Goal: Task Accomplishment & Management: Complete application form

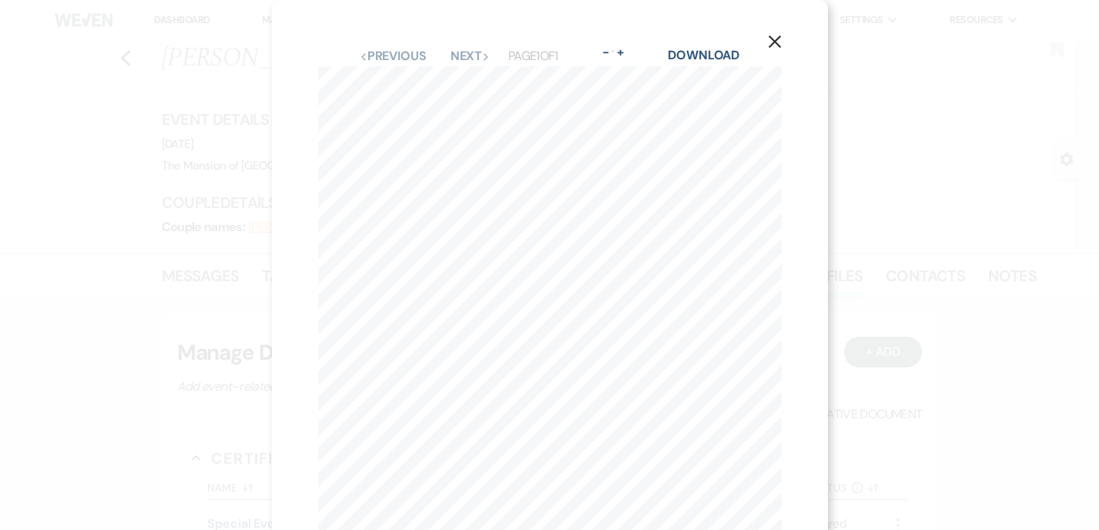
scroll to position [854, 0]
click at [198, 272] on div "X Previous Previous Next Next Page 1 of 1 - Zoom + Download 5 1 4 6 Pole 3 7 Sw…" at bounding box center [549, 265] width 1099 height 530
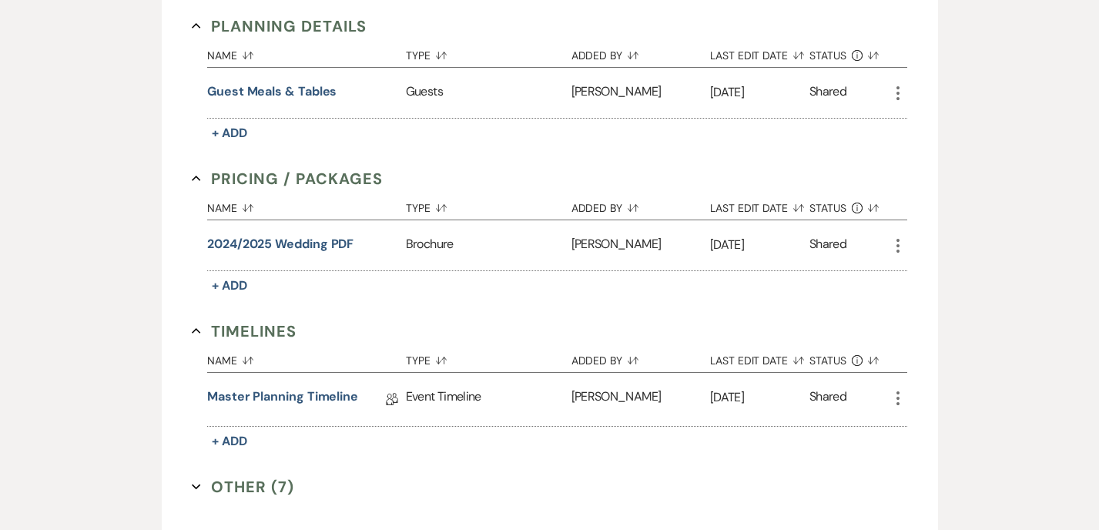
scroll to position [1211, 0]
click at [295, 404] on link "Master Planning Timeline" at bounding box center [282, 399] width 151 height 24
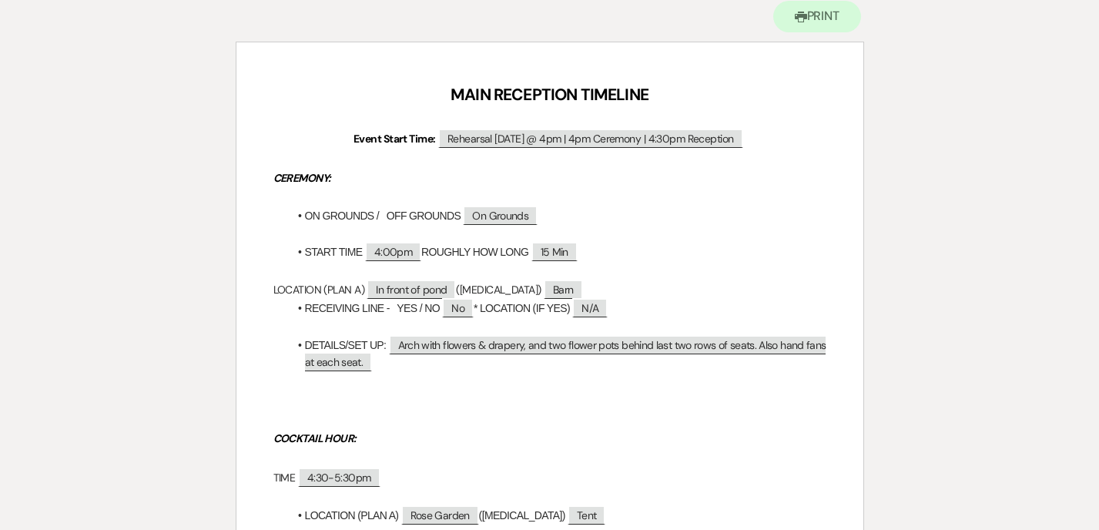
scroll to position [152, 0]
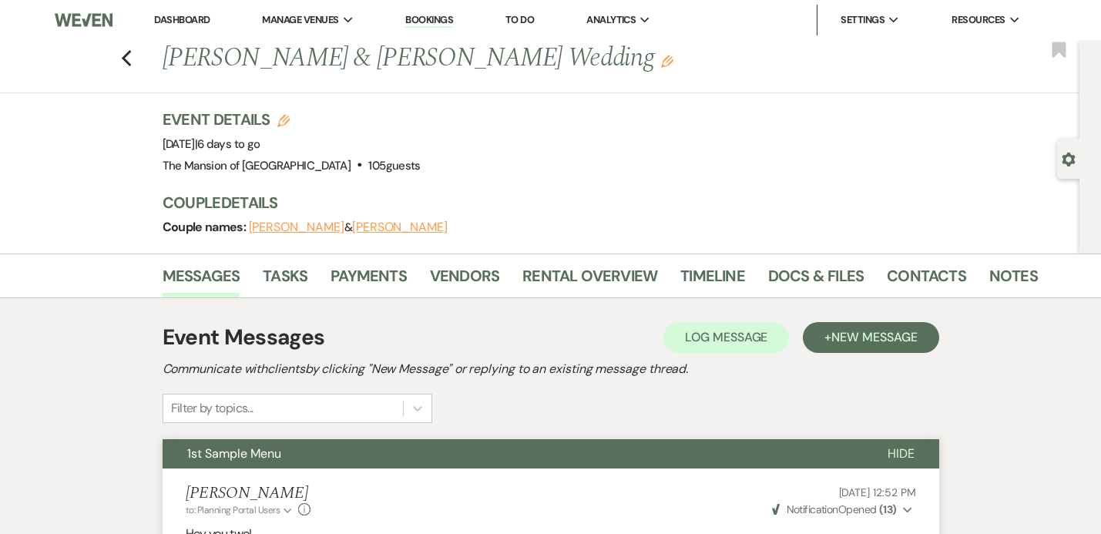
click at [86, 9] on img at bounding box center [84, 20] width 58 height 32
click at [669, 274] on link "Docs & Files" at bounding box center [815, 280] width 95 height 34
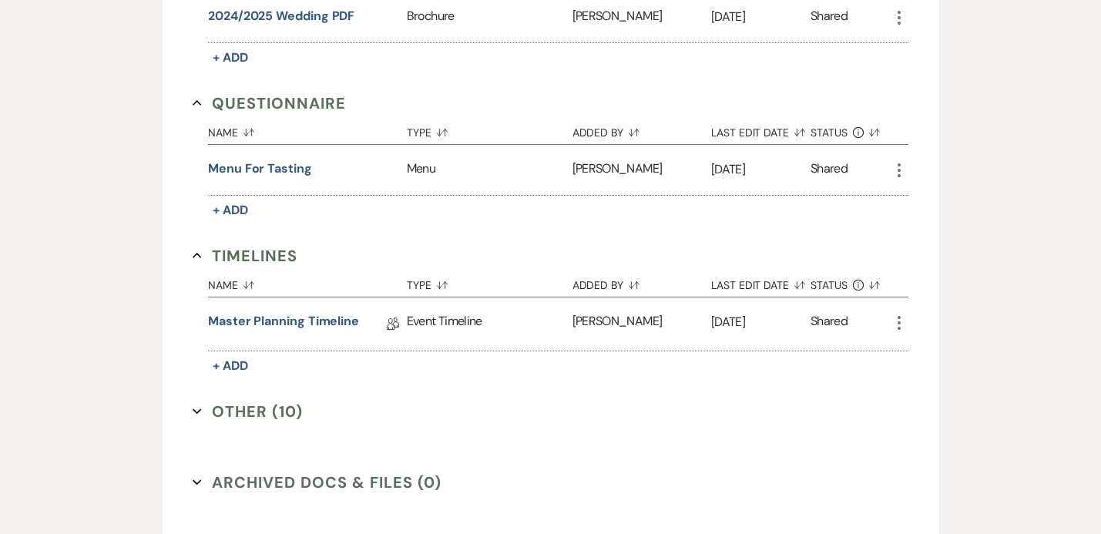
scroll to position [1160, 0]
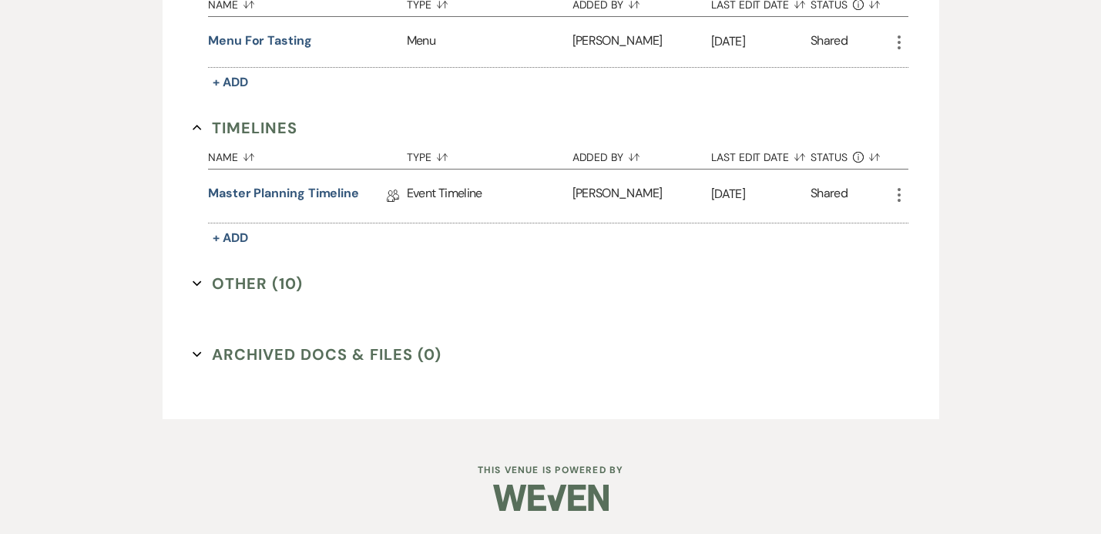
click at [197, 283] on use "button" at bounding box center [197, 282] width 8 height 5
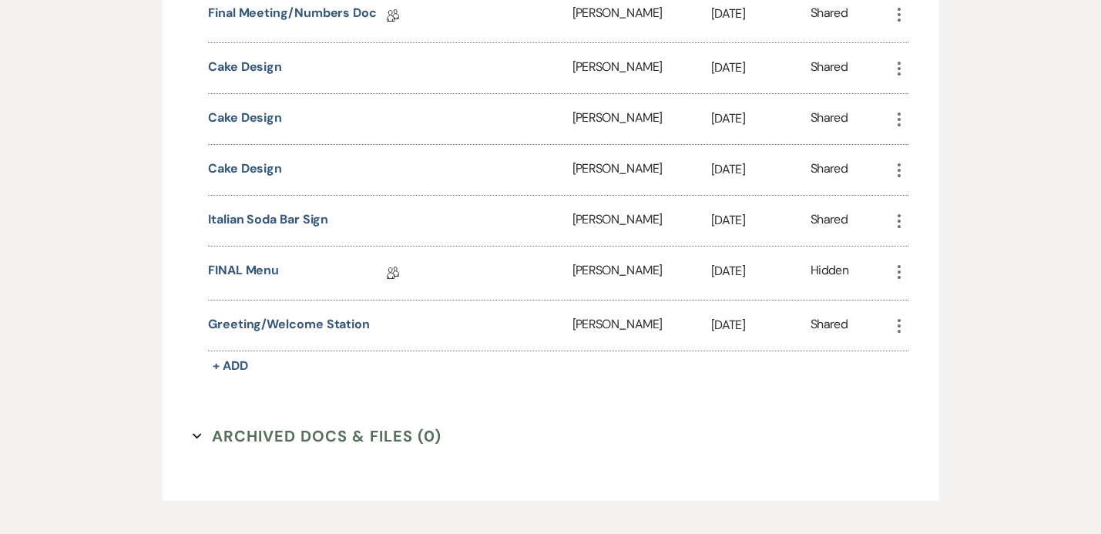
scroll to position [1674, 0]
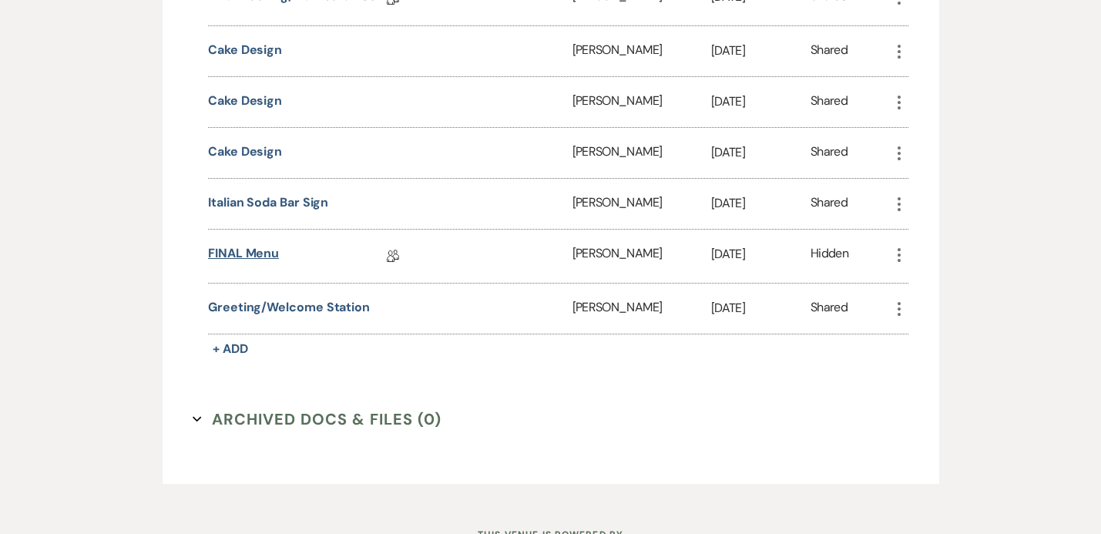
click at [253, 248] on link "FINAL Menu" at bounding box center [243, 256] width 71 height 24
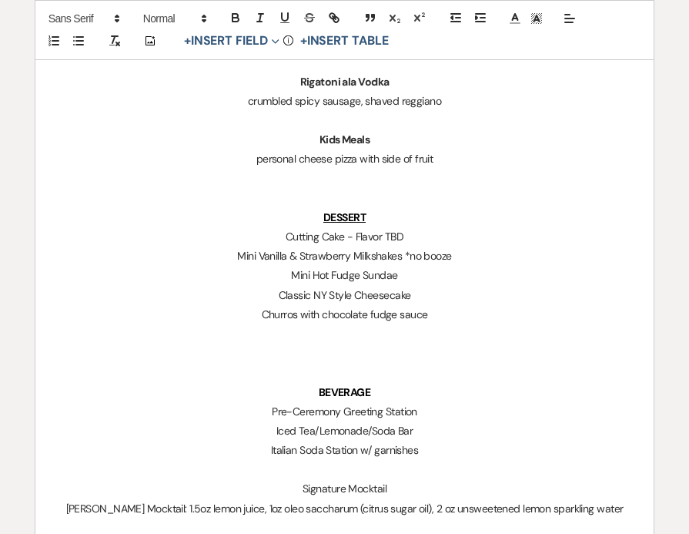
scroll to position [1280, 0]
click at [410, 233] on p "Cutting Cake - Flavor TBD" at bounding box center [345, 235] width 588 height 19
click at [437, 265] on p "Mini Hot Fudge Sundae" at bounding box center [345, 274] width 588 height 19
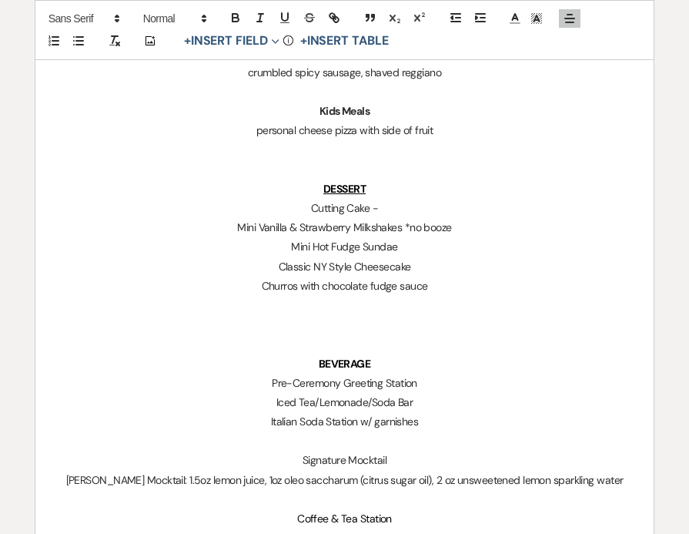
scroll to position [1308, 0]
click at [396, 286] on p "Churros with chocolate fudge sauce" at bounding box center [345, 285] width 588 height 19
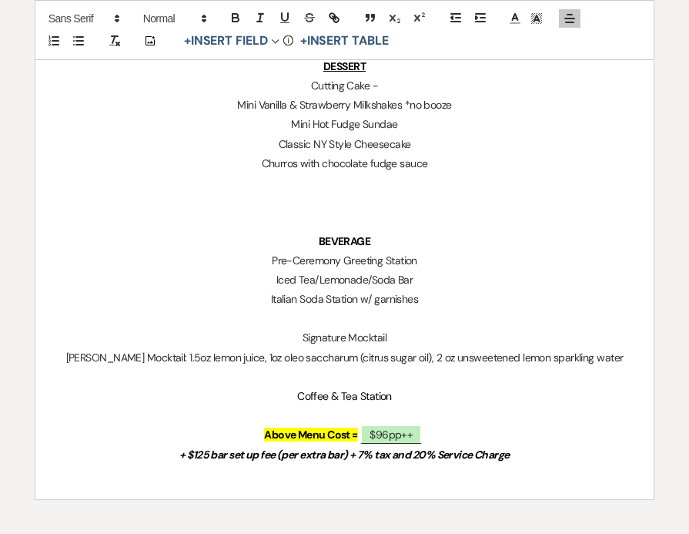
scroll to position [1474, 0]
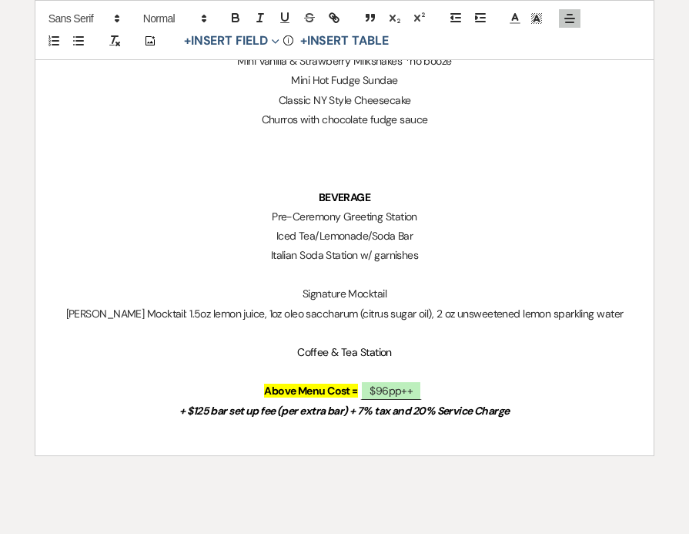
click at [337, 213] on p "Pre-Ceremony Greeting Station" at bounding box center [345, 216] width 588 height 19
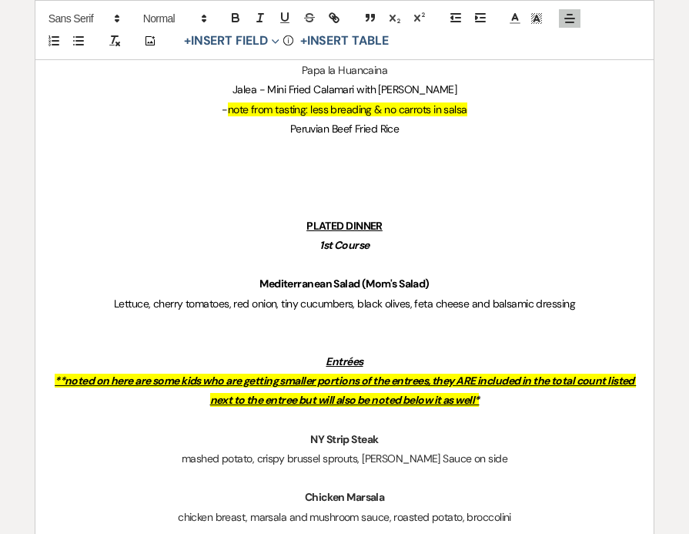
scroll to position [1554, 0]
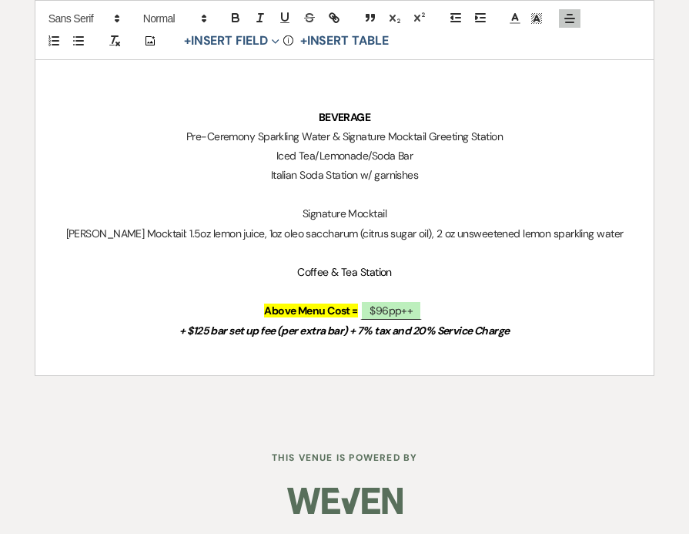
click at [426, 179] on p "Italian Soda Station w/ garnishes" at bounding box center [345, 175] width 588 height 19
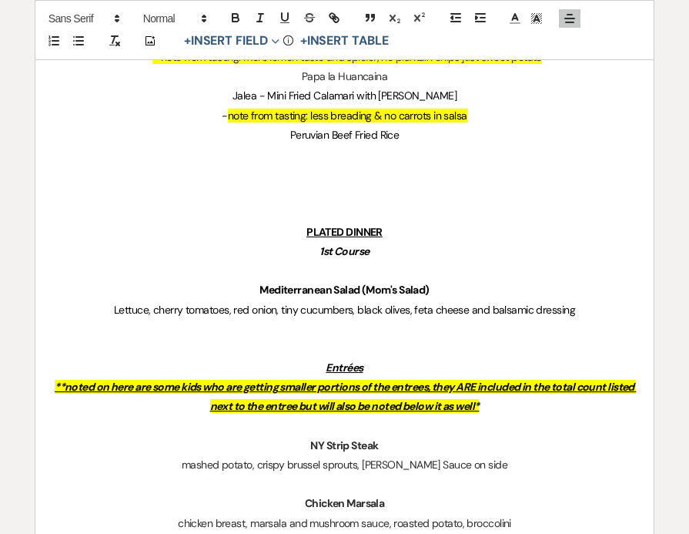
scroll to position [0, 0]
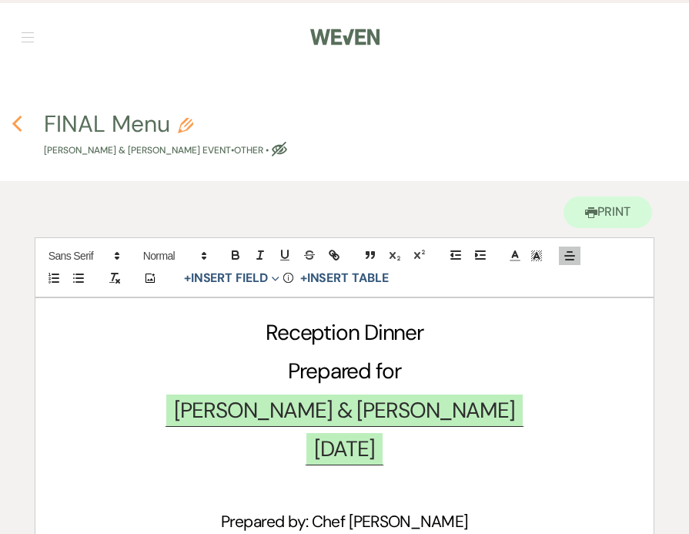
click at [18, 124] on icon "Previous" at bounding box center [18, 124] width 12 height 18
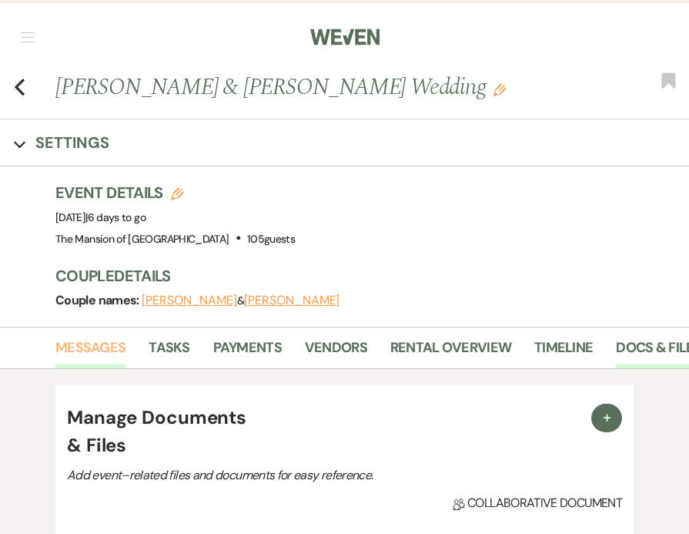
click at [75, 339] on link "Messages" at bounding box center [90, 353] width 70 height 32
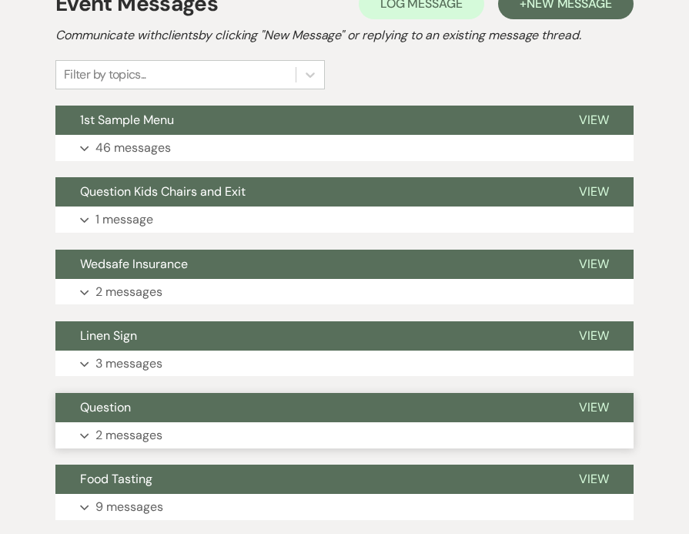
scroll to position [403, 0]
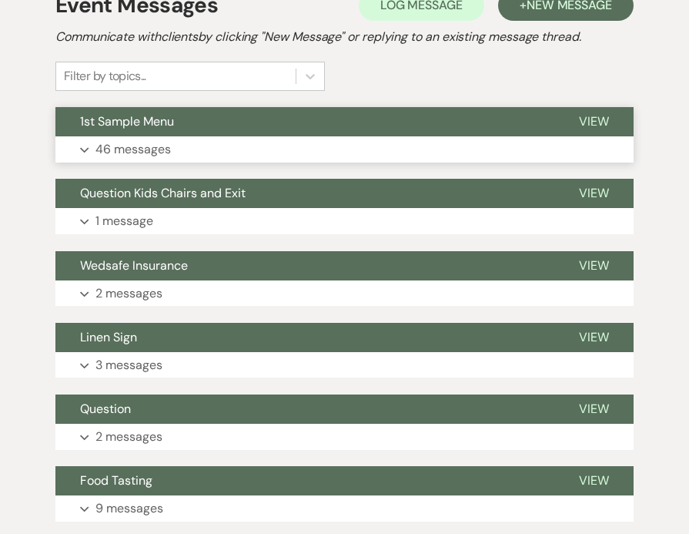
click at [190, 143] on button "Expand 46 messages" at bounding box center [344, 149] width 578 height 26
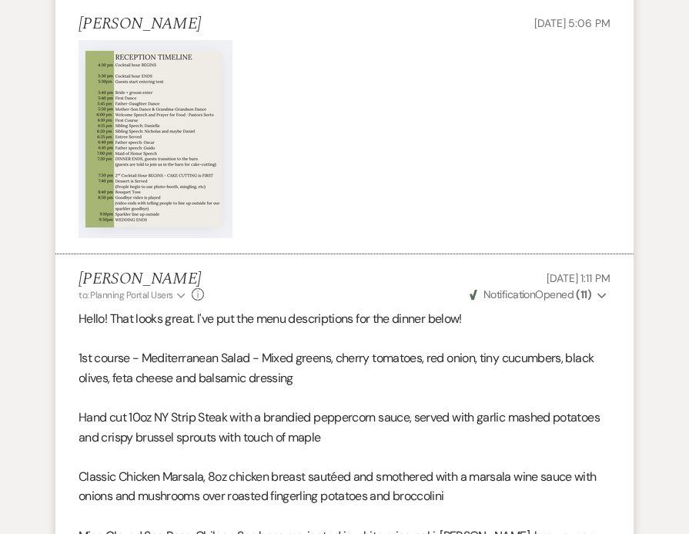
scroll to position [5858, 0]
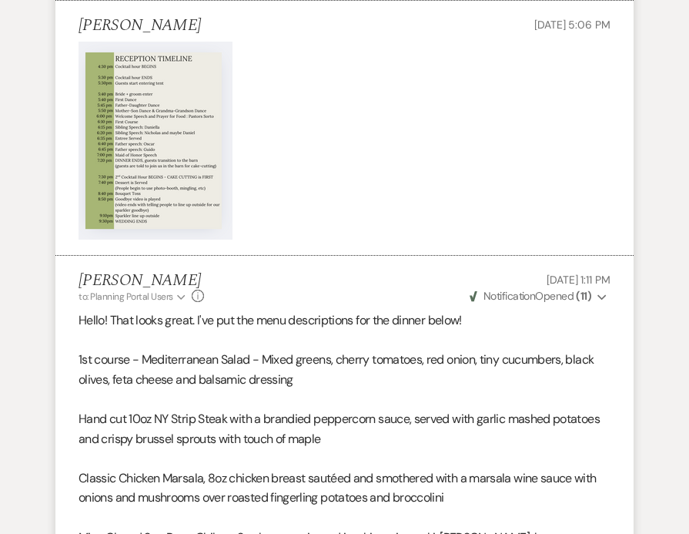
click at [175, 125] on img at bounding box center [156, 141] width 154 height 198
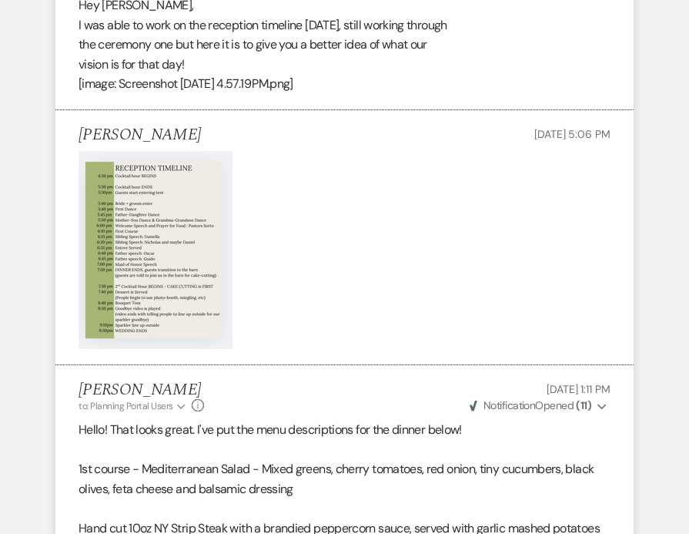
scroll to position [5750, 0]
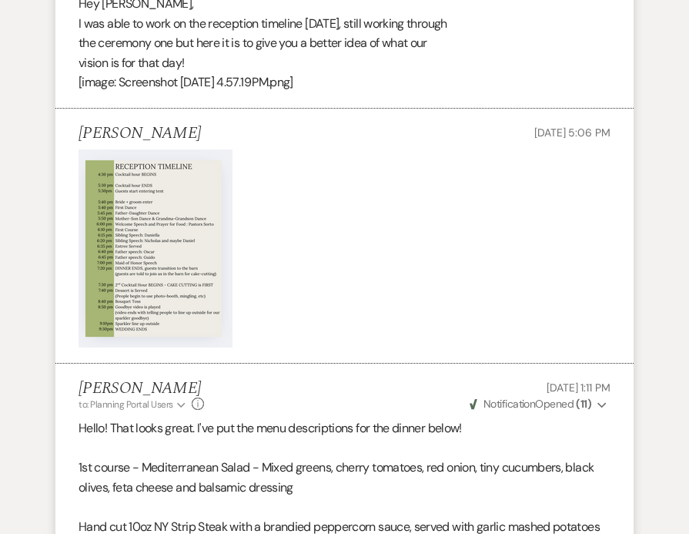
click at [171, 243] on img at bounding box center [156, 248] width 154 height 198
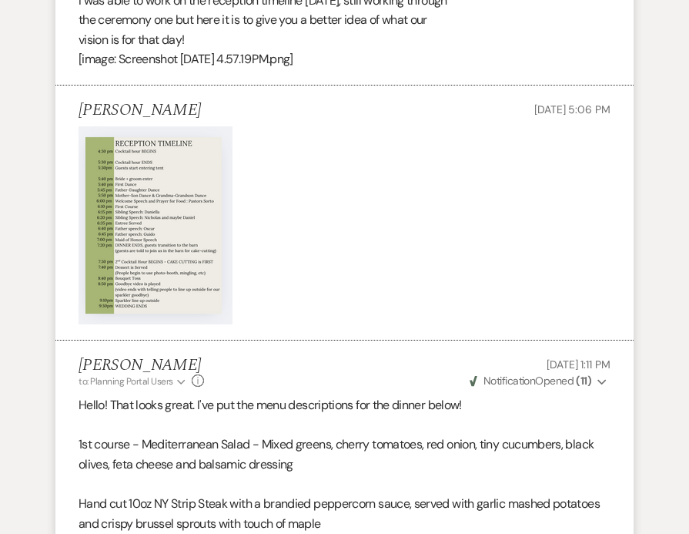
drag, startPoint x: 173, startPoint y: 222, endPoint x: 686, endPoint y: 554, distance: 611.4
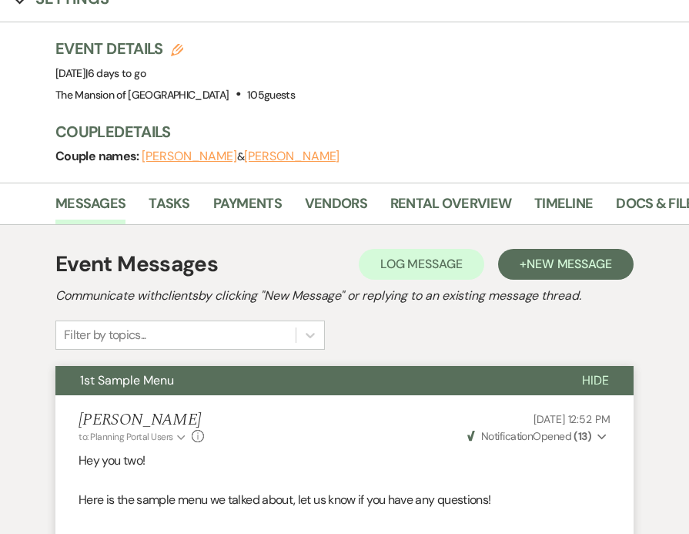
scroll to position [0, 0]
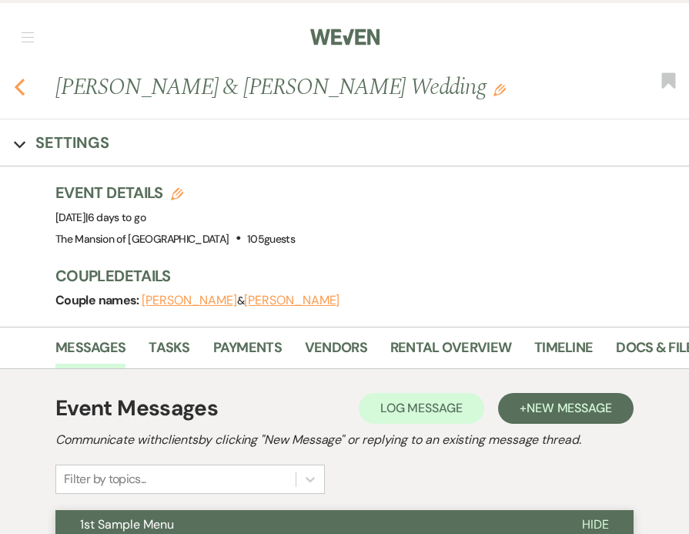
click at [24, 92] on icon "Previous" at bounding box center [20, 87] width 12 height 18
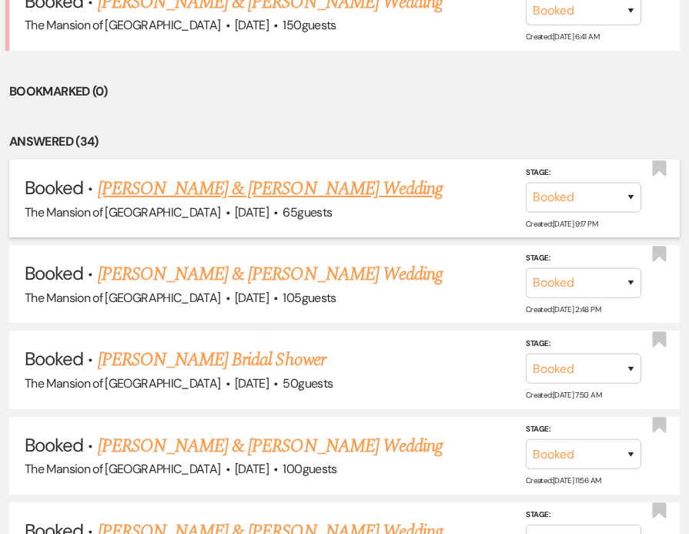
scroll to position [880, 0]
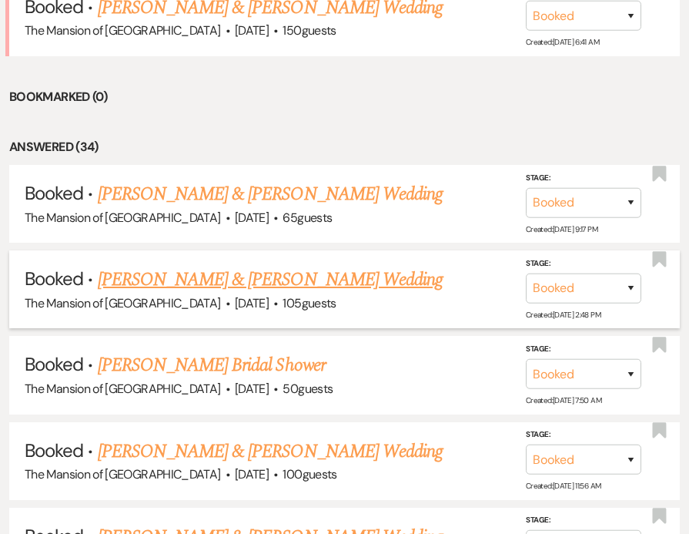
click at [175, 266] on link "[PERSON_NAME] & [PERSON_NAME] Wedding" at bounding box center [270, 280] width 345 height 28
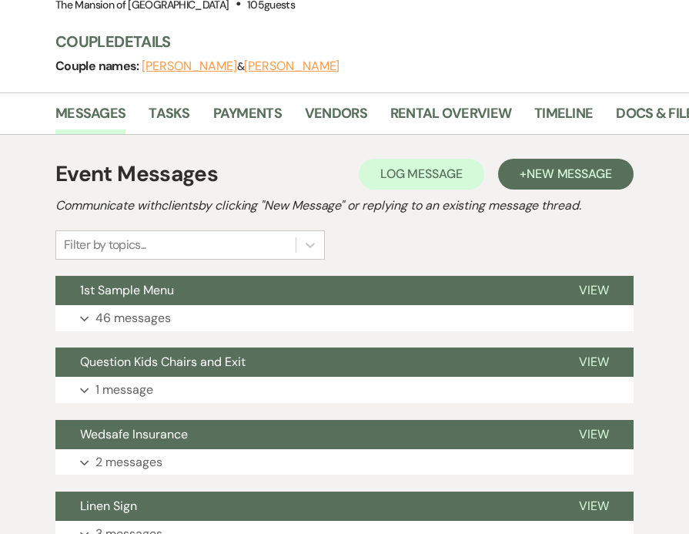
scroll to position [177, 0]
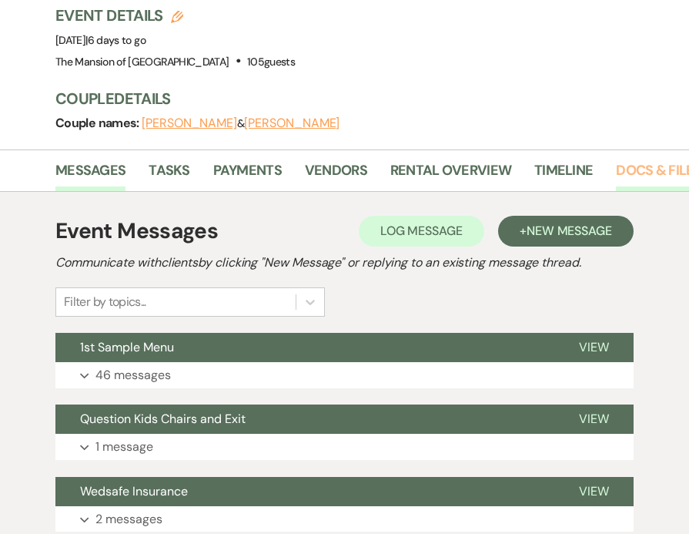
click at [616, 177] on link "Docs & Files" at bounding box center [658, 175] width 85 height 32
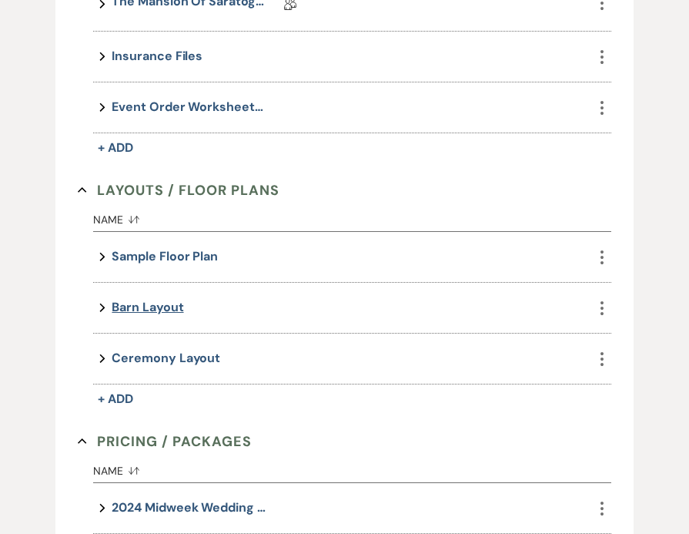
scroll to position [610, 0]
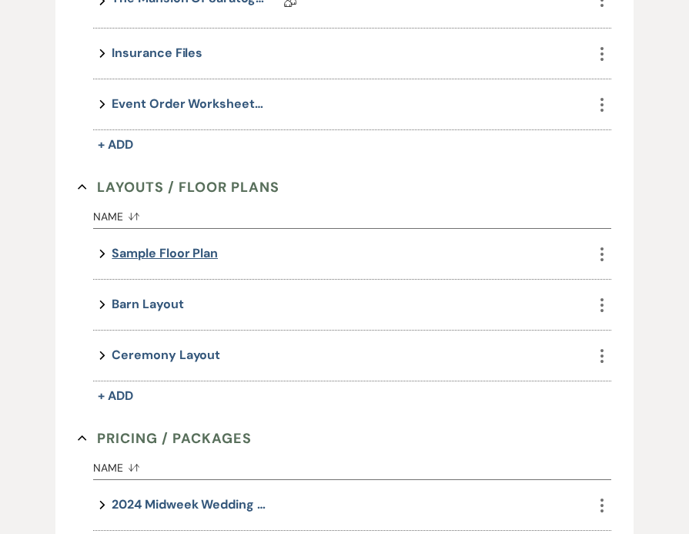
click at [157, 255] on button "Sample Floor Plan" at bounding box center [165, 253] width 106 height 21
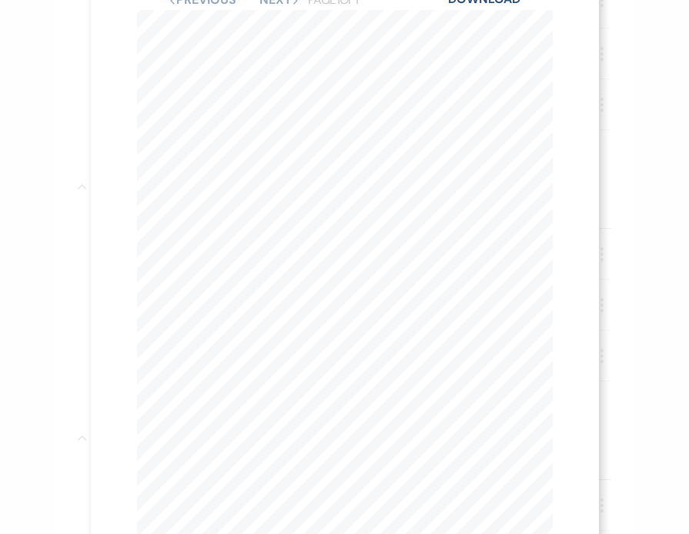
scroll to position [80, 0]
click at [625, 140] on div "X Previous Previous Next Next Page 1 of 1 - Zoom + Download 4 1 3 5 Pole 11 6 S…" at bounding box center [344, 267] width 689 height 534
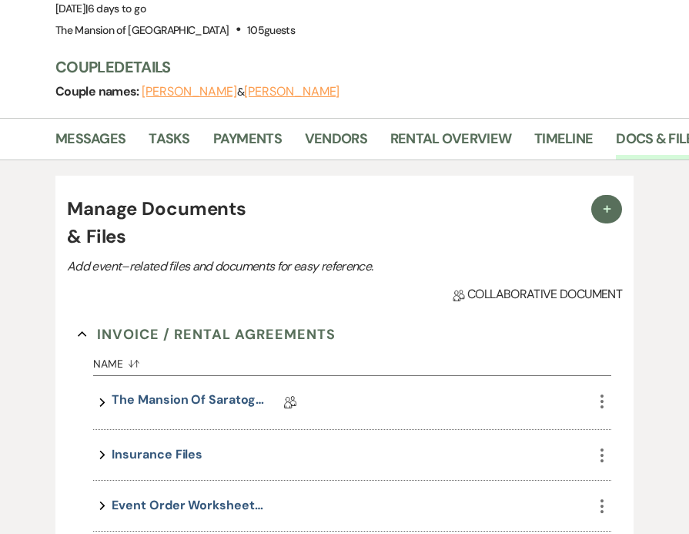
scroll to position [0, 0]
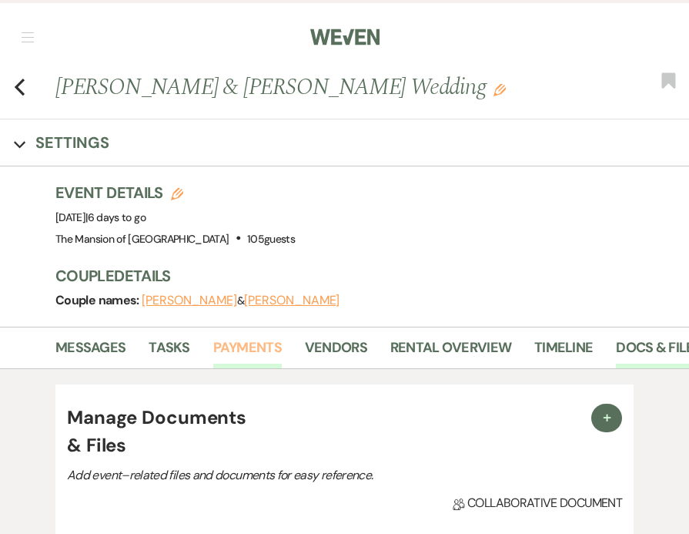
click at [217, 361] on link "Payments" at bounding box center [247, 353] width 69 height 32
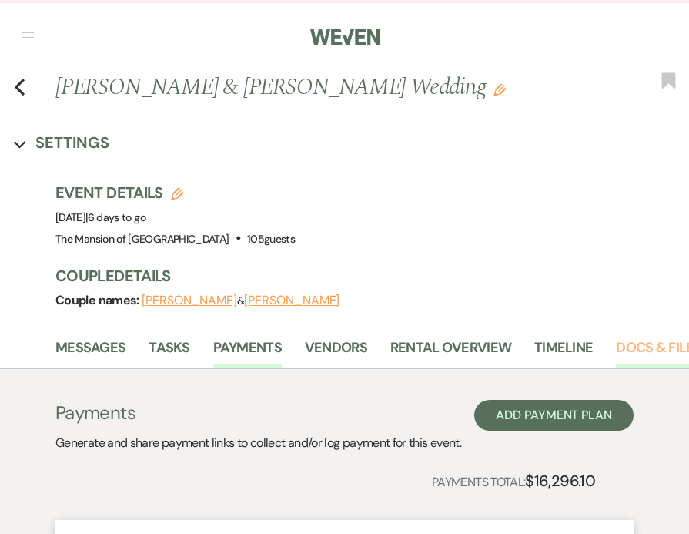
click at [652, 347] on link "Docs & Files" at bounding box center [658, 353] width 85 height 32
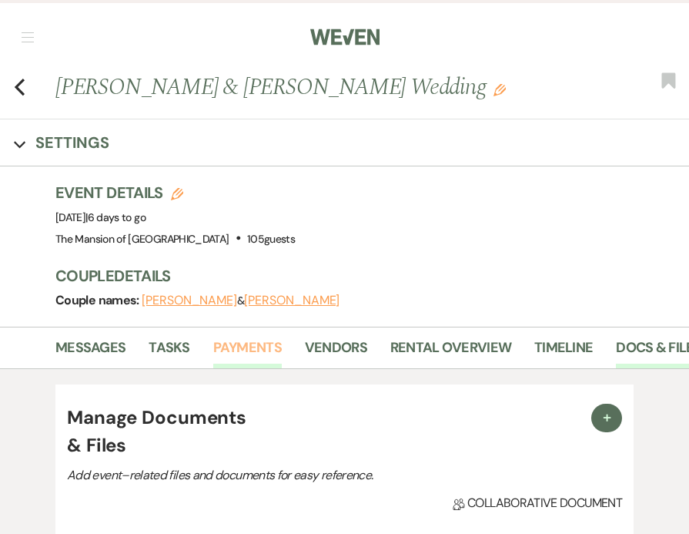
click at [240, 353] on link "Payments" at bounding box center [247, 353] width 69 height 32
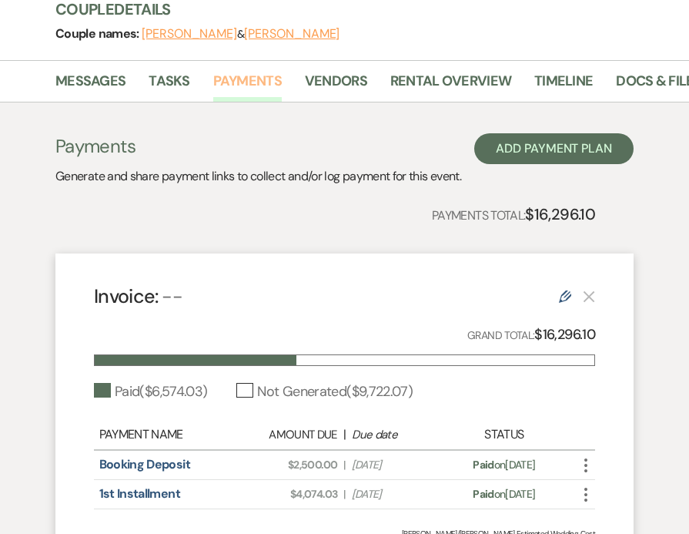
scroll to position [264, 0]
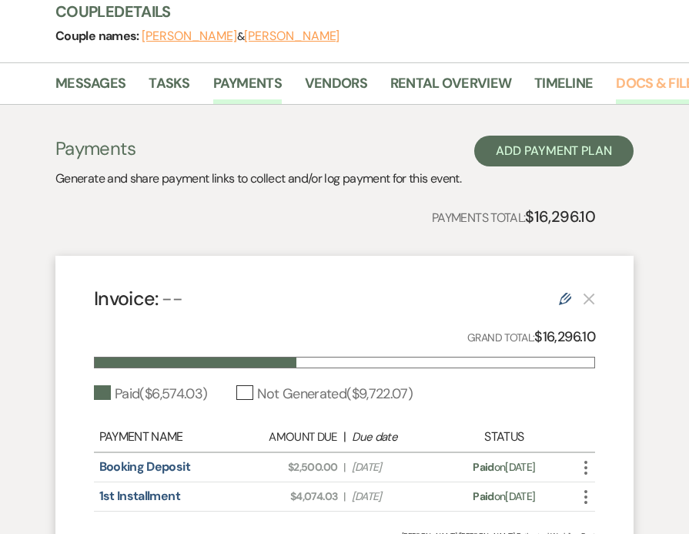
click at [639, 86] on link "Docs & Files" at bounding box center [658, 88] width 85 height 32
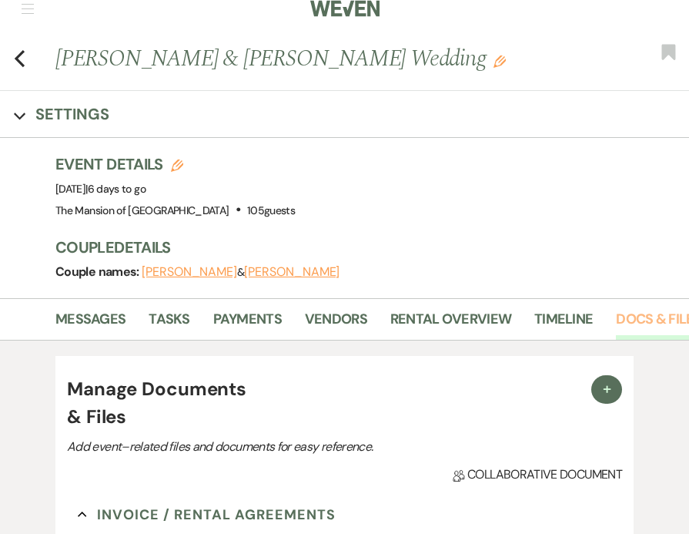
scroll to position [27, 0]
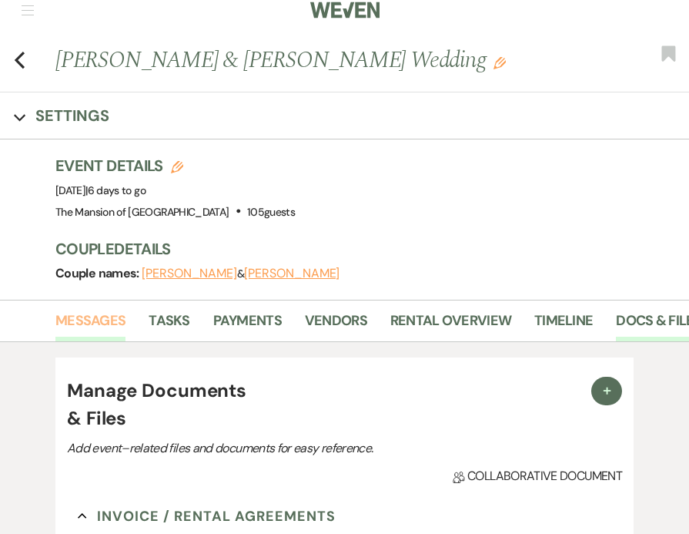
click at [106, 316] on link "Messages" at bounding box center [90, 326] width 70 height 32
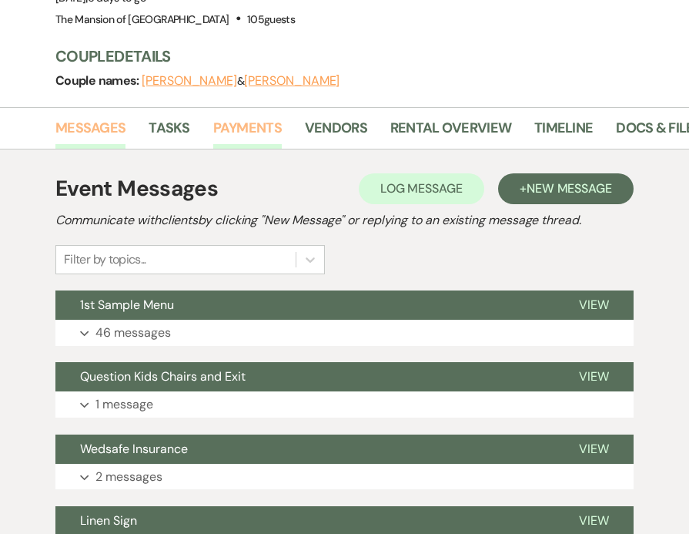
scroll to position [222, 0]
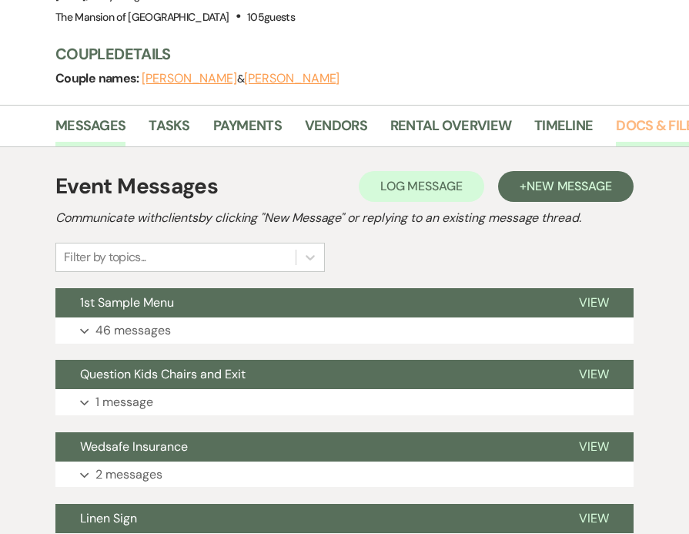
click at [628, 120] on link "Docs & Files" at bounding box center [658, 131] width 85 height 32
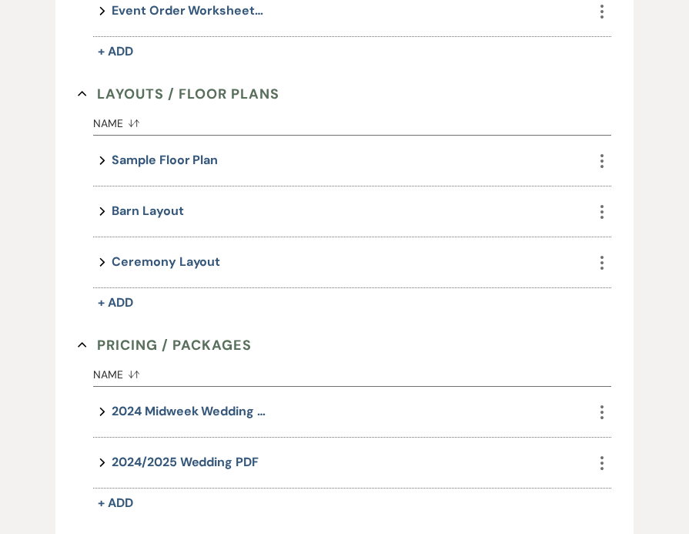
scroll to position [882, 0]
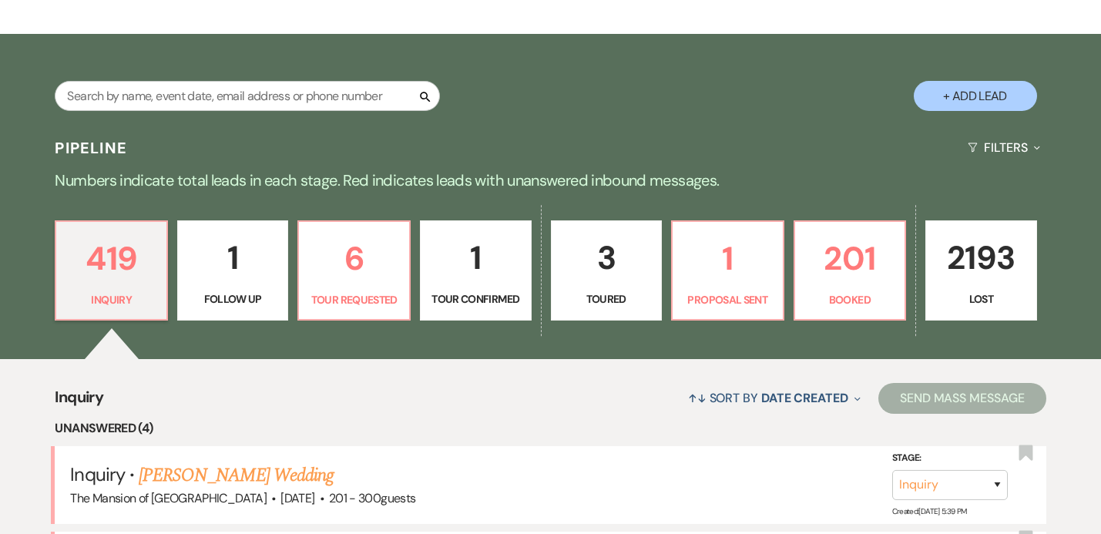
scroll to position [272, 0]
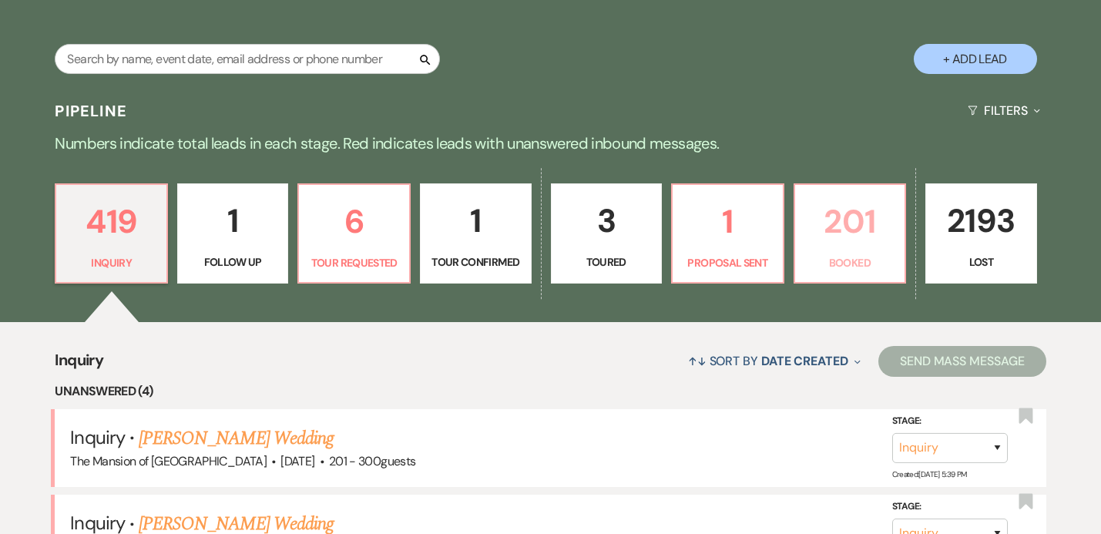
click at [849, 242] on p "201" at bounding box center [850, 222] width 92 height 52
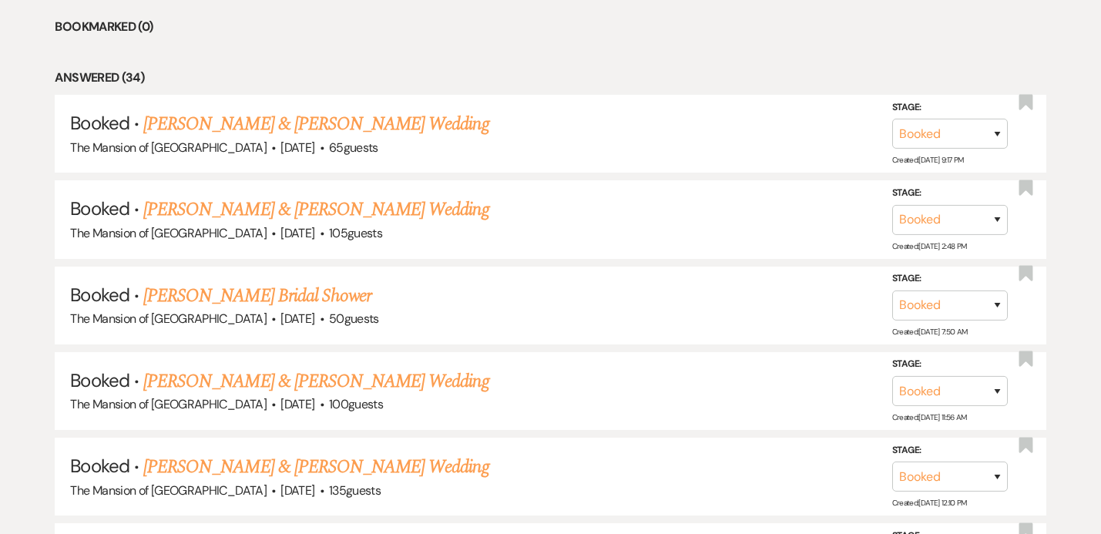
scroll to position [946, 0]
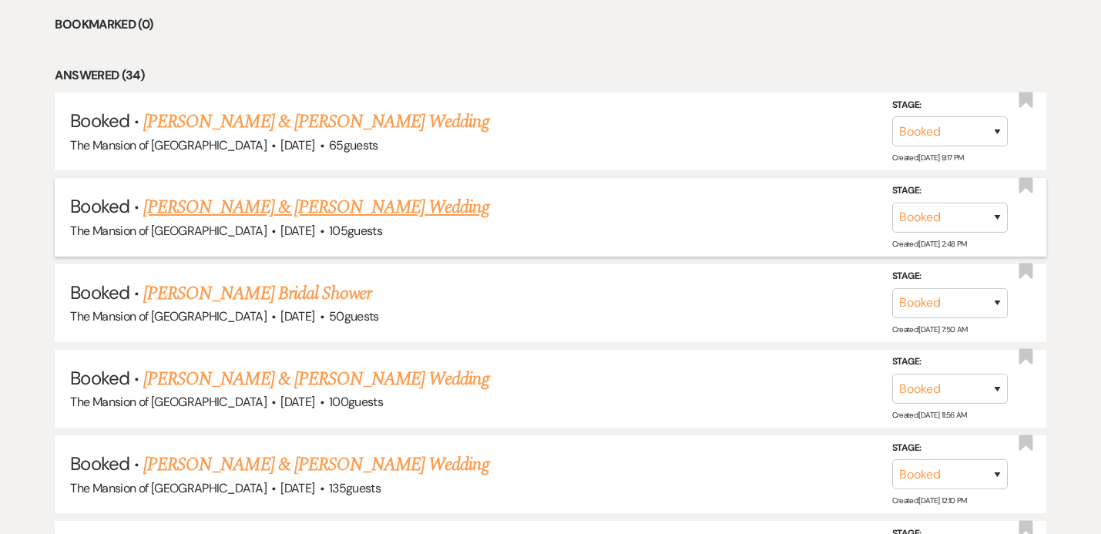
click at [446, 204] on link "[PERSON_NAME] & [PERSON_NAME] Wedding" at bounding box center [315, 207] width 345 height 28
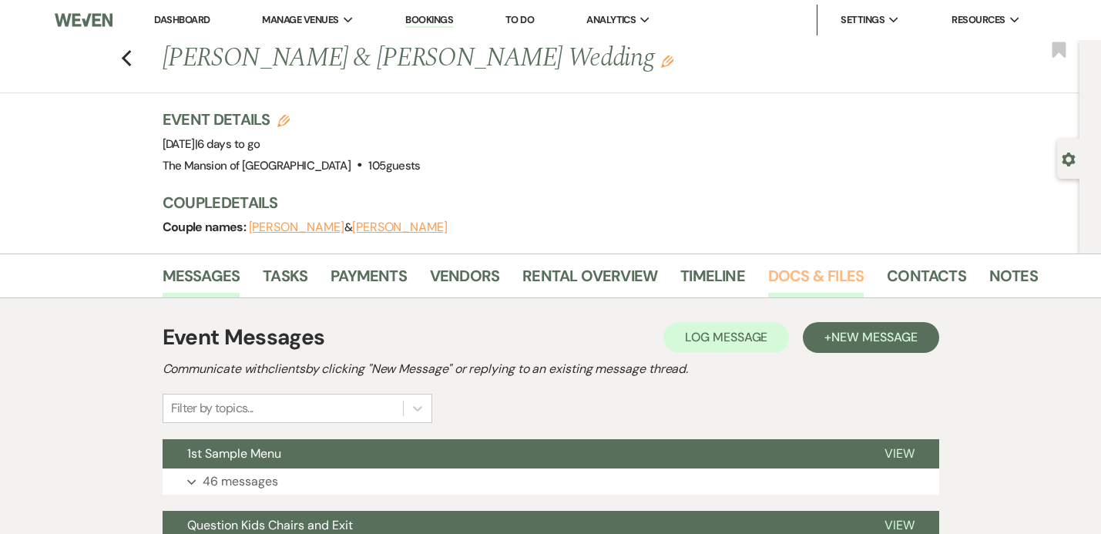
click at [781, 273] on link "Docs & Files" at bounding box center [815, 280] width 95 height 34
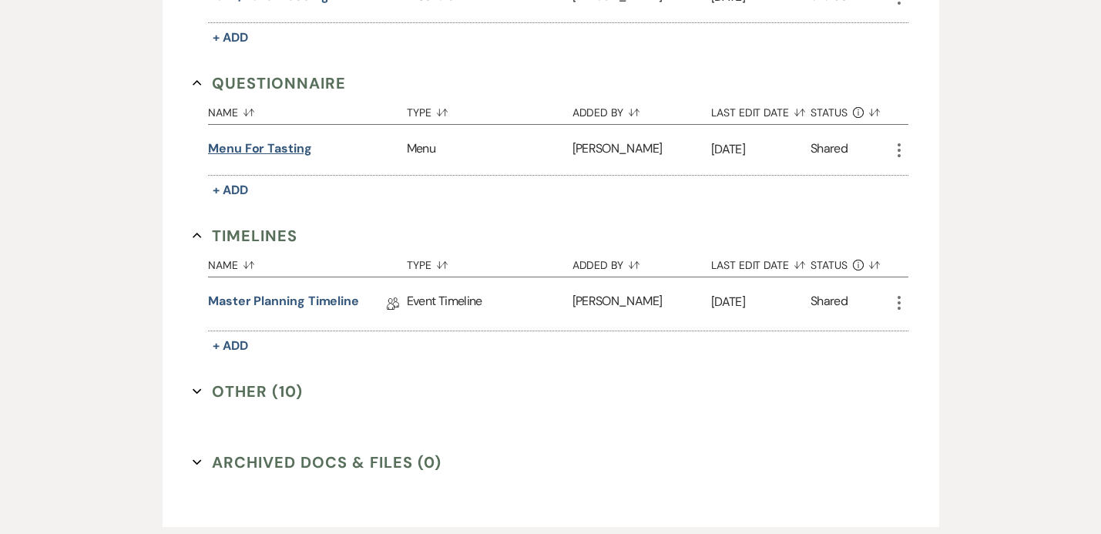
scroll to position [1053, 0]
click at [255, 303] on link "Master Planning Timeline" at bounding box center [283, 303] width 151 height 24
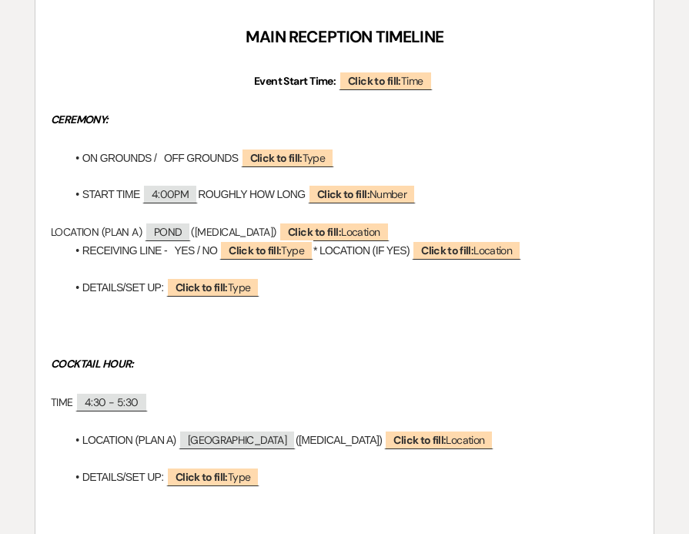
scroll to position [253, 0]
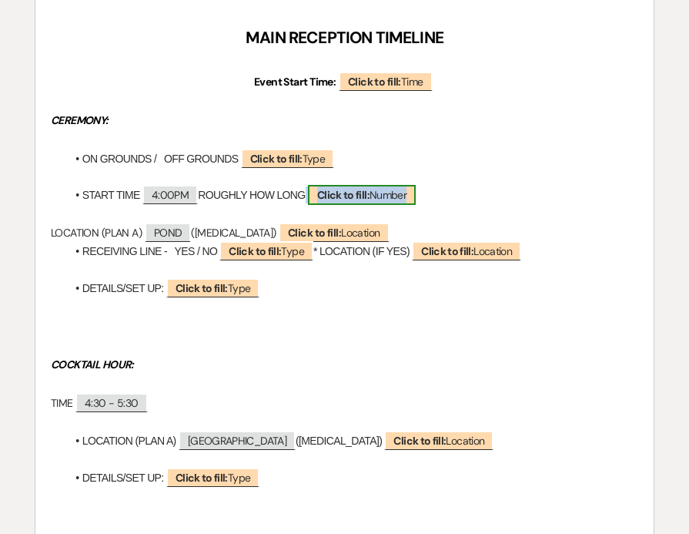
click at [370, 186] on span "Click to fill: Number" at bounding box center [362, 195] width 108 height 20
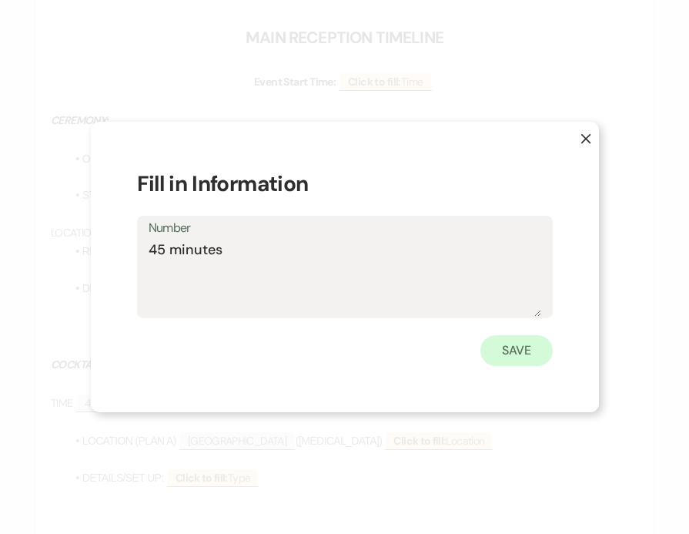
type textarea "45 minutes"
click at [517, 348] on button "Save" at bounding box center [517, 350] width 72 height 31
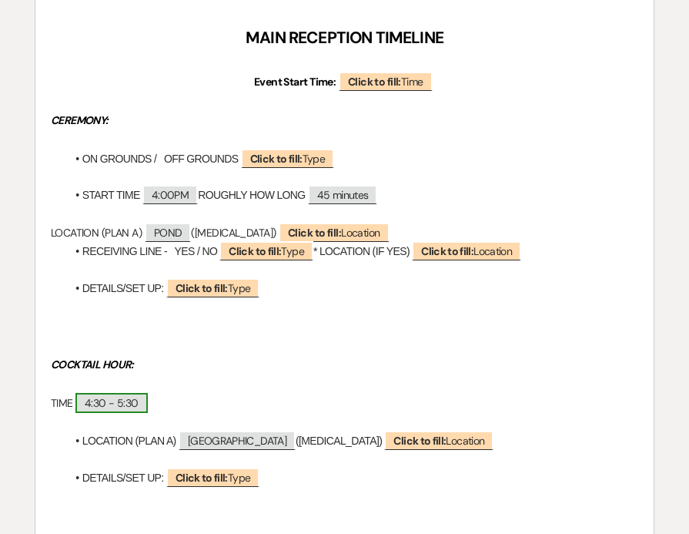
click at [98, 407] on span "4:30 - 5:30" at bounding box center [111, 403] width 72 height 20
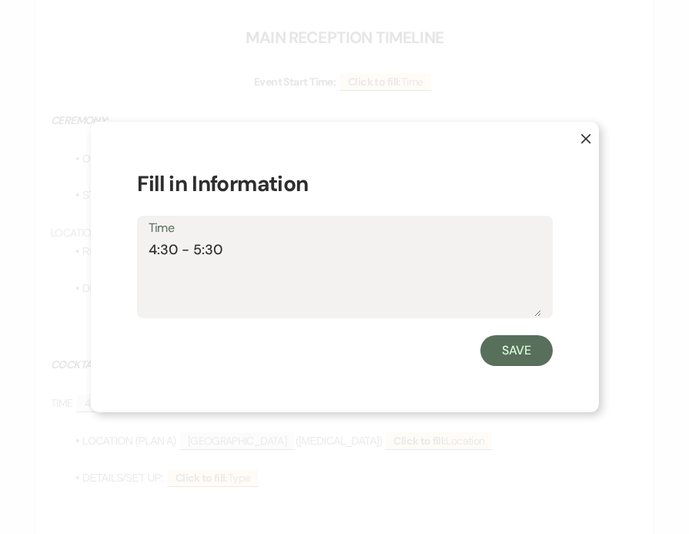
click at [176, 249] on textarea "4:30 - 5:30" at bounding box center [345, 278] width 393 height 77
click at [219, 247] on textarea "4:45 - 5:30" at bounding box center [345, 278] width 393 height 77
type textarea "4:45 - 5:45"
click at [512, 343] on button "Save" at bounding box center [517, 350] width 72 height 31
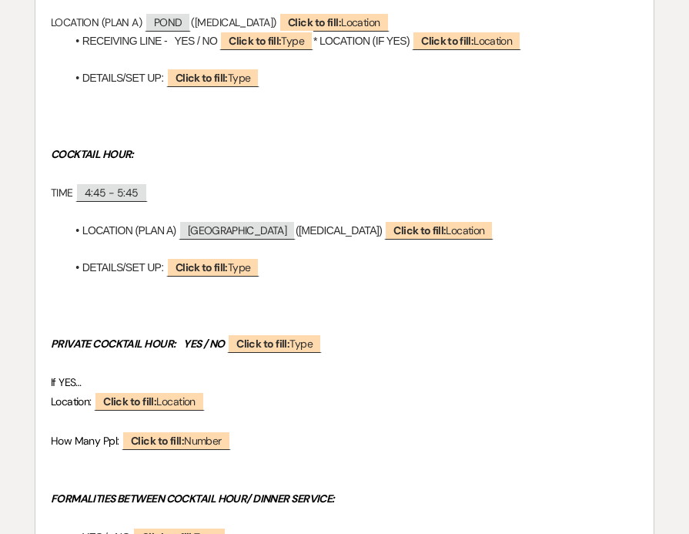
scroll to position [464, 0]
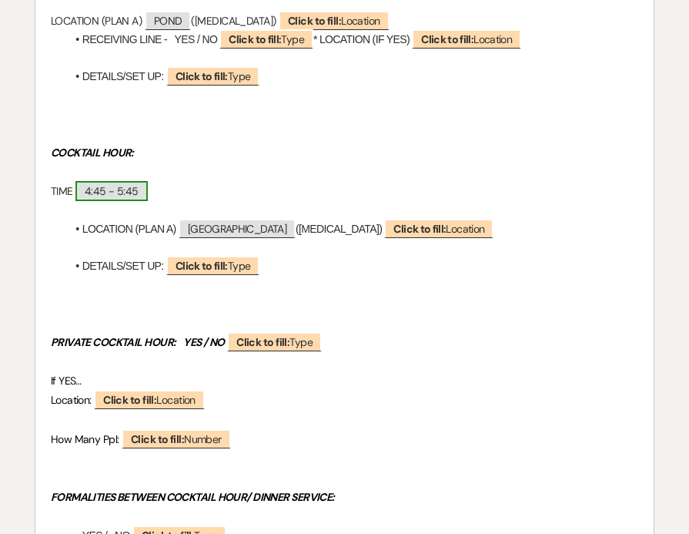
click at [127, 192] on span "4:45 - 5:45" at bounding box center [111, 191] width 72 height 20
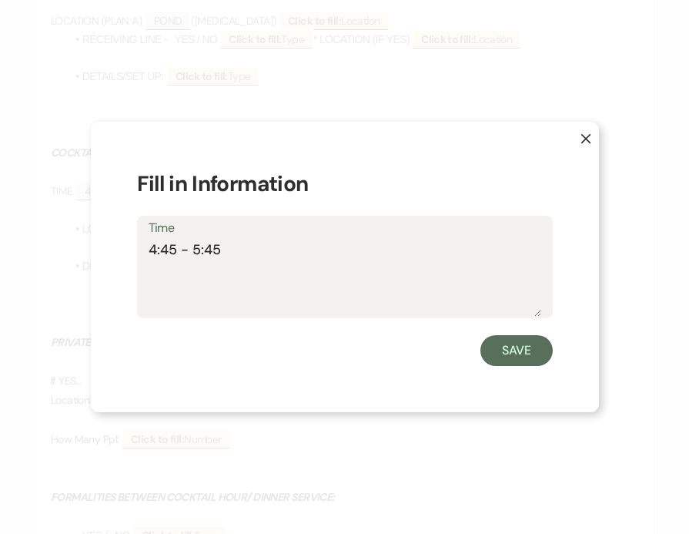
click at [216, 254] on textarea "4:45 - 5:45" at bounding box center [345, 278] width 393 height 77
type textarea "4:45 - 5:30"
click at [508, 341] on button "Save" at bounding box center [517, 350] width 72 height 31
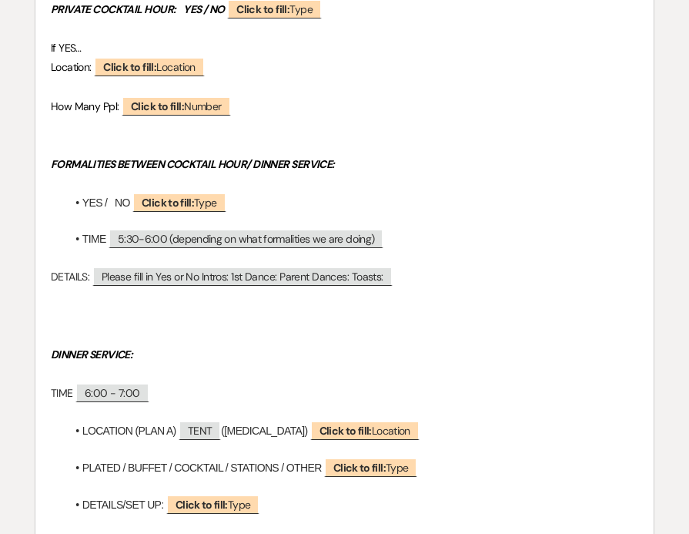
scroll to position [808, 0]
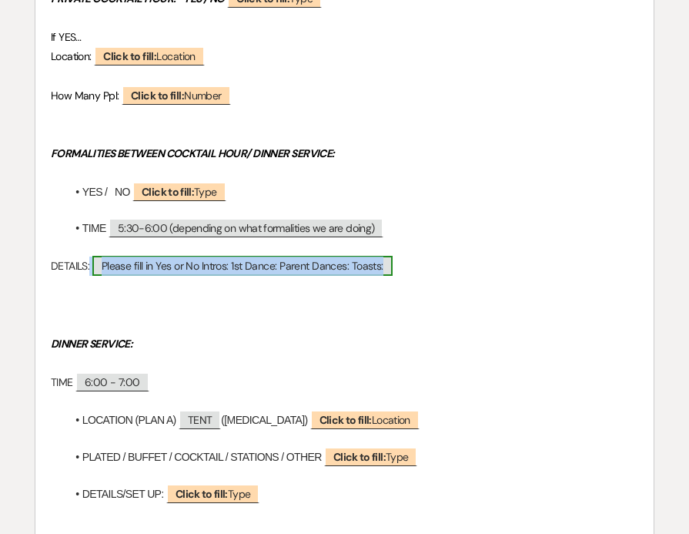
click at [169, 266] on span "Please fill in Yes or No Intros: 1st Dance: Parent Dances: Toasts:" at bounding box center [242, 266] width 300 height 20
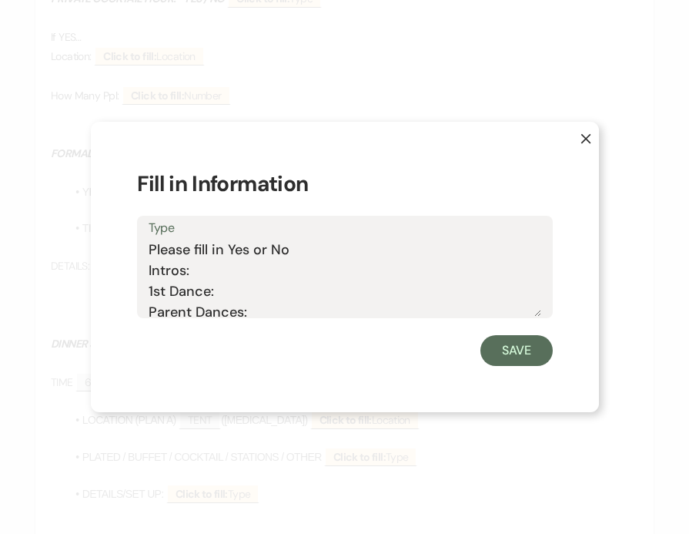
click at [201, 270] on textarea "Please fill in Yes or No Intros: 1st Dance: Parent Dances: Toasts:" at bounding box center [345, 278] width 393 height 77
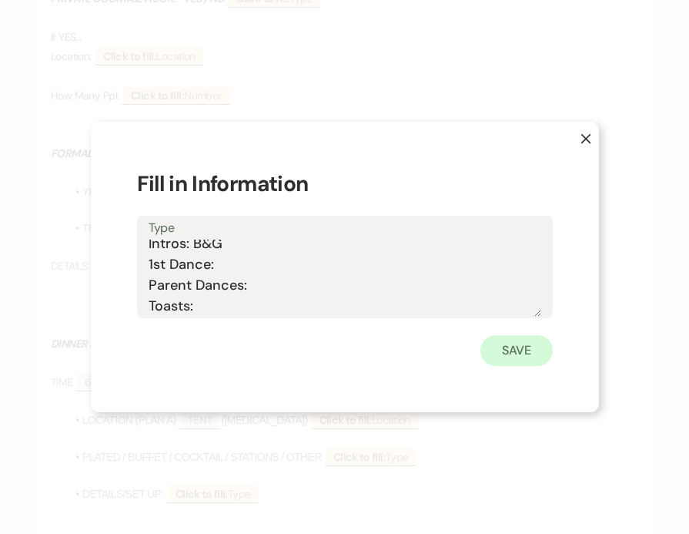
type textarea "Please fill in Yes or No Intros: B&G 1st Dance: Parent Dances: Toasts:"
click at [508, 349] on button "Save" at bounding box center [517, 350] width 72 height 31
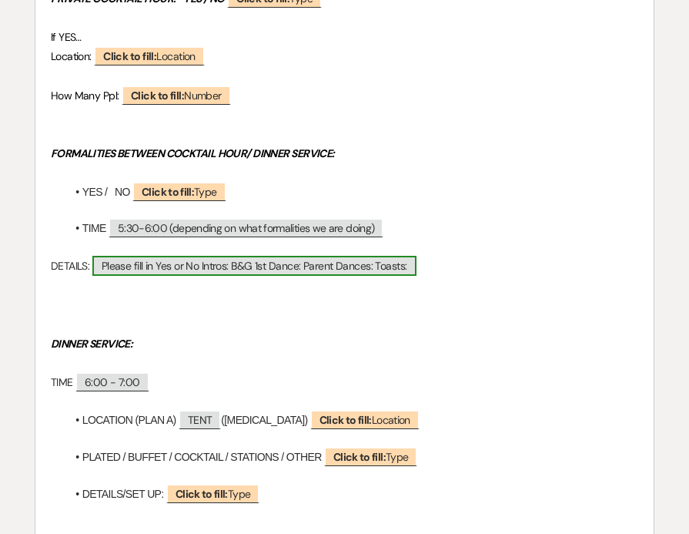
click at [256, 270] on span "Please fill in Yes or No Intros: B&G 1st Dance: Parent Dances: Toasts:" at bounding box center [254, 266] width 324 height 20
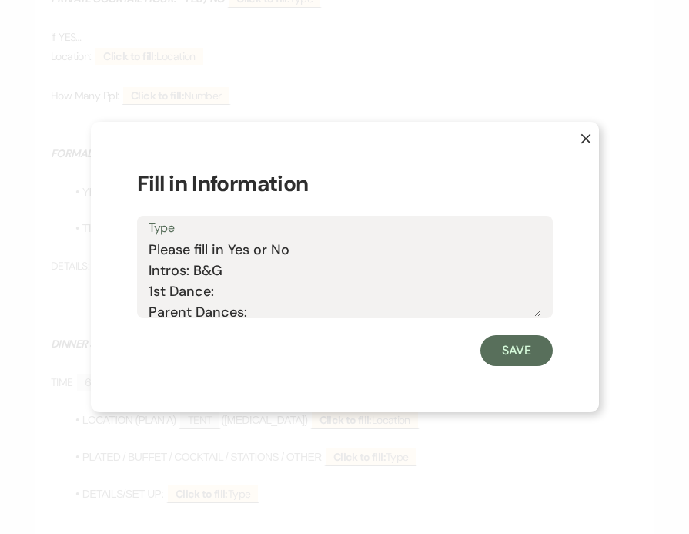
click at [234, 286] on textarea "Please fill in Yes or No Intros: B&G 1st Dance: Parent Dances: Toasts:" at bounding box center [345, 278] width 393 height 77
click at [257, 313] on textarea "Please fill in Yes or No Intros: B&G 1st Dance: YES Parent Dances: Toasts:" at bounding box center [345, 278] width 393 height 77
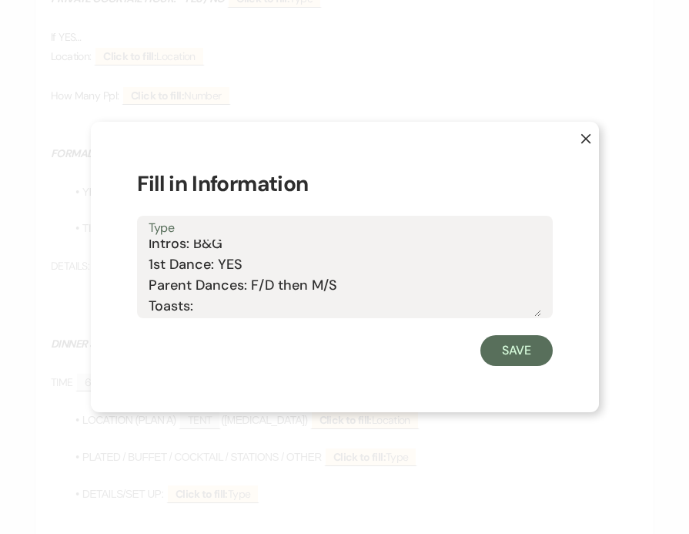
click at [259, 304] on textarea "Please fill in Yes or No Intros: B&G 1st Dance: YES Parent Dances: F/D then M/S…" at bounding box center [345, 278] width 393 height 77
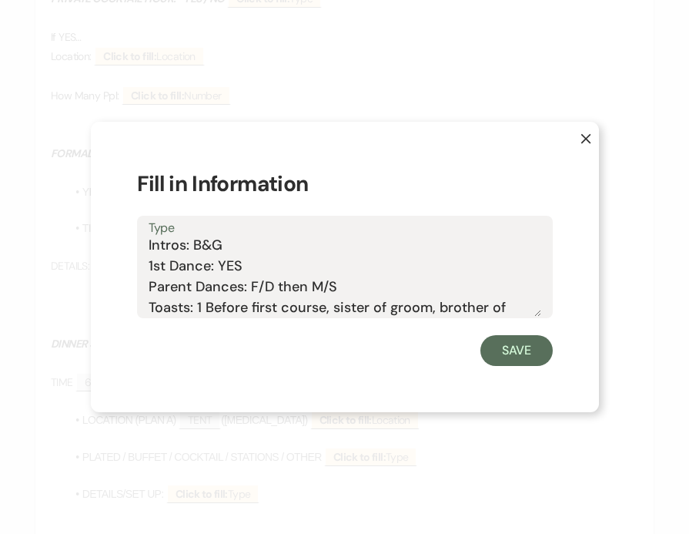
click at [484, 308] on textarea "Please fill in Yes or No Intros: B&G 1st Dance: YES Parent Dances: F/D then M/S…" at bounding box center [345, 278] width 393 height 77
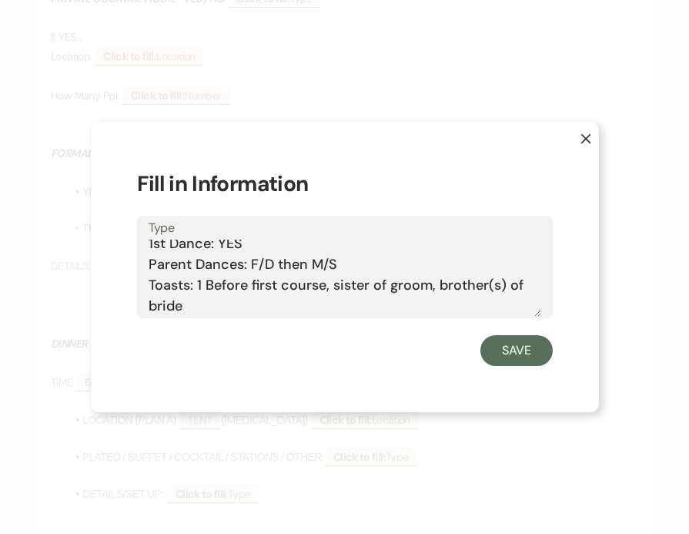
click at [229, 307] on textarea "Please fill in Yes or No Intros: B&G 1st Dance: YES Parent Dances: F/D then M/S…" at bounding box center [345, 278] width 393 height 77
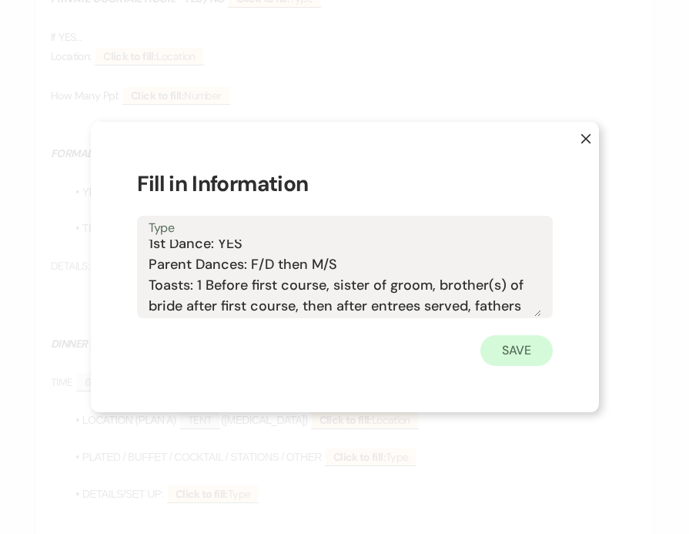
scroll to position [67, 0]
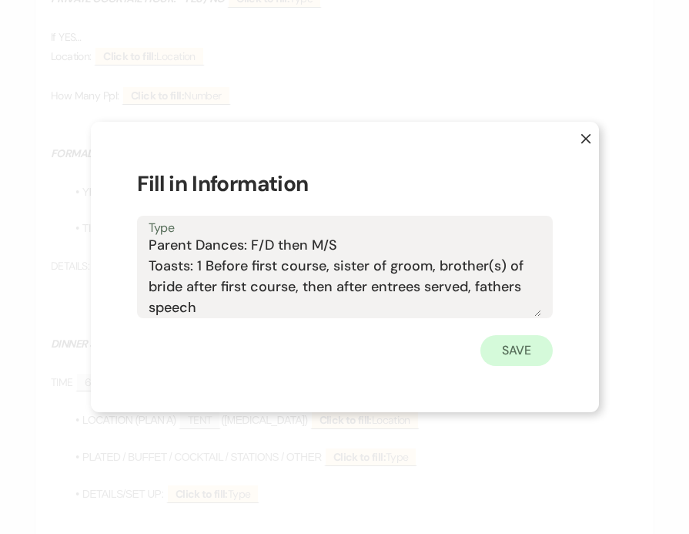
type textarea "Please fill in Yes or No Intros: B&G 1st Dance: YES Parent Dances: F/D then M/S…"
click at [524, 341] on button "Save" at bounding box center [517, 350] width 72 height 31
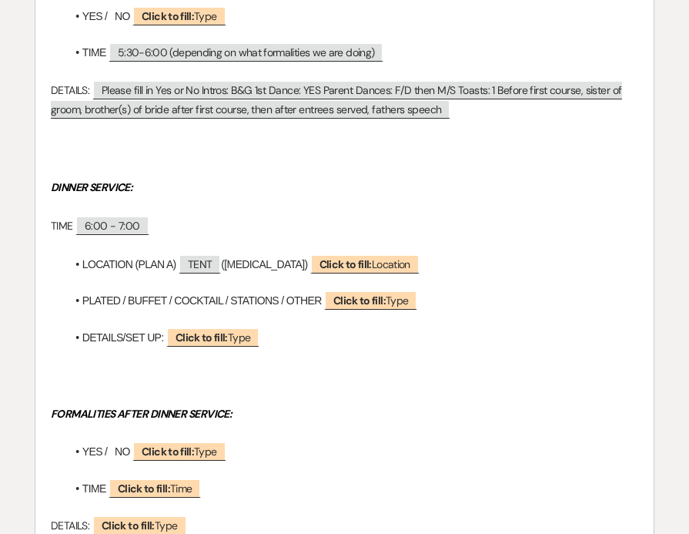
scroll to position [983, 0]
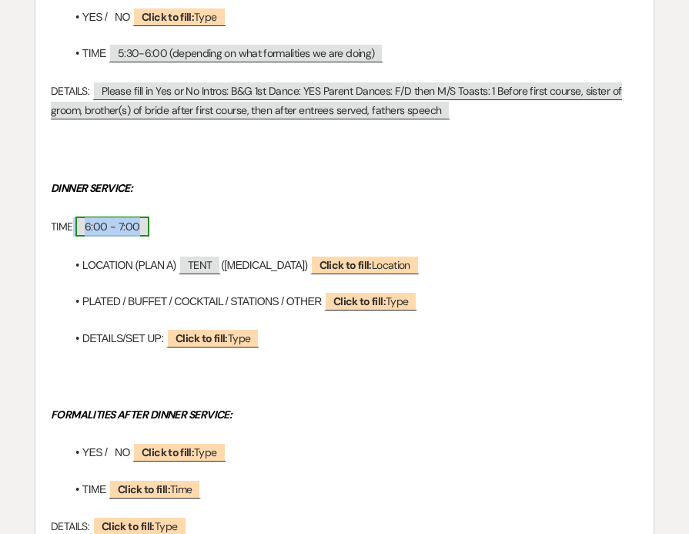
click at [88, 232] on span "6:00 - 7:00" at bounding box center [112, 226] width 74 height 20
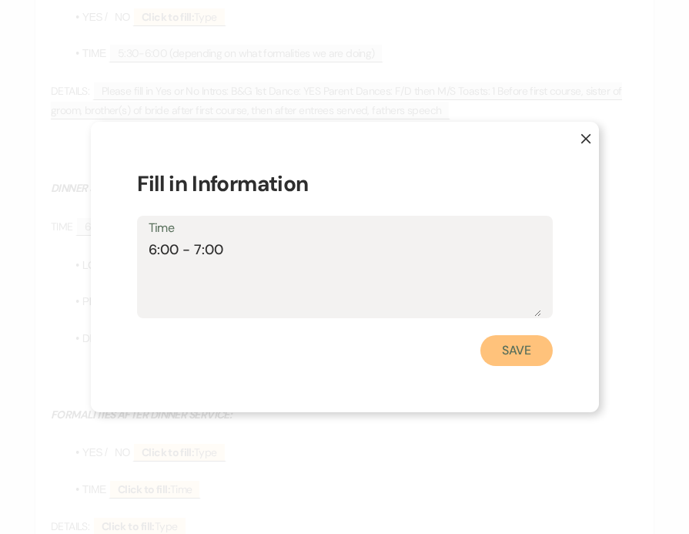
click at [514, 349] on button "Save" at bounding box center [517, 350] width 72 height 31
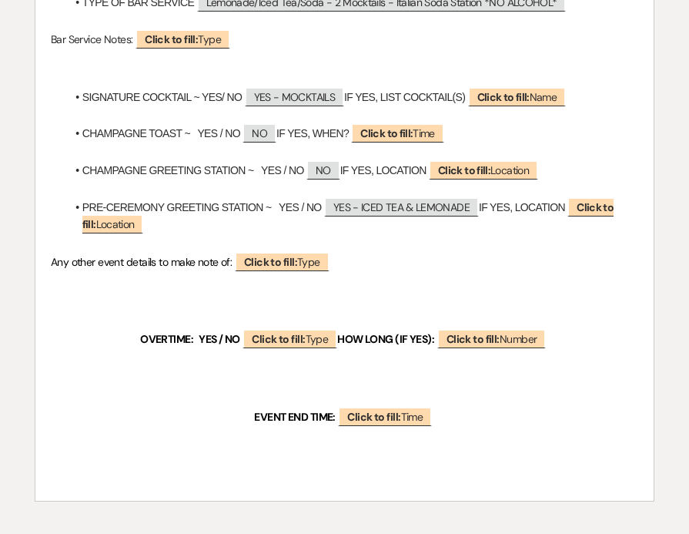
scroll to position [2088, 0]
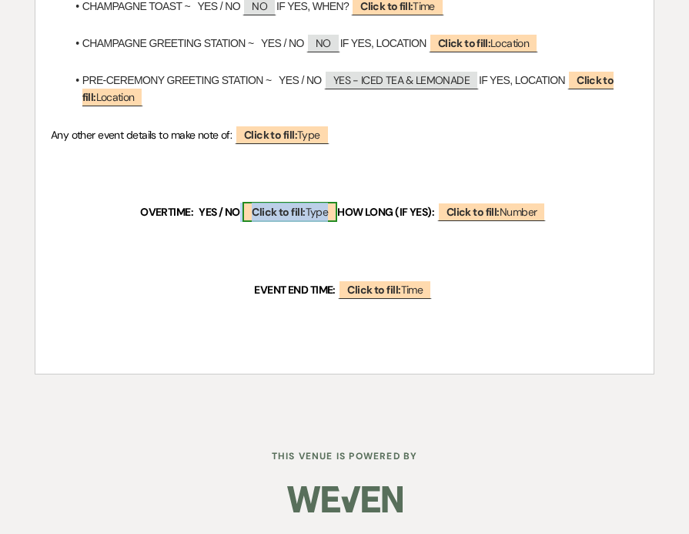
click at [280, 213] on b "Click to fill:" at bounding box center [278, 212] width 53 height 14
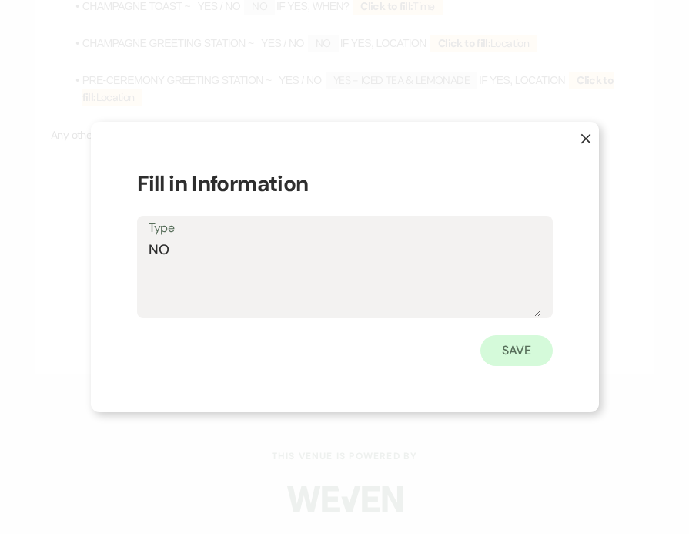
type textarea "NO"
click at [541, 343] on button "Save" at bounding box center [517, 350] width 72 height 31
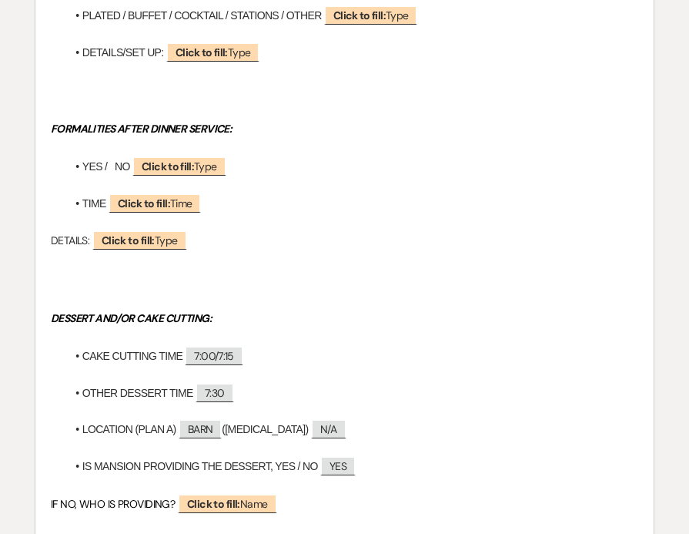
scroll to position [1226, 0]
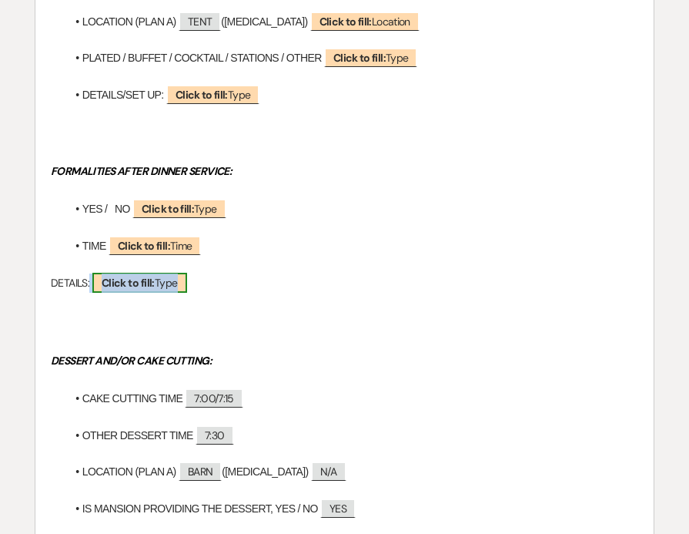
click at [139, 287] on b "Click to fill:" at bounding box center [128, 283] width 53 height 14
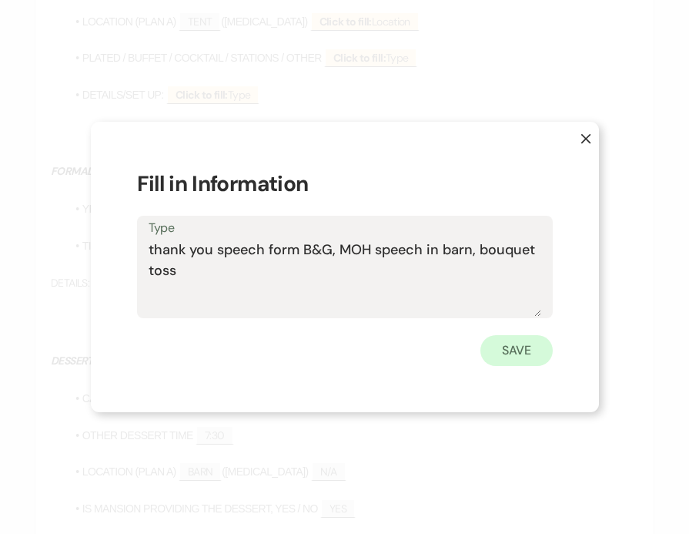
type textarea "thank you speech form B&G, MOH speech in barn, bouquet toss"
click at [500, 349] on button "Save" at bounding box center [517, 350] width 72 height 31
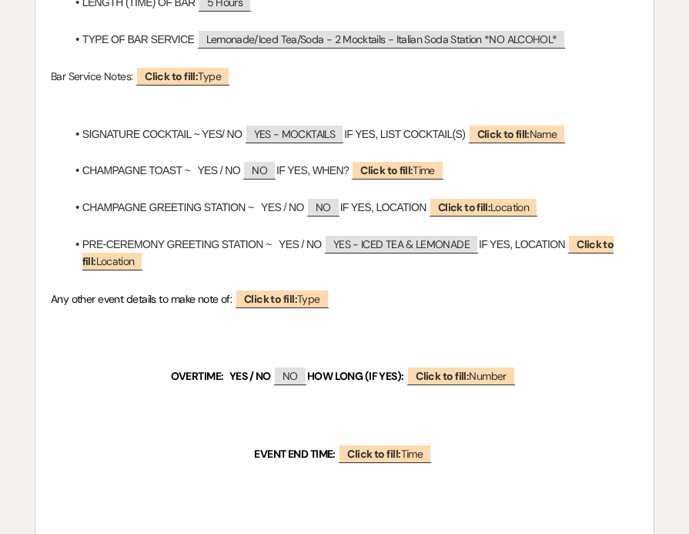
scroll to position [1999, 0]
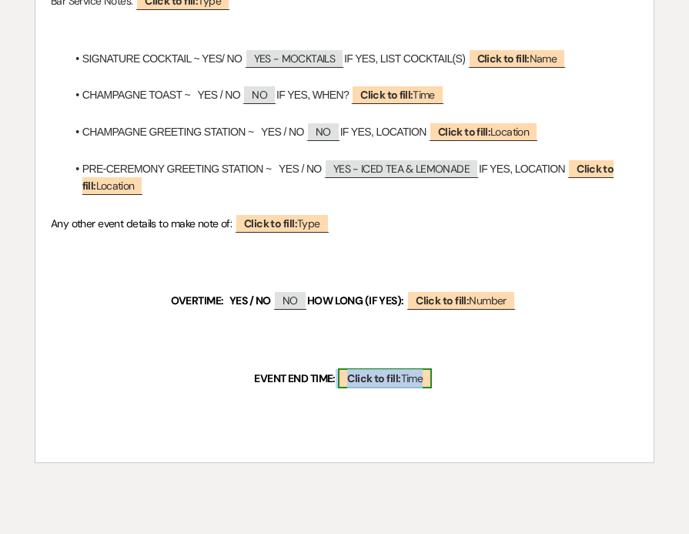
click at [394, 374] on b "Click to fill:" at bounding box center [373, 378] width 53 height 14
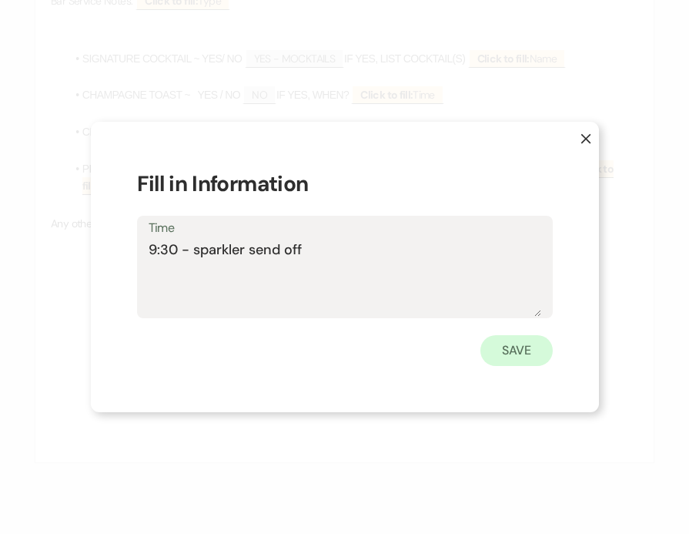
type textarea "9:30 - sparkler send off"
click at [519, 347] on button "Save" at bounding box center [517, 350] width 72 height 31
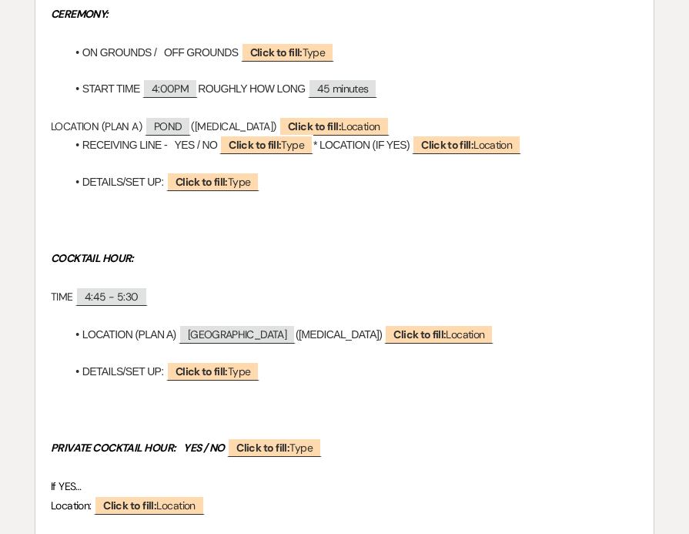
scroll to position [342, 0]
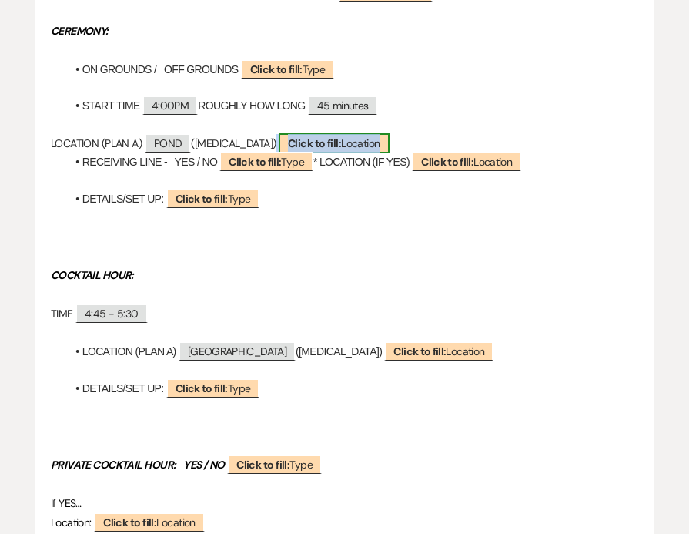
click at [279, 135] on span "Click to fill: Location" at bounding box center [334, 143] width 111 height 20
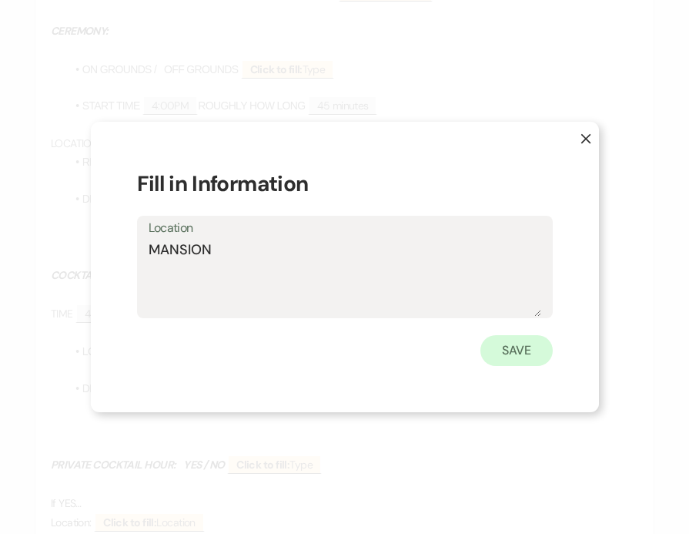
type textarea "MANSION"
click at [529, 351] on button "Save" at bounding box center [517, 350] width 72 height 31
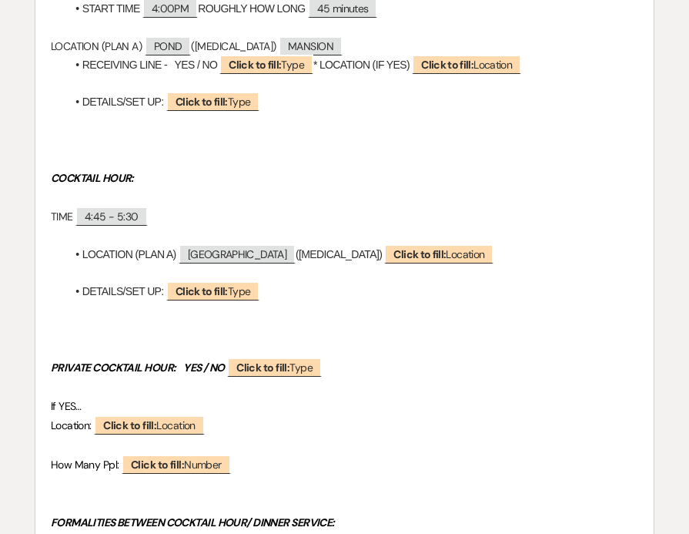
scroll to position [440, 0]
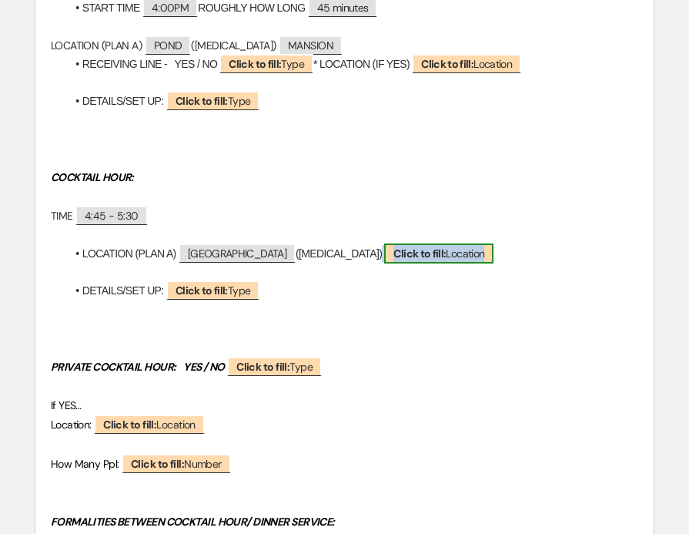
click at [400, 256] on span "Click to fill: Location" at bounding box center [438, 253] width 109 height 20
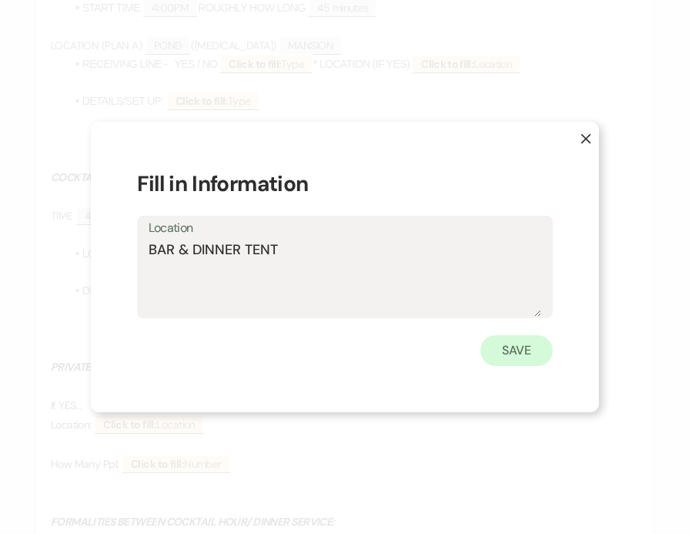
type textarea "BAR & DINNER TENT"
click at [511, 343] on button "Save" at bounding box center [517, 350] width 72 height 31
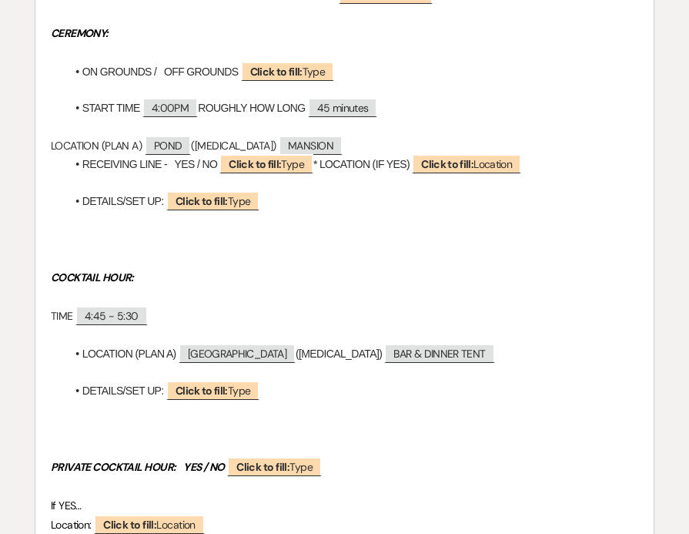
scroll to position [342, 0]
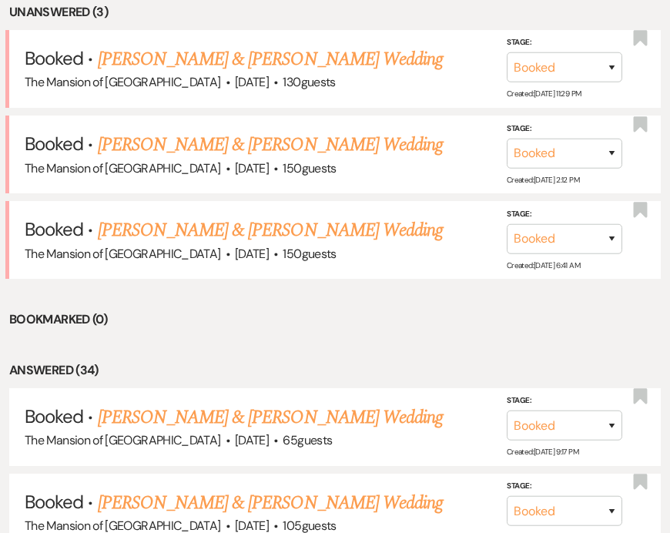
scroll to position [696, 0]
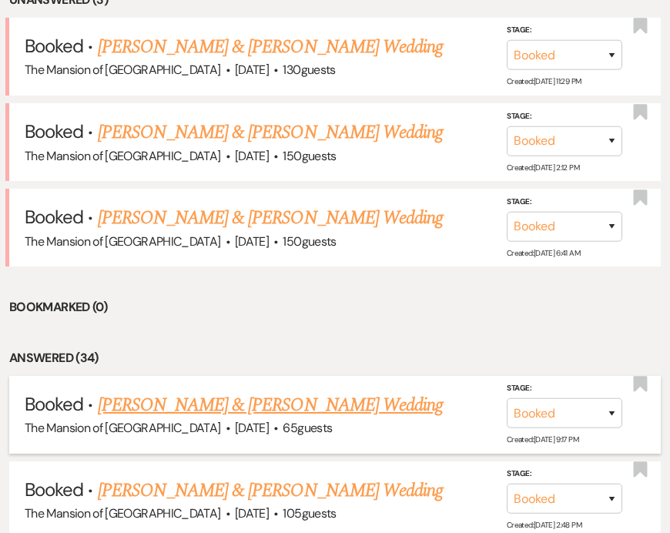
click at [206, 391] on link "[PERSON_NAME] & [PERSON_NAME] Wedding" at bounding box center [270, 405] width 345 height 28
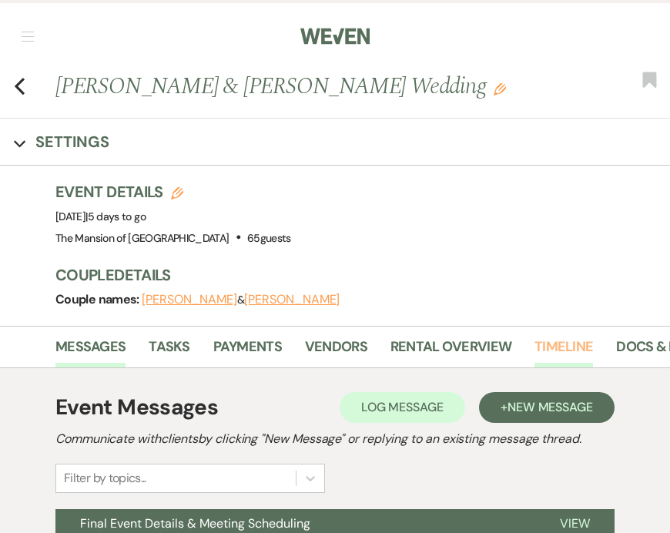
click at [561, 343] on link "Timeline" at bounding box center [563, 352] width 59 height 32
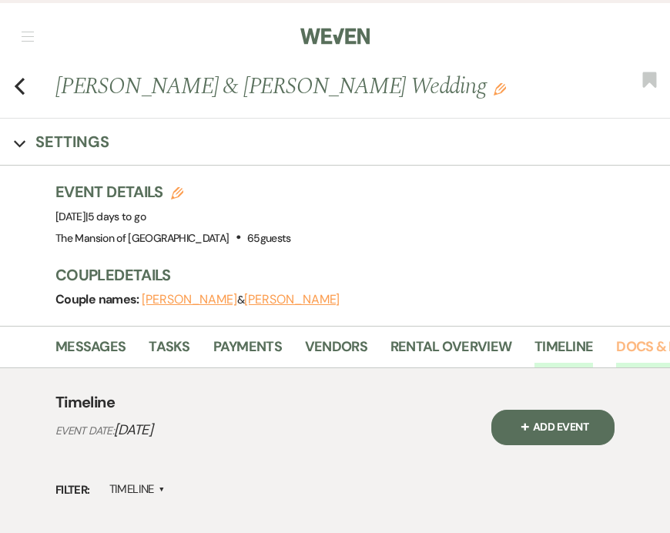
click at [627, 347] on link "Docs & Files" at bounding box center [658, 352] width 85 height 32
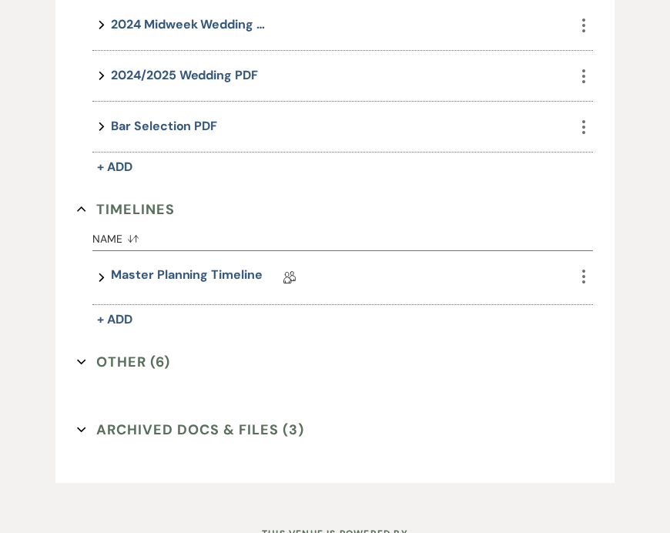
scroll to position [865, 0]
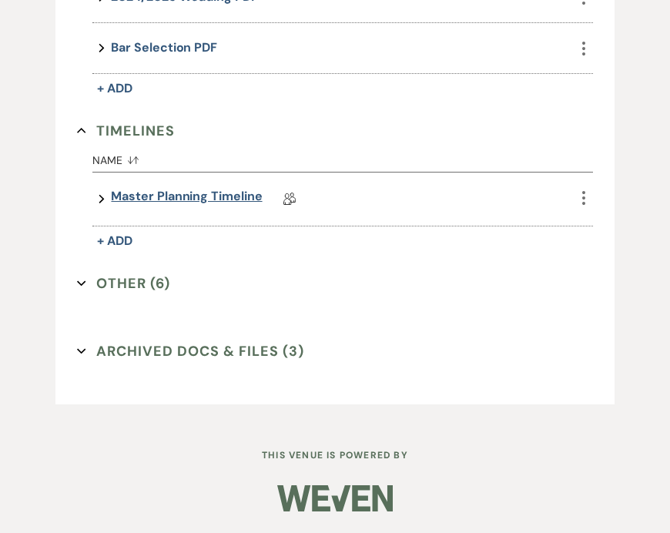
click at [154, 199] on link "Master Planning Timeline" at bounding box center [186, 199] width 151 height 24
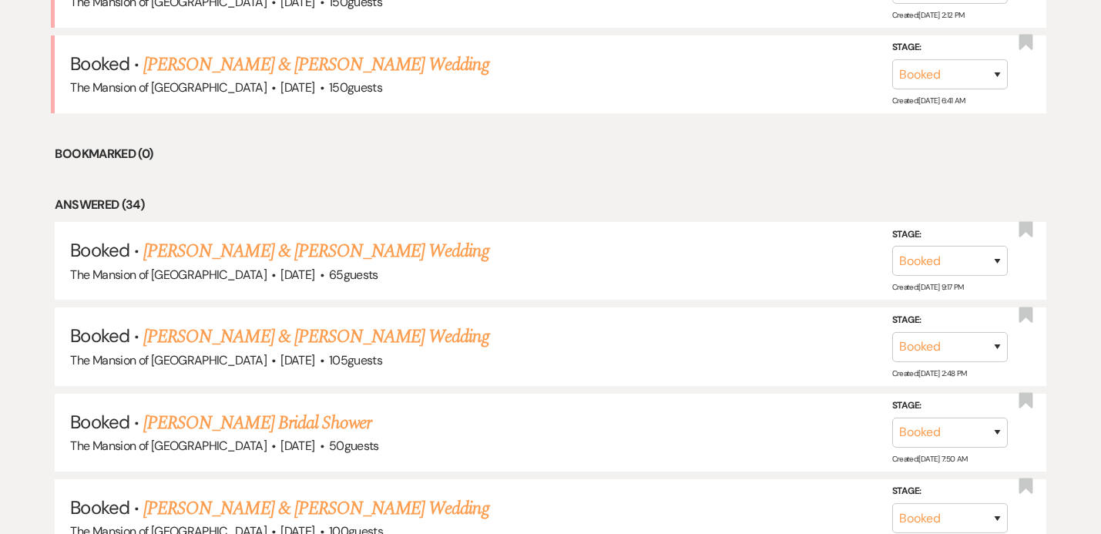
scroll to position [662, 0]
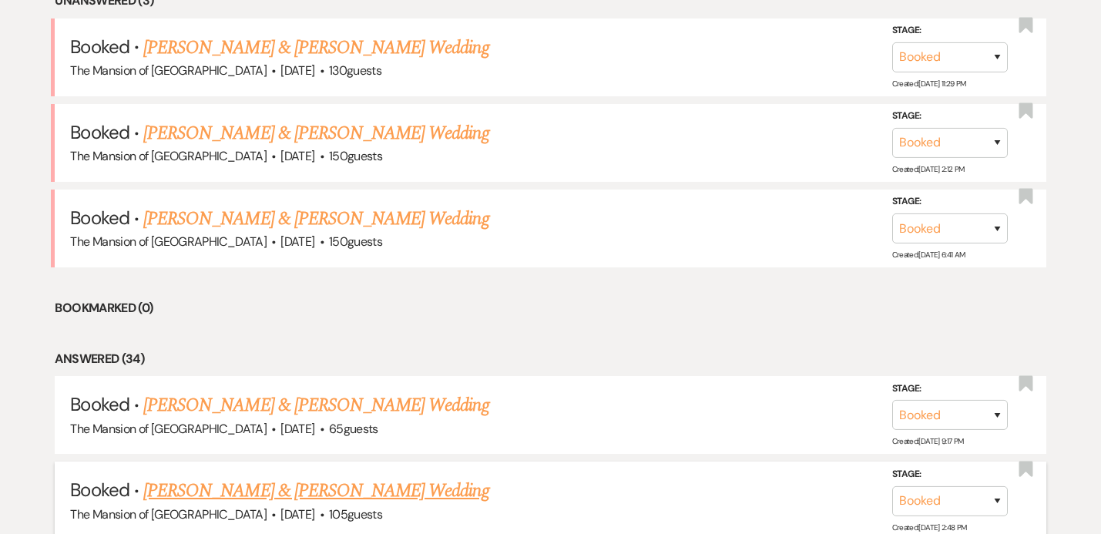
click at [451, 485] on link "[PERSON_NAME] & [PERSON_NAME] Wedding" at bounding box center [315, 491] width 345 height 28
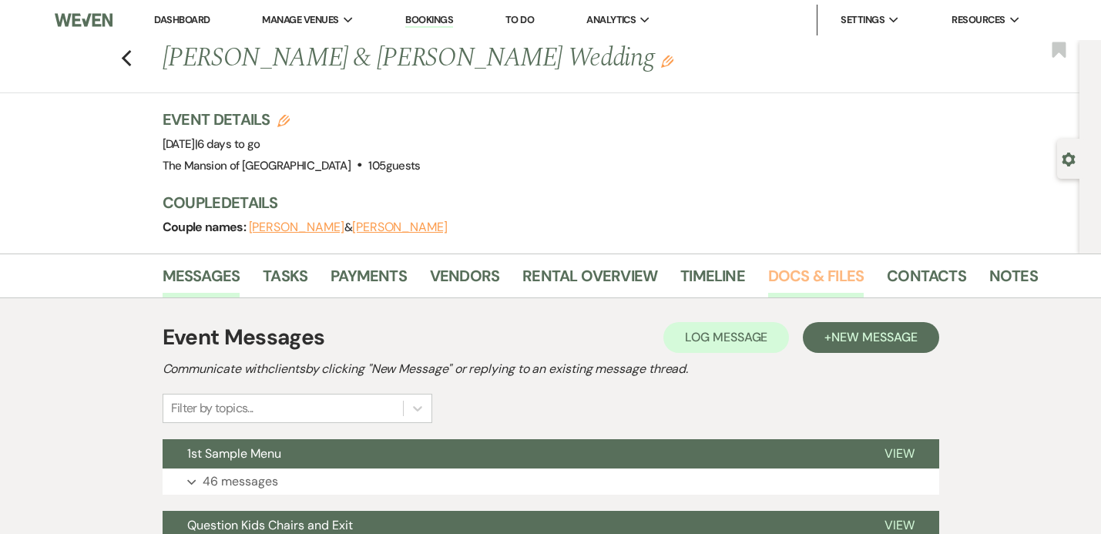
click at [782, 271] on link "Docs & Files" at bounding box center [815, 280] width 95 height 34
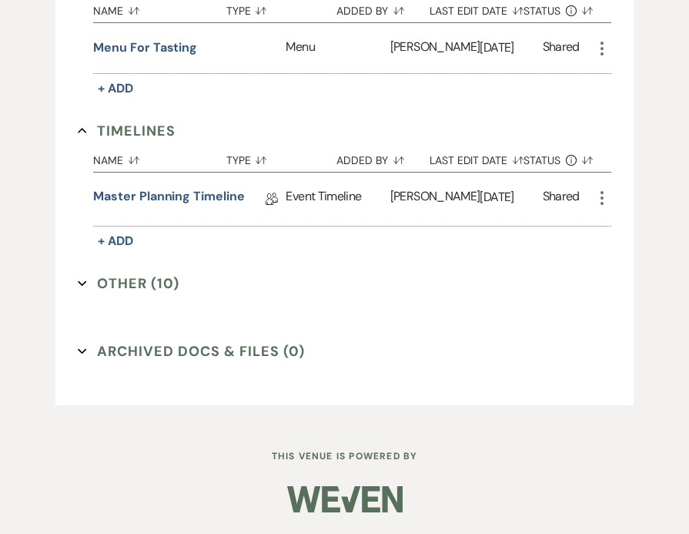
scroll to position [1161, 0]
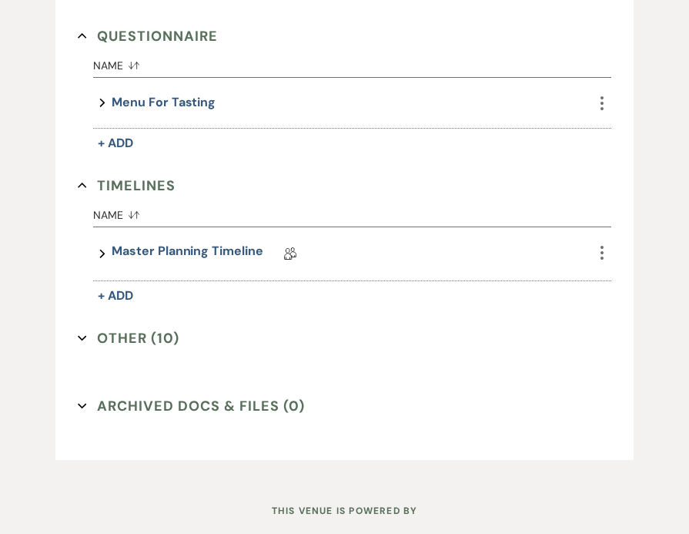
click at [83, 335] on icon "Expand" at bounding box center [82, 337] width 9 height 9
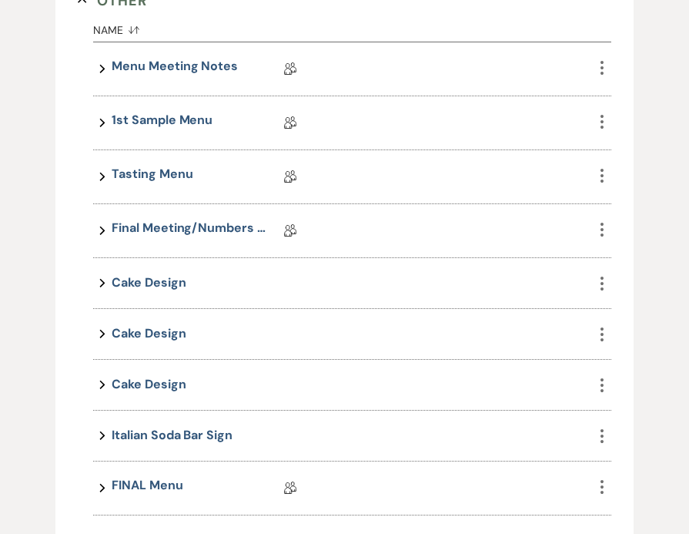
scroll to position [1510, 0]
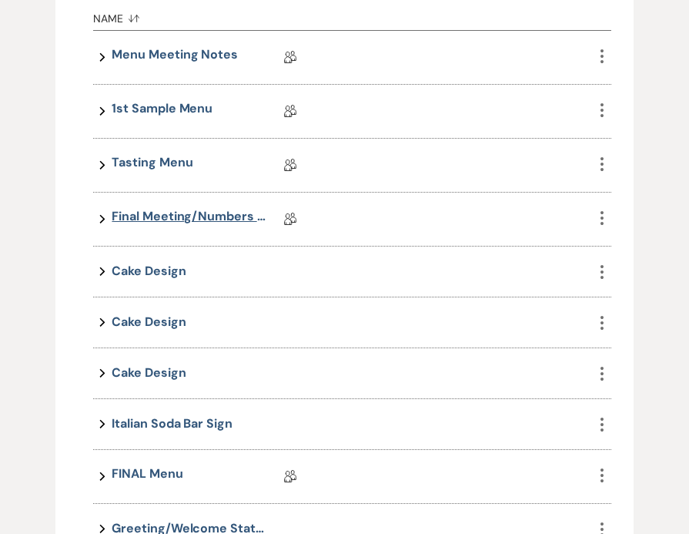
click at [156, 218] on link "Final Meeting/Numbers Doc" at bounding box center [189, 219] width 154 height 24
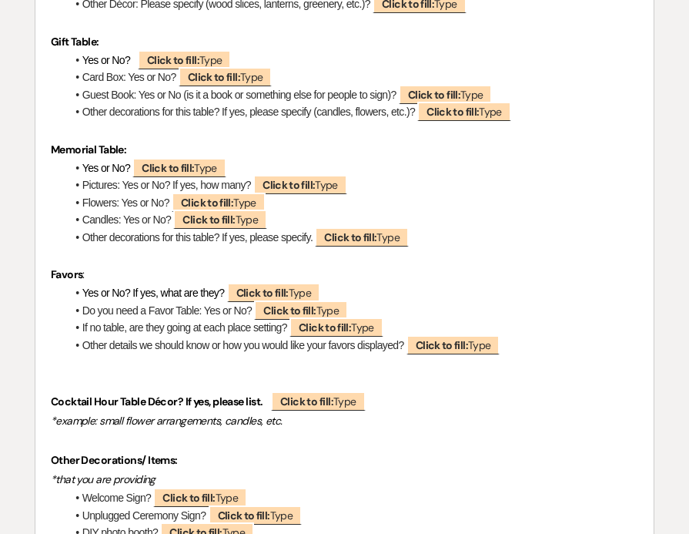
scroll to position [5058, 0]
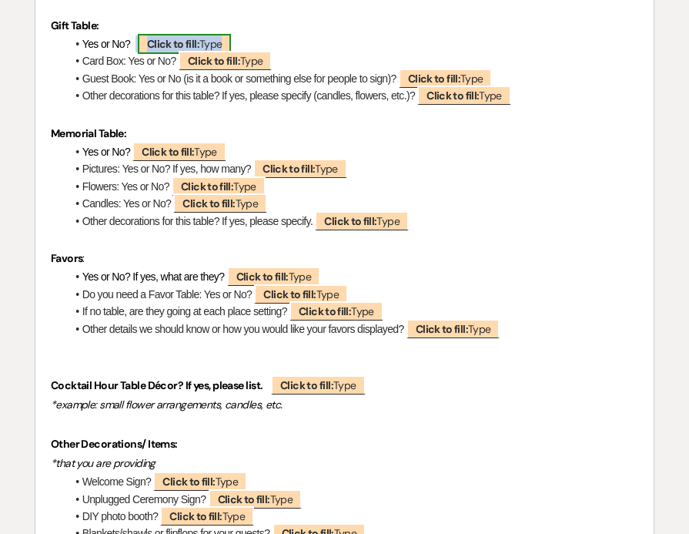
click at [166, 51] on b "Click to fill:" at bounding box center [173, 44] width 52 height 14
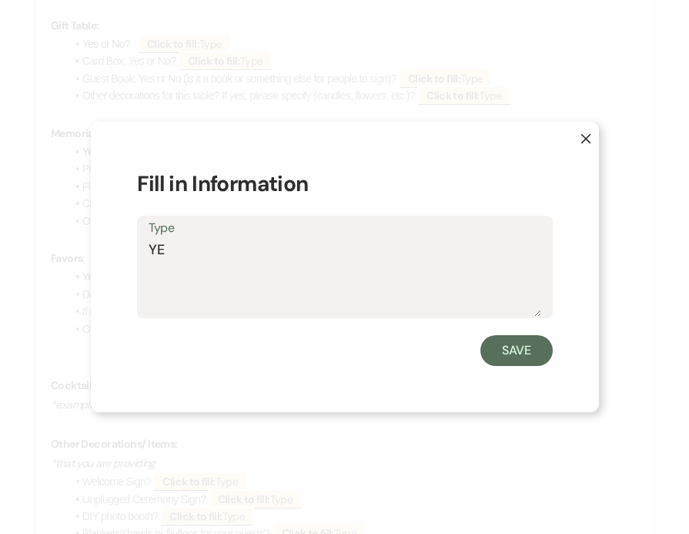
type textarea "YES"
click at [524, 352] on button "Save" at bounding box center [517, 350] width 72 height 31
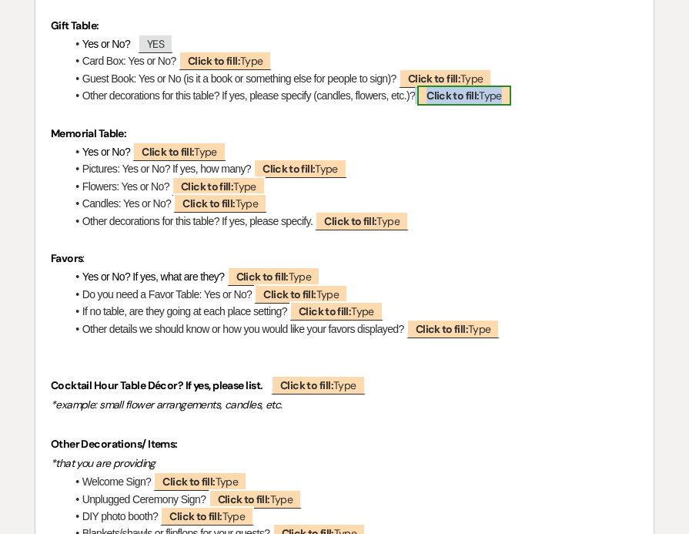
click at [466, 102] on b "Click to fill:" at bounding box center [453, 96] width 52 height 14
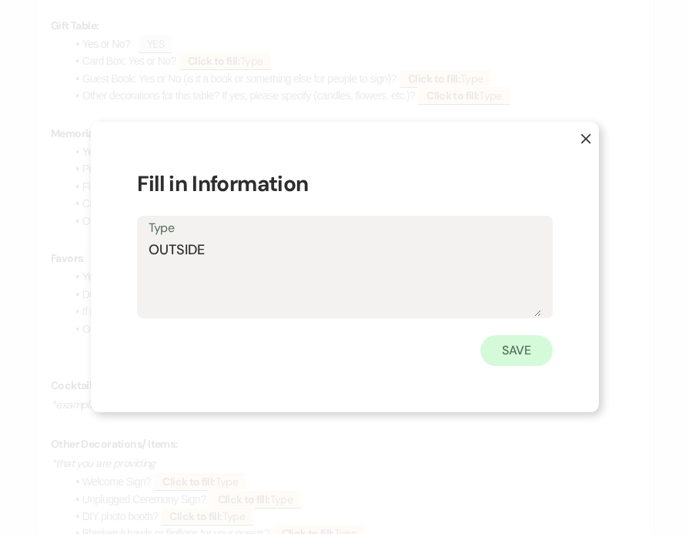
type textarea "OUTSIDE"
click at [528, 346] on button "Save" at bounding box center [517, 350] width 72 height 31
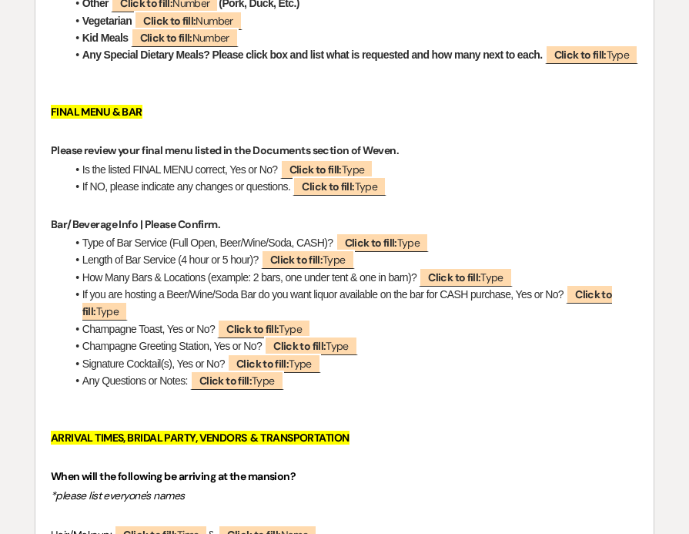
scroll to position [1089, 0]
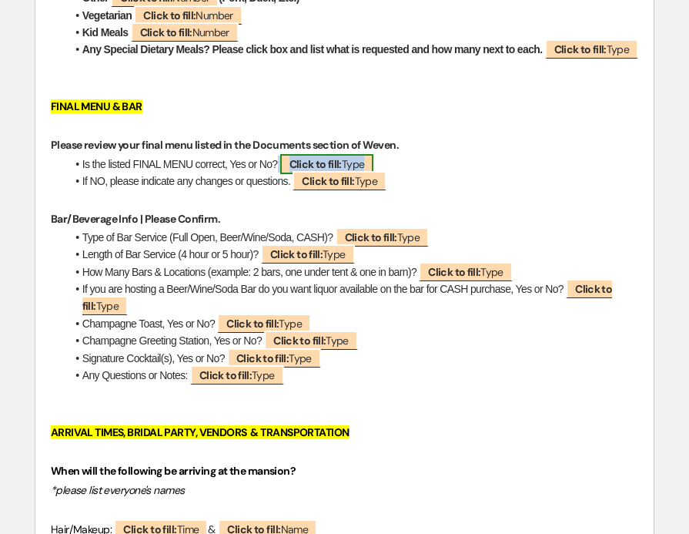
click at [339, 171] on b "Click to fill:" at bounding box center [316, 164] width 52 height 14
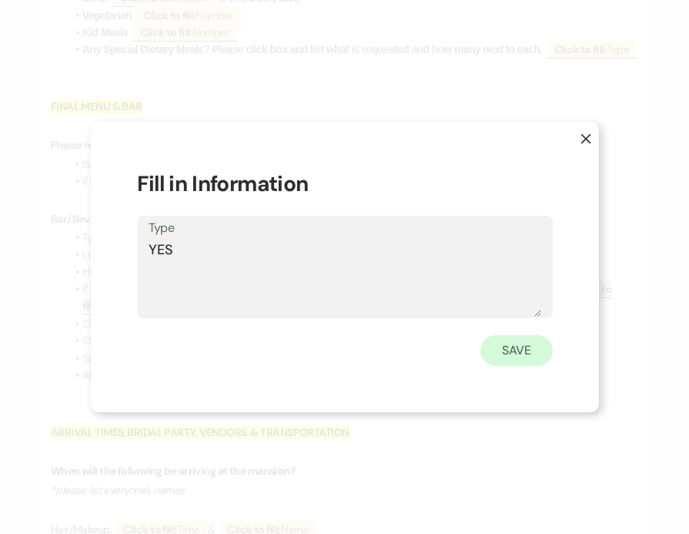
type textarea "YES"
click at [504, 357] on button "Save" at bounding box center [517, 350] width 72 height 31
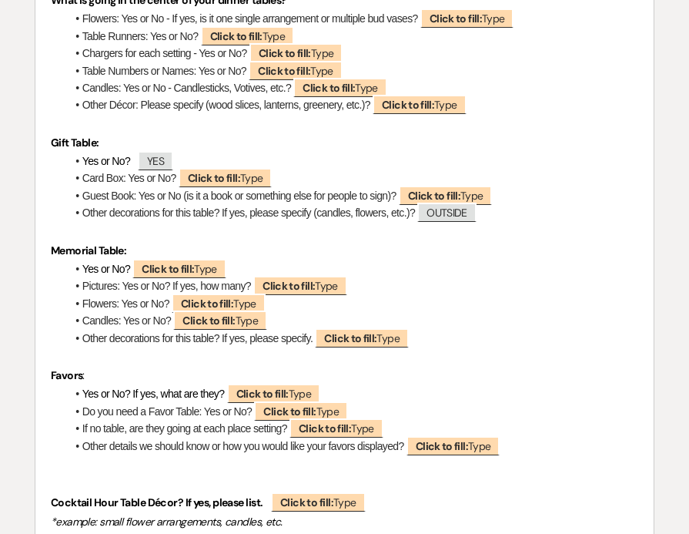
scroll to position [4940, 0]
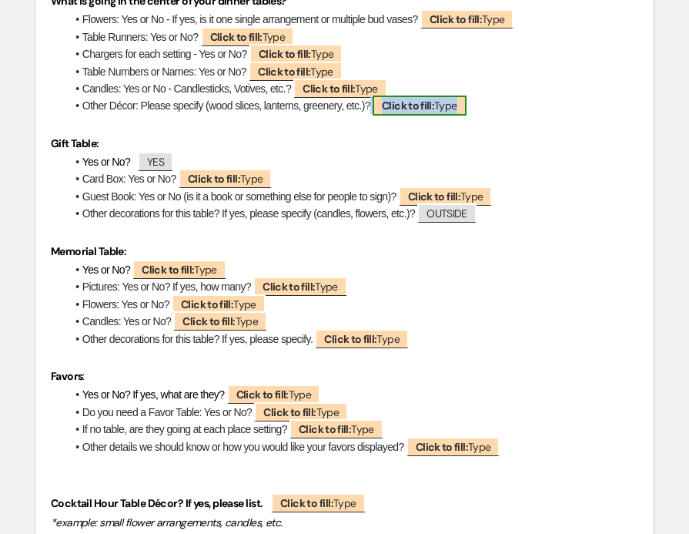
click at [441, 116] on span "Click to fill: Type" at bounding box center [420, 105] width 94 height 20
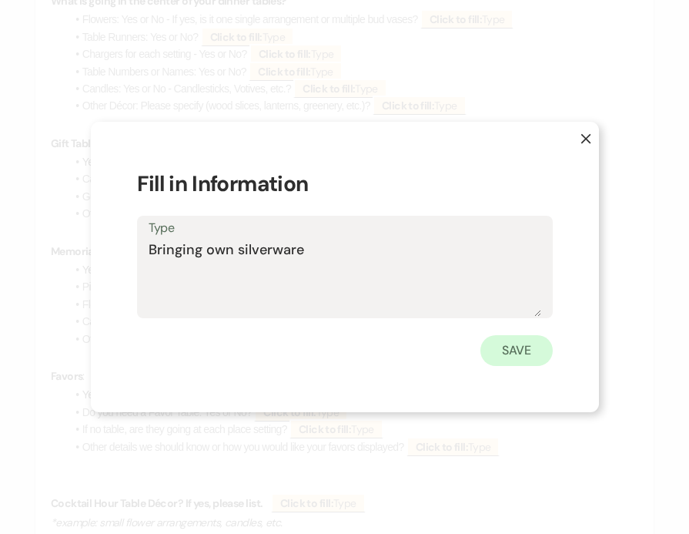
type textarea "Bringing own silverware"
click at [515, 361] on button "Save" at bounding box center [517, 350] width 72 height 31
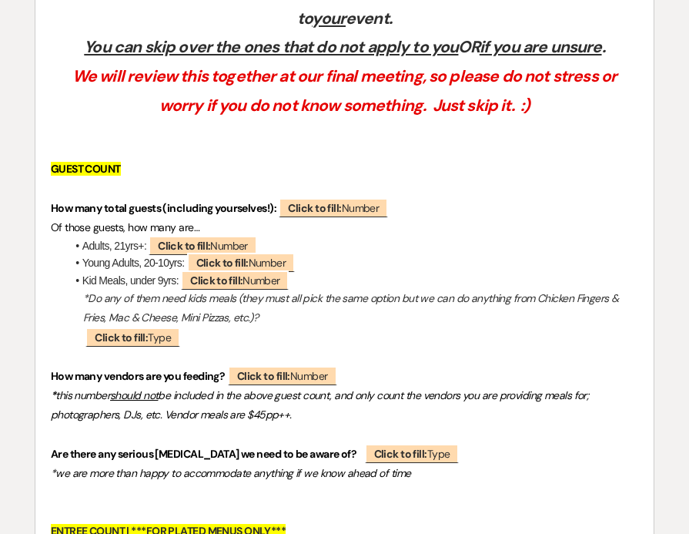
scroll to position [448, 0]
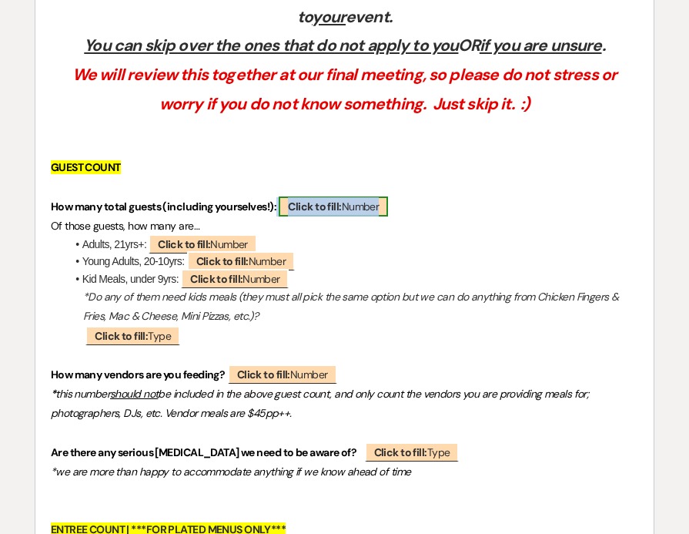
click at [330, 211] on b "Click to fill:" at bounding box center [314, 206] width 53 height 14
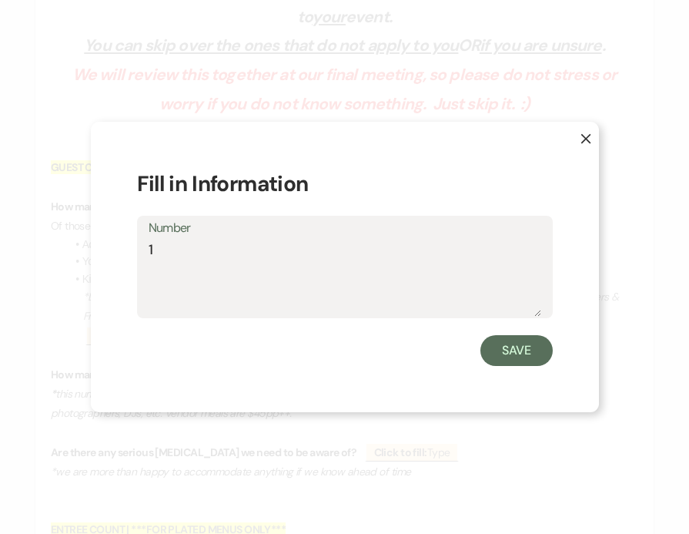
type textarea "1"
click at [583, 136] on icon "X" at bounding box center [586, 138] width 11 height 11
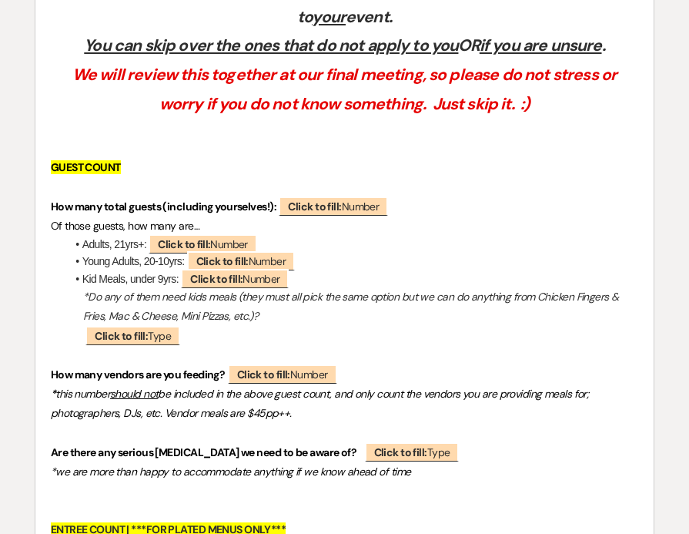
click at [340, 216] on p "Of those guests, how many are…" at bounding box center [345, 225] width 588 height 19
click at [341, 212] on b "Click to fill:" at bounding box center [314, 206] width 53 height 14
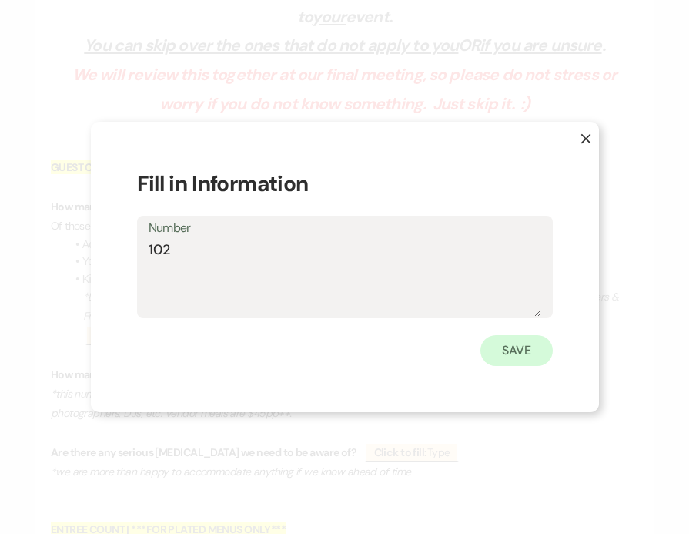
type textarea "102"
click at [503, 353] on button "Save" at bounding box center [517, 350] width 72 height 31
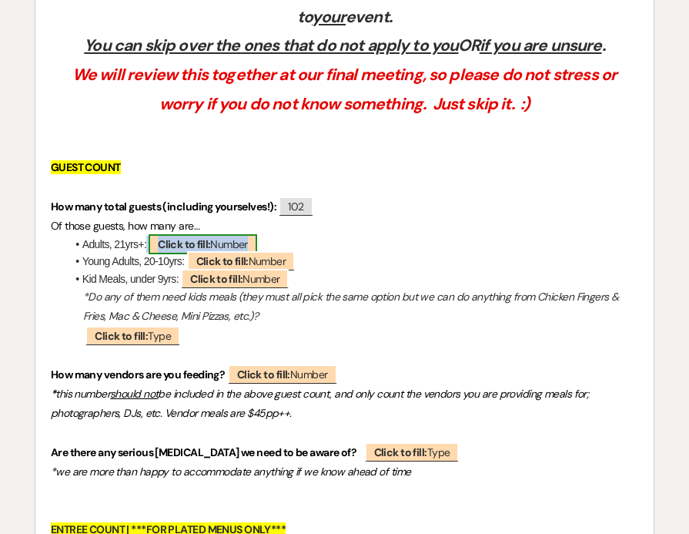
click at [235, 240] on span "Click to fill: Number" at bounding box center [203, 244] width 108 height 20
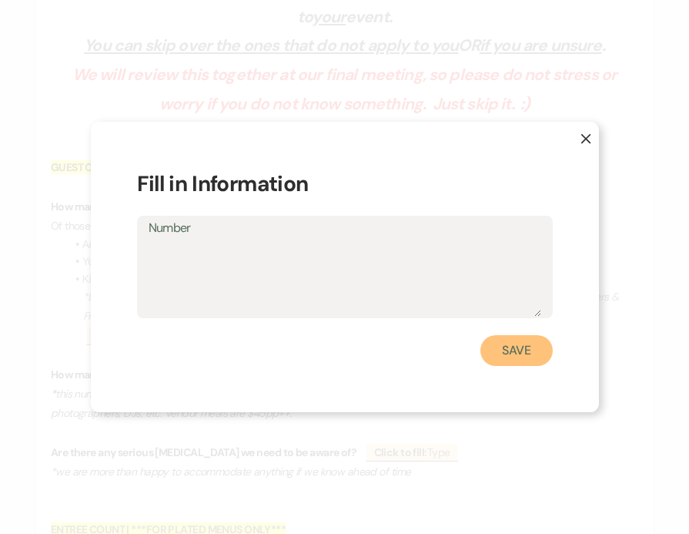
click at [507, 340] on button "Save" at bounding box center [517, 350] width 72 height 31
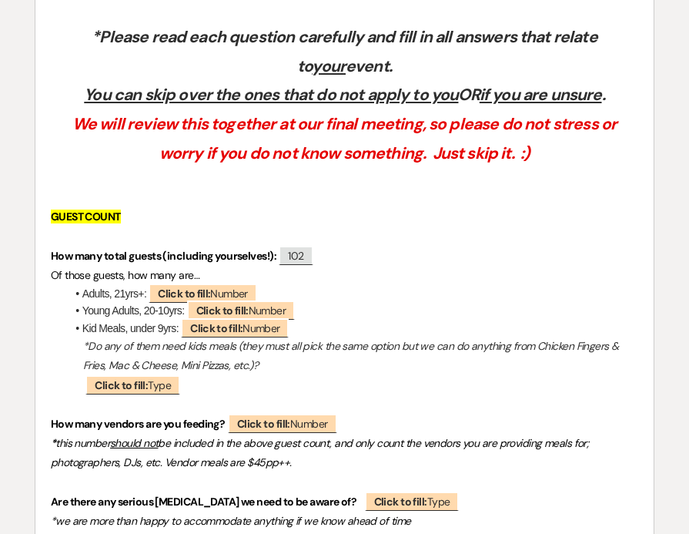
scroll to position [400, 0]
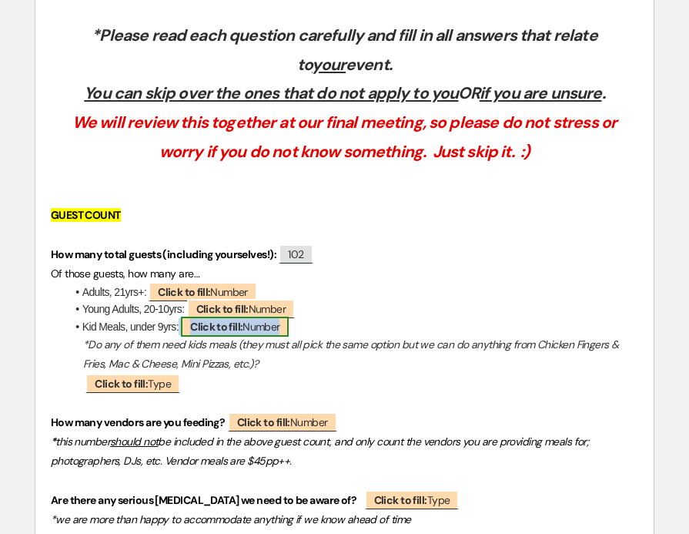
click at [253, 330] on span "Click to fill: Number" at bounding box center [235, 327] width 108 height 20
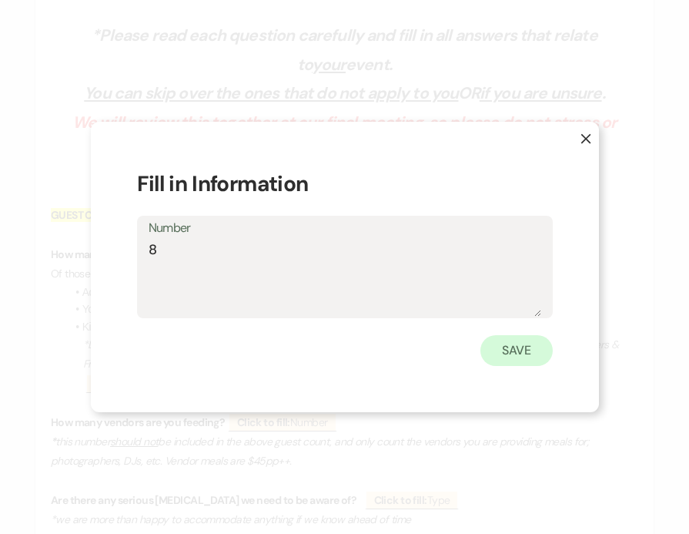
type textarea "8"
click at [524, 357] on button "Save" at bounding box center [517, 350] width 72 height 31
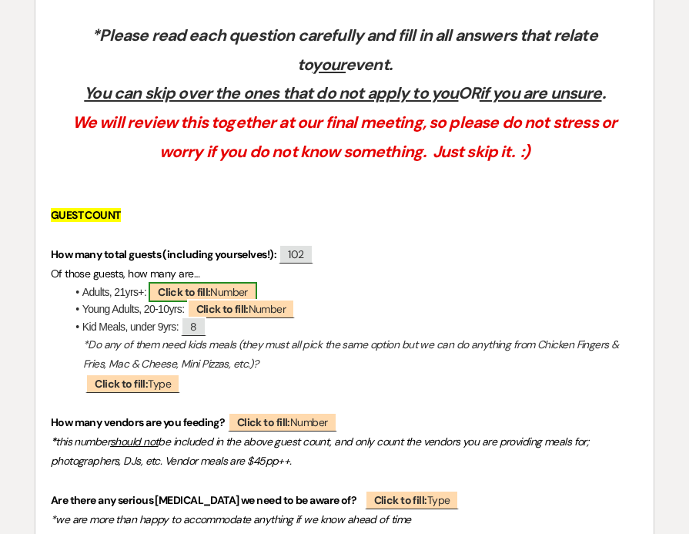
click at [223, 291] on span "Click to fill: Number" at bounding box center [203, 292] width 108 height 20
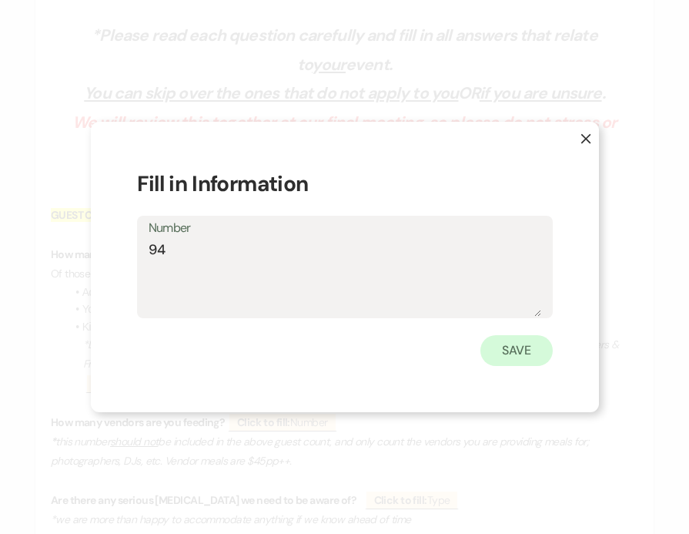
type textarea "94"
click at [496, 346] on button "Save" at bounding box center [517, 350] width 72 height 31
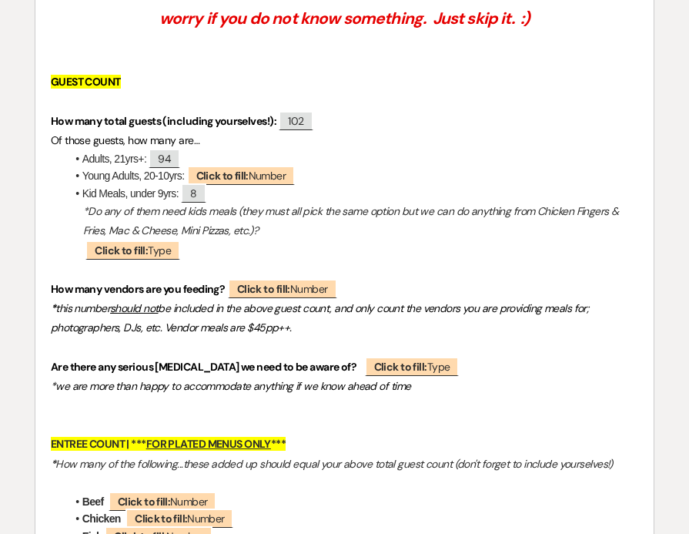
scroll to position [603, 0]
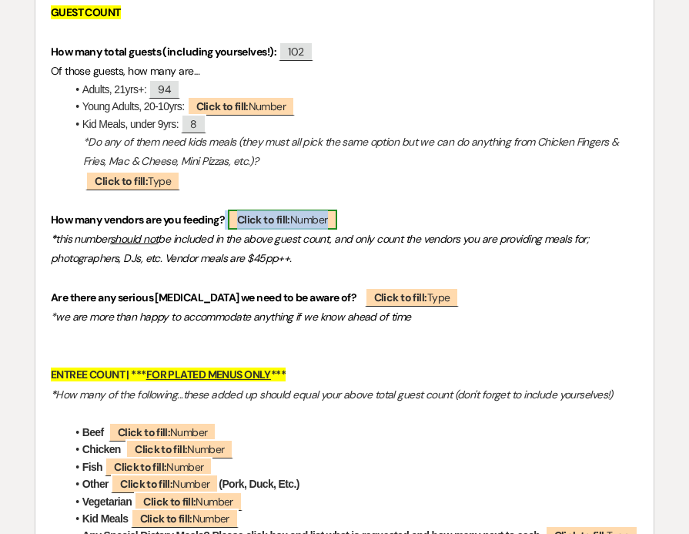
click at [286, 221] on b "Click to fill:" at bounding box center [263, 220] width 53 height 14
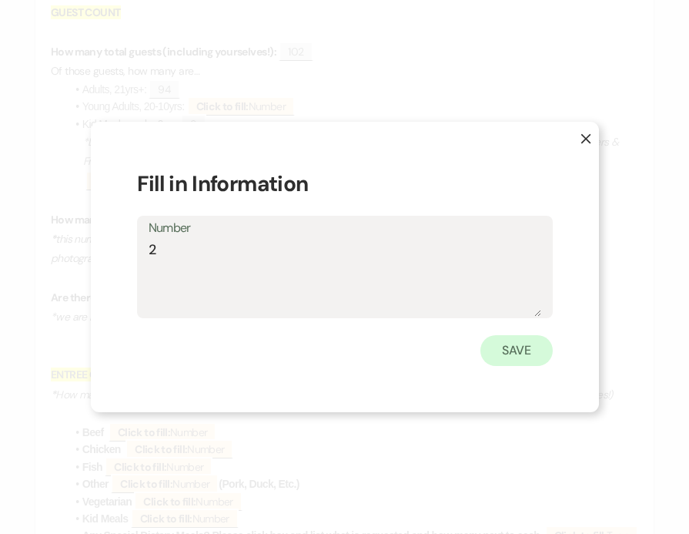
type textarea "2"
click at [506, 348] on button "Save" at bounding box center [517, 350] width 72 height 31
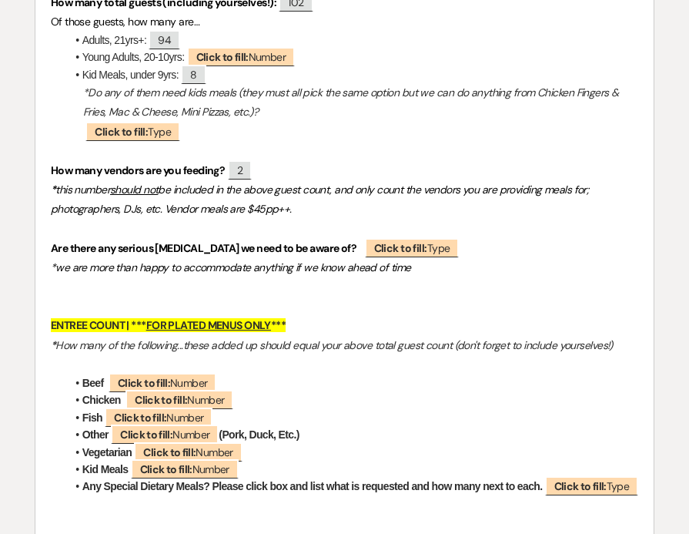
scroll to position [652, 0]
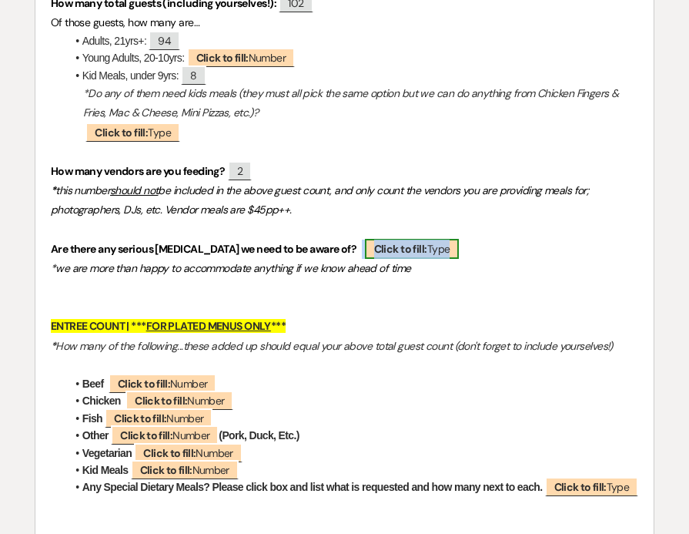
click at [402, 247] on b "Click to fill:" at bounding box center [400, 249] width 53 height 14
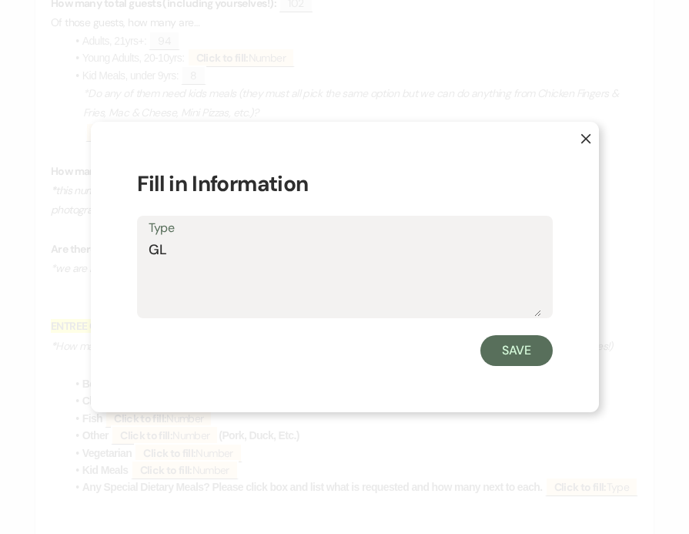
type textarea "G"
click at [255, 254] on textarea "Yes - TBD PHotographer is GF" at bounding box center [345, 278] width 393 height 77
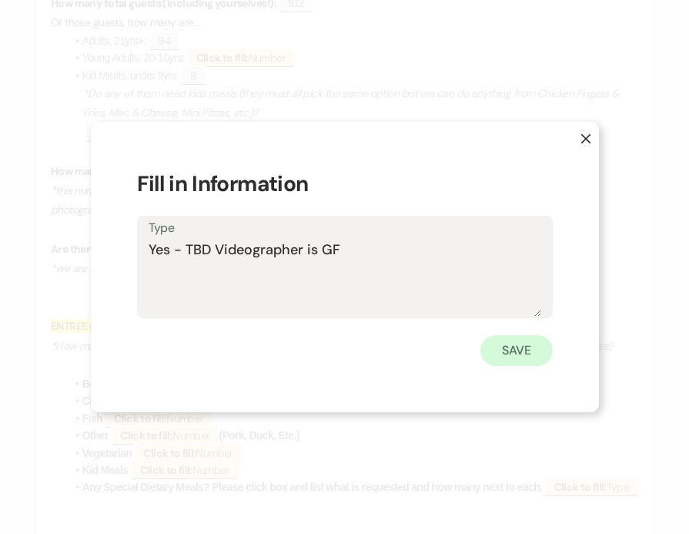
type textarea "Yes - TBD Videographer is GF"
click at [507, 351] on button "Save" at bounding box center [517, 350] width 72 height 31
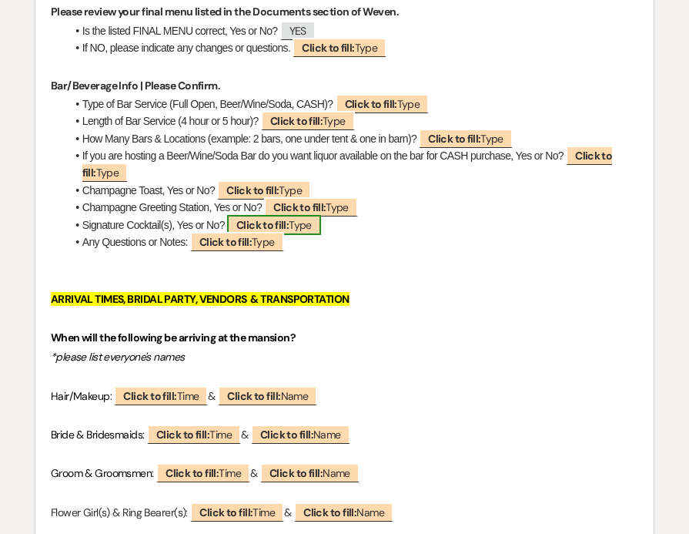
scroll to position [1370, 0]
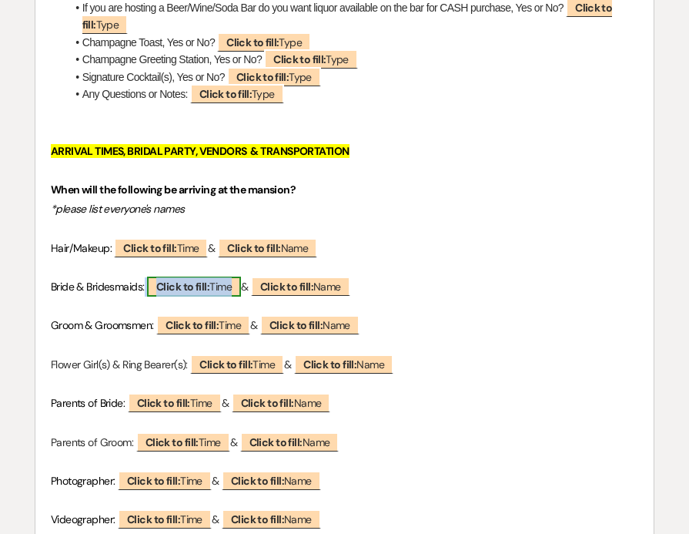
click at [197, 293] on b "Click to fill:" at bounding box center [182, 287] width 53 height 14
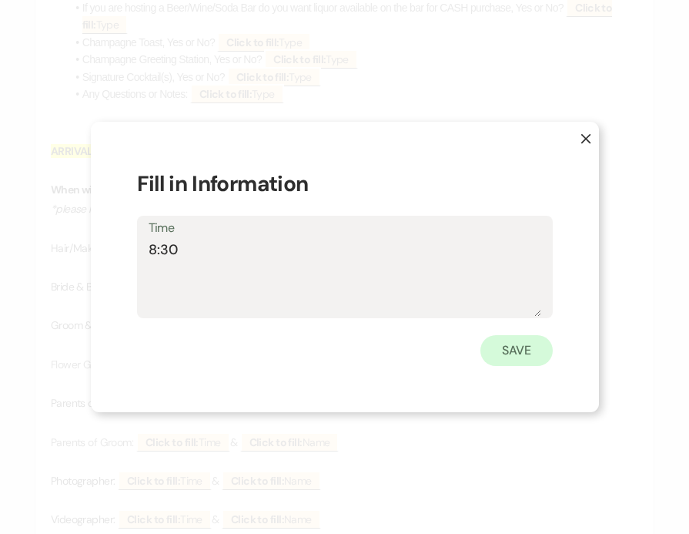
type textarea "8:30"
click at [504, 350] on button "Save" at bounding box center [517, 350] width 72 height 31
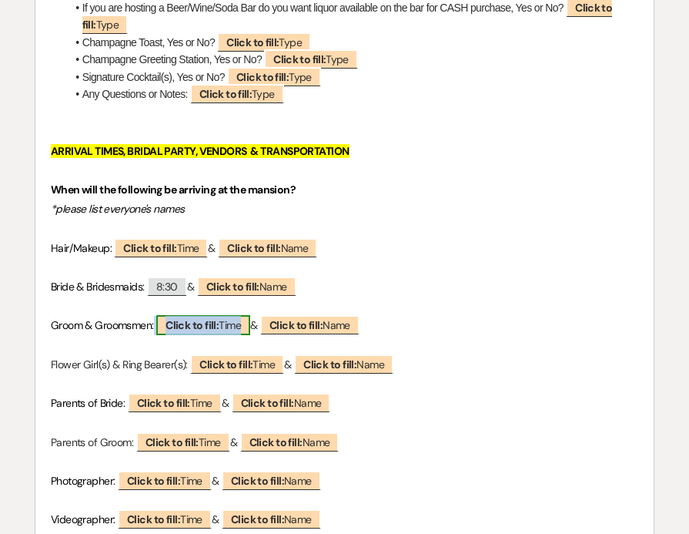
click at [218, 332] on b "Click to fill:" at bounding box center [192, 325] width 53 height 14
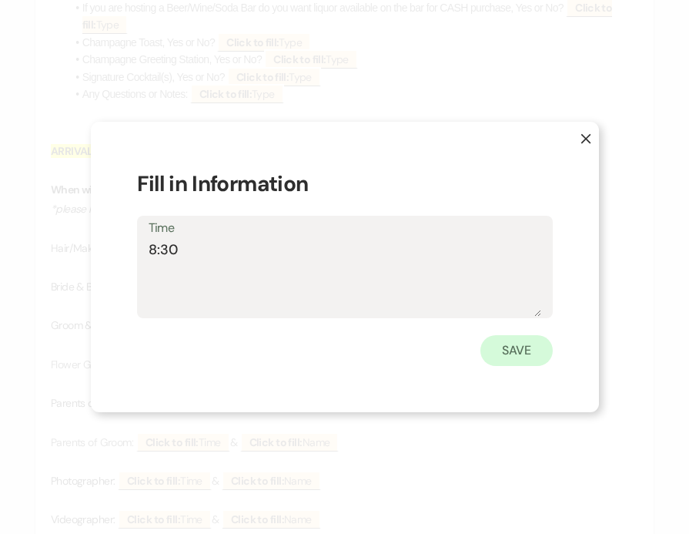
type textarea "8:30"
click at [503, 341] on button "Save" at bounding box center [517, 350] width 72 height 31
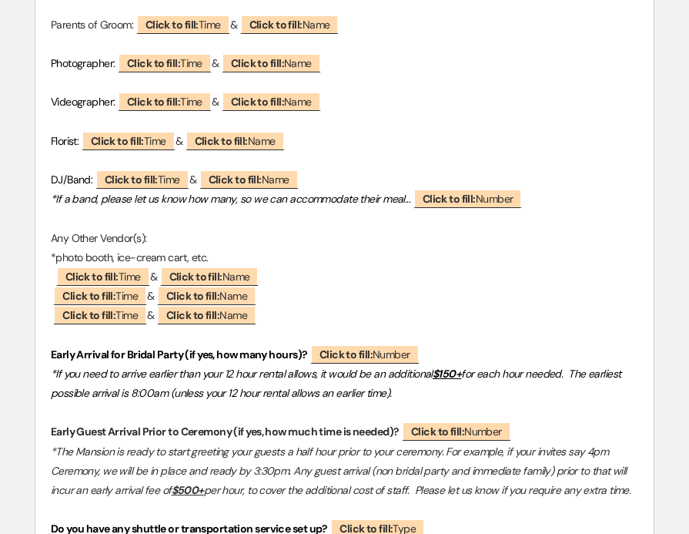
scroll to position [1789, 0]
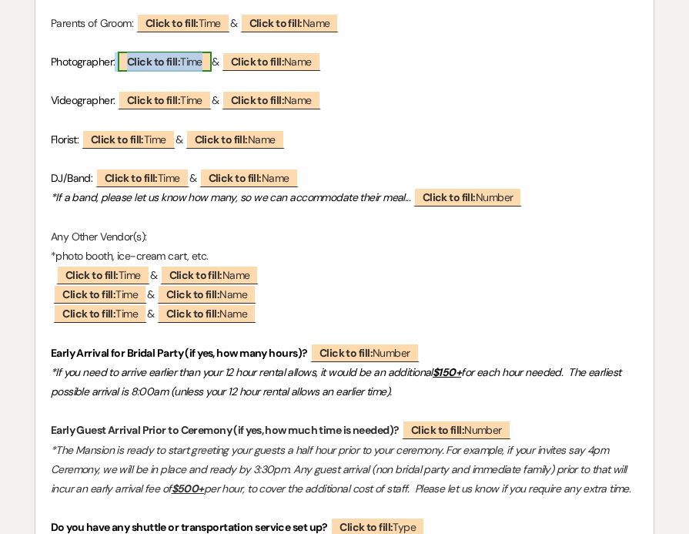
click at [179, 69] on b "Click to fill:" at bounding box center [153, 62] width 53 height 14
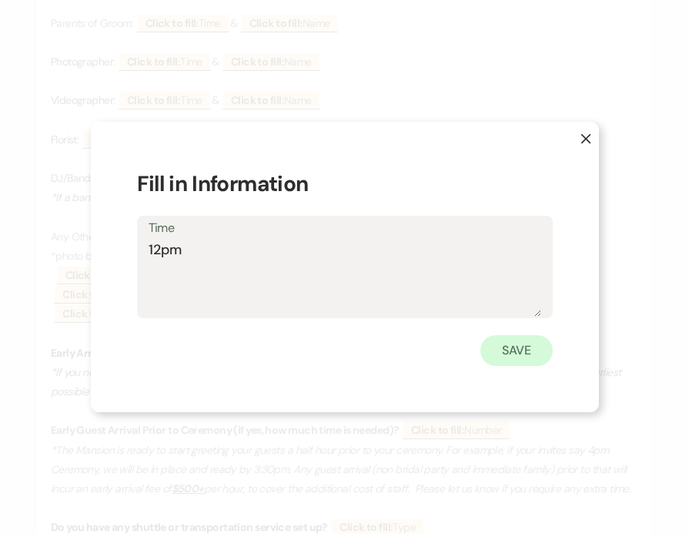
type textarea "12pm"
click at [518, 365] on button "Save" at bounding box center [517, 350] width 72 height 31
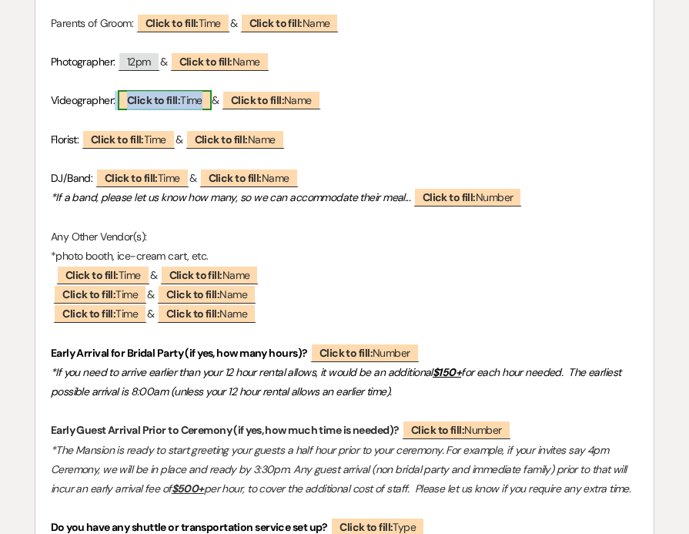
click at [154, 107] on b "Click to fill:" at bounding box center [153, 100] width 53 height 14
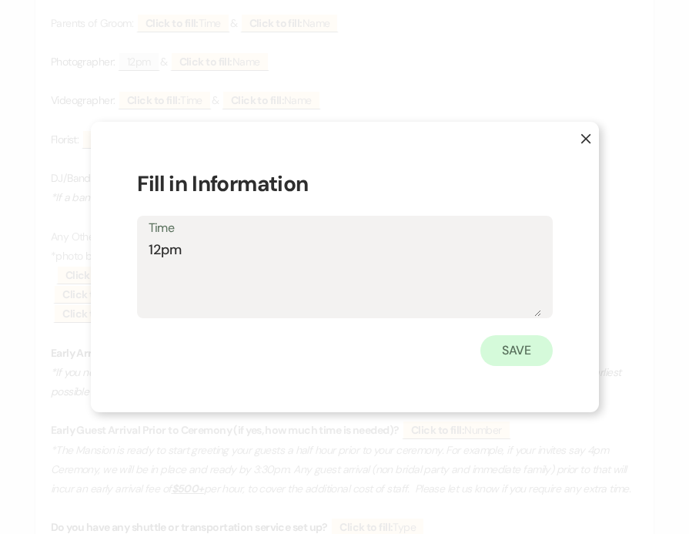
type textarea "12pm"
click at [522, 348] on button "Save" at bounding box center [517, 350] width 72 height 31
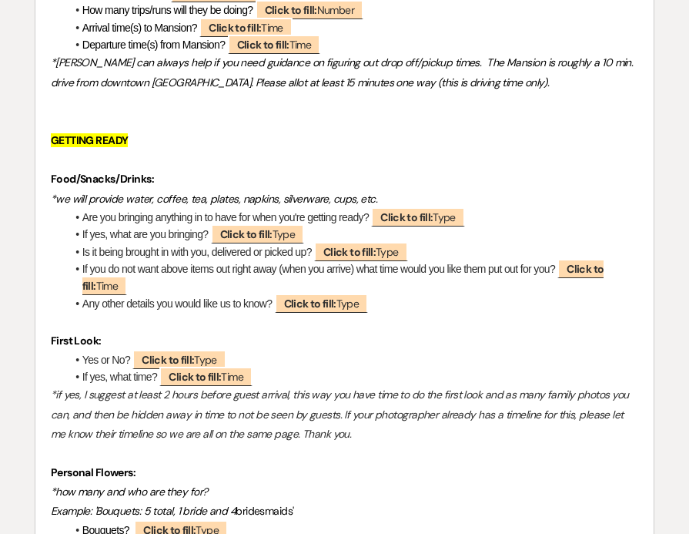
scroll to position [2360, 0]
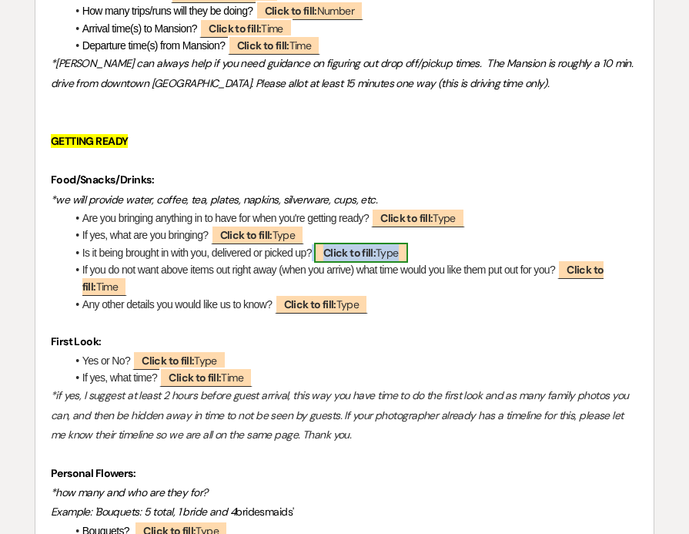
click at [338, 261] on span "Click to fill: Type" at bounding box center [361, 253] width 94 height 20
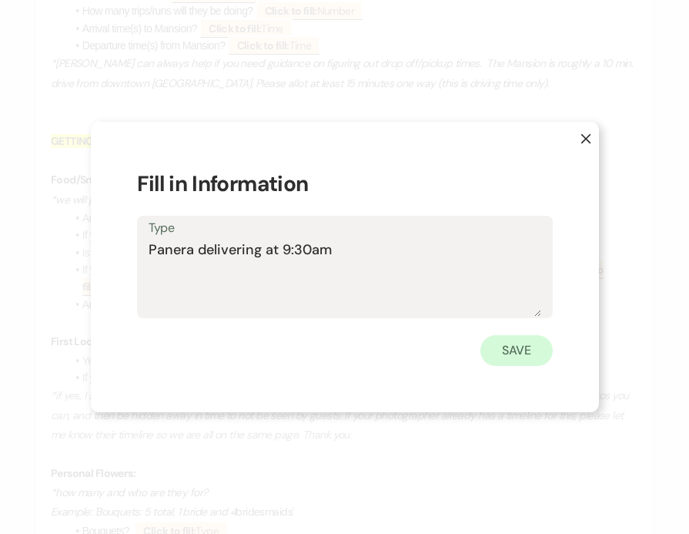
type textarea "Panera delivering at 9:30am"
click at [508, 353] on button "Save" at bounding box center [517, 350] width 72 height 31
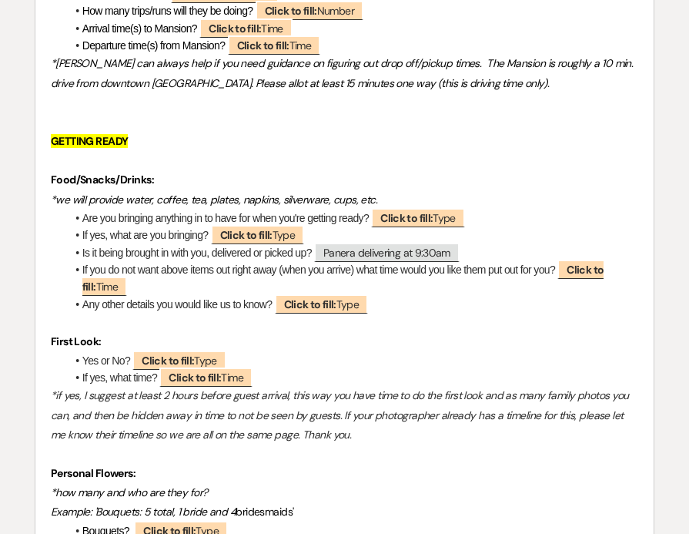
scroll to position [2444, 0]
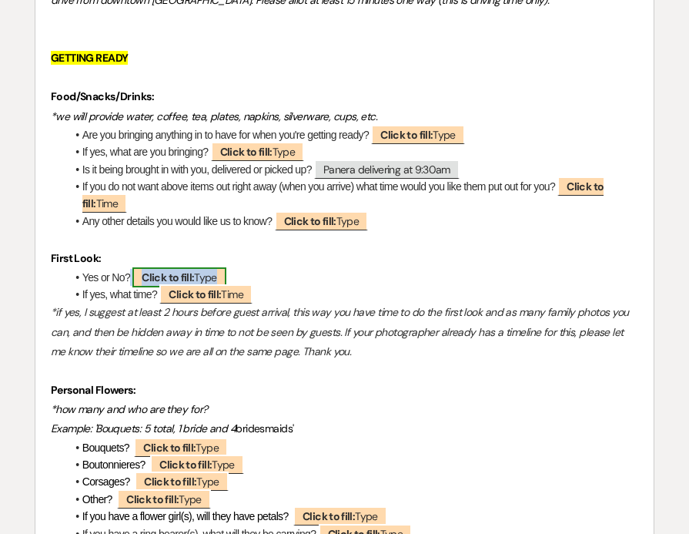
click at [203, 287] on span "Click to fill: Type" at bounding box center [179, 277] width 94 height 20
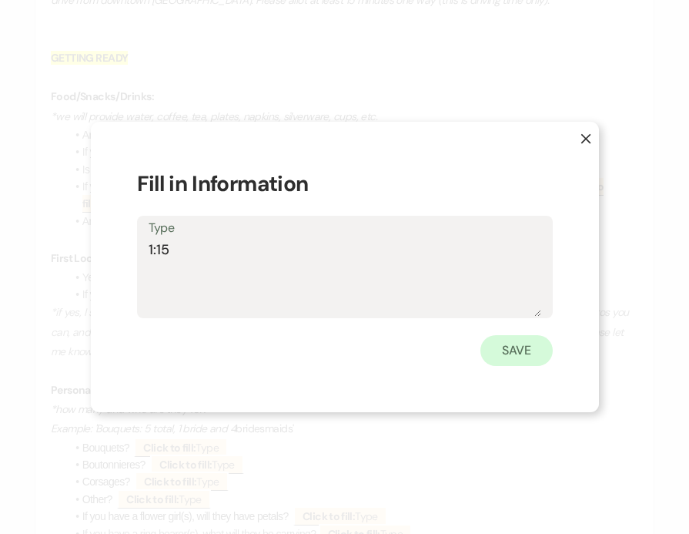
type textarea "1:15"
click at [514, 347] on button "Save" at bounding box center [517, 350] width 72 height 31
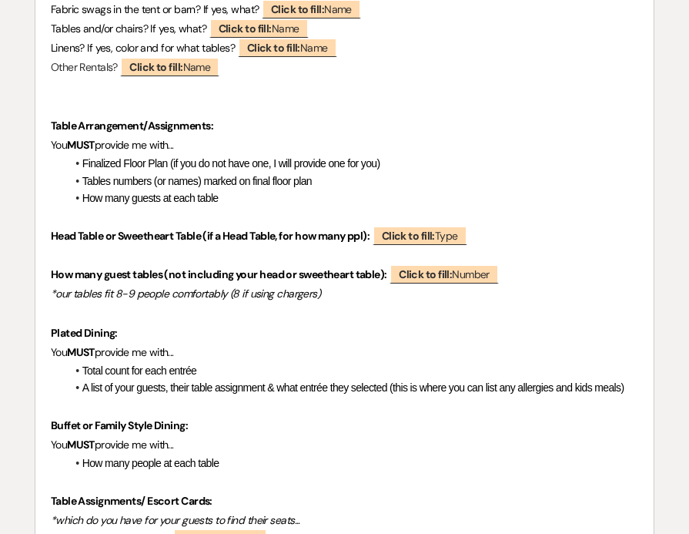
scroll to position [4151, 0]
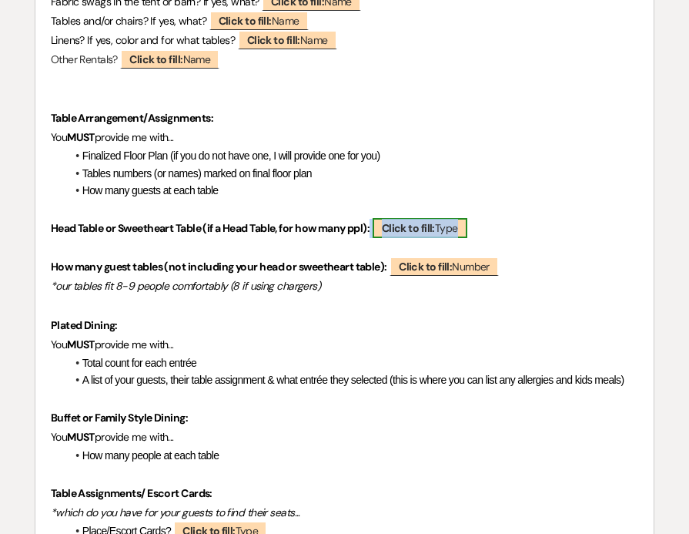
click at [412, 235] on b "Click to fill:" at bounding box center [408, 228] width 53 height 14
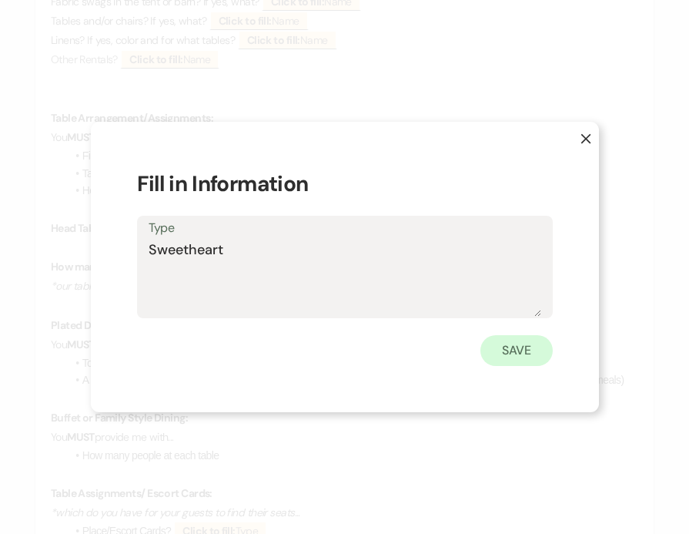
type textarea "Sweetheart"
click at [513, 347] on button "Save" at bounding box center [517, 350] width 72 height 31
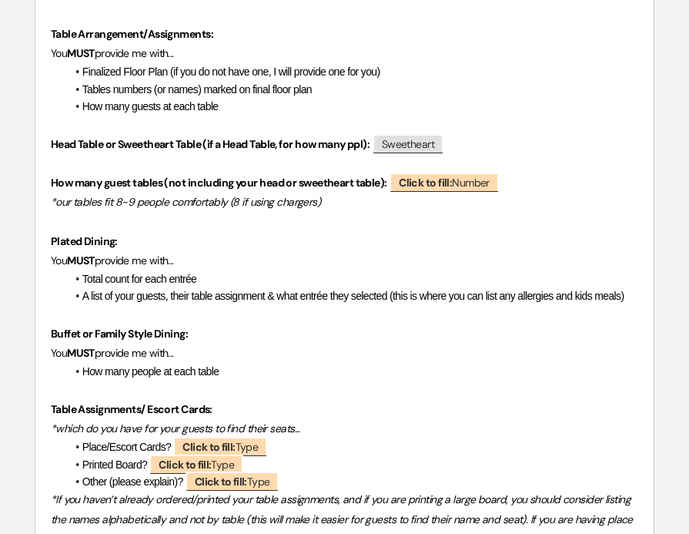
scroll to position [4255, 0]
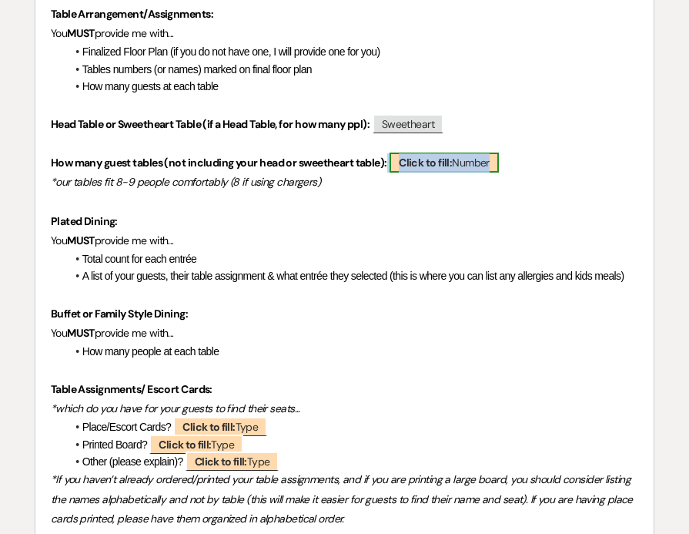
click at [439, 169] on b "Click to fill:" at bounding box center [425, 163] width 53 height 14
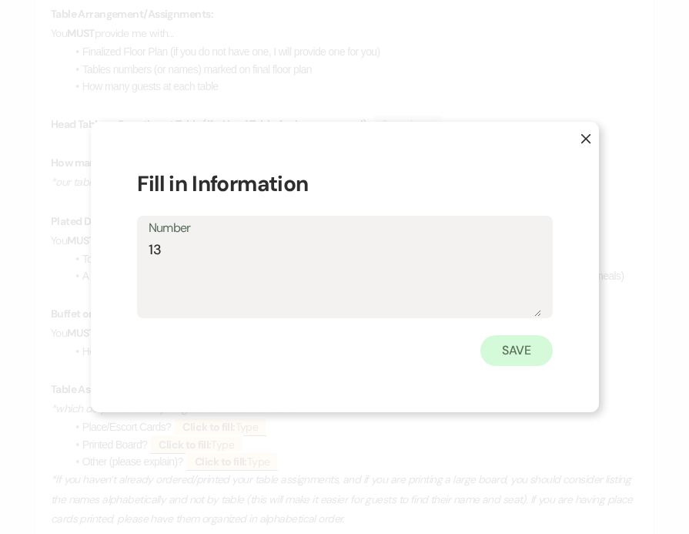
type textarea "13"
click at [508, 343] on button "Save" at bounding box center [517, 350] width 72 height 31
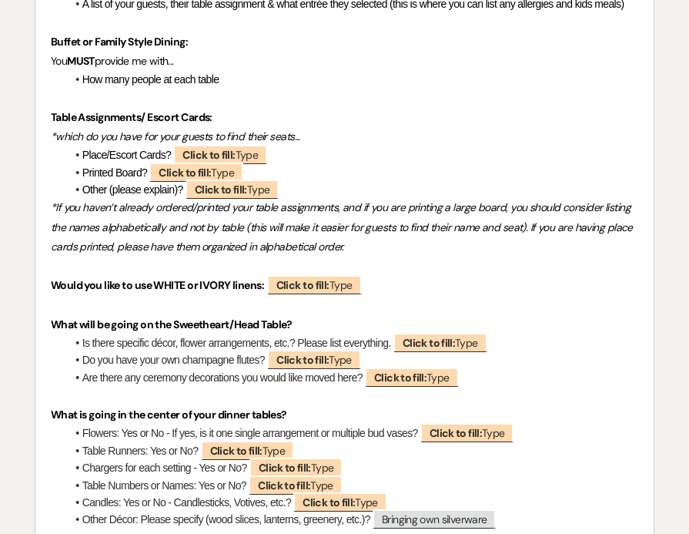
scroll to position [4528, 0]
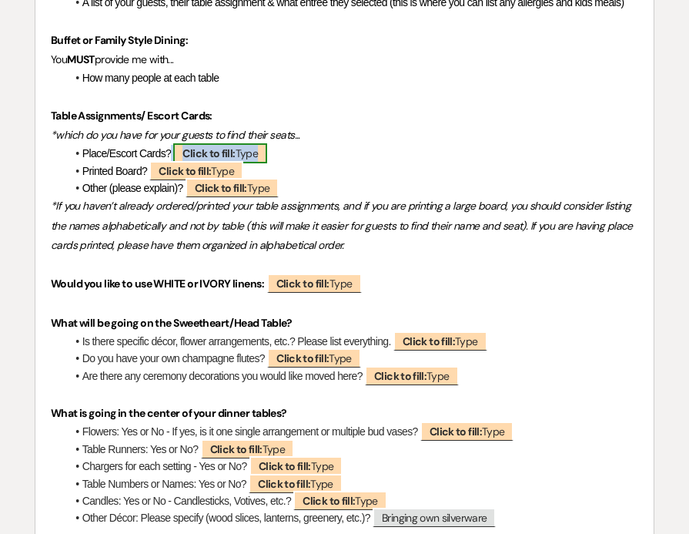
click at [235, 160] on b "Click to fill:" at bounding box center [209, 153] width 52 height 14
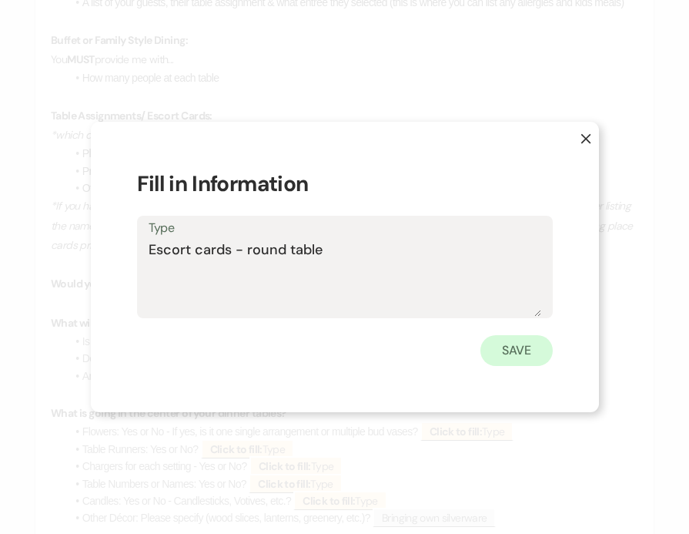
type textarea "Escort cards - round table"
click at [530, 343] on button "Save" at bounding box center [517, 350] width 72 height 31
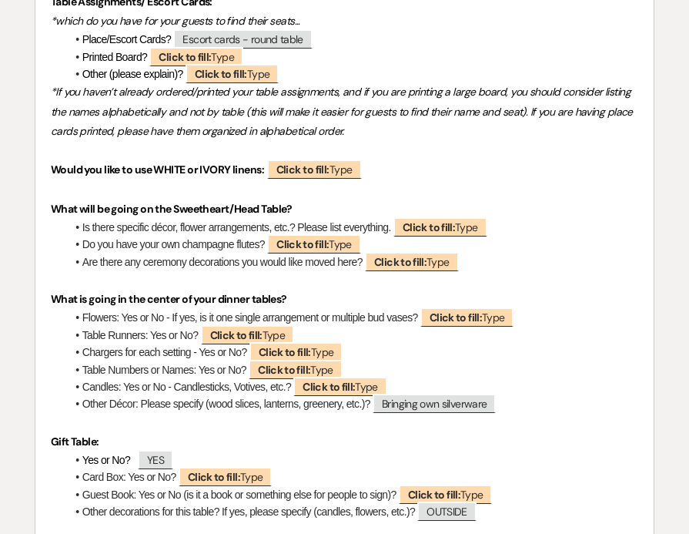
scroll to position [4644, 0]
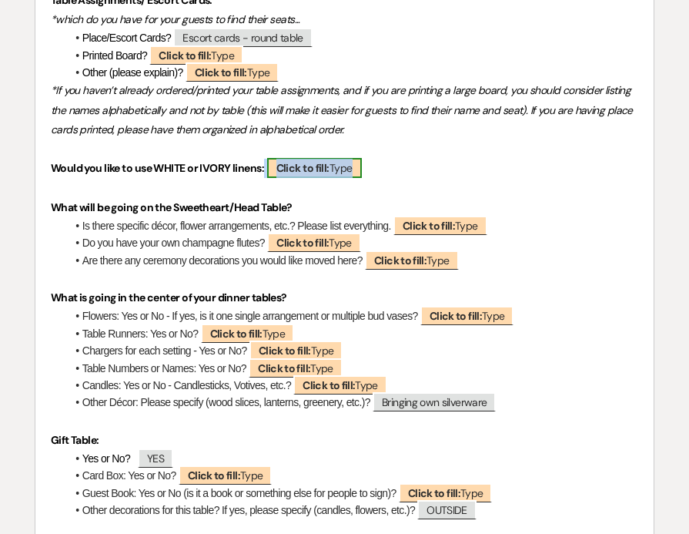
click at [293, 175] on b "Click to fill:" at bounding box center [302, 168] width 53 height 14
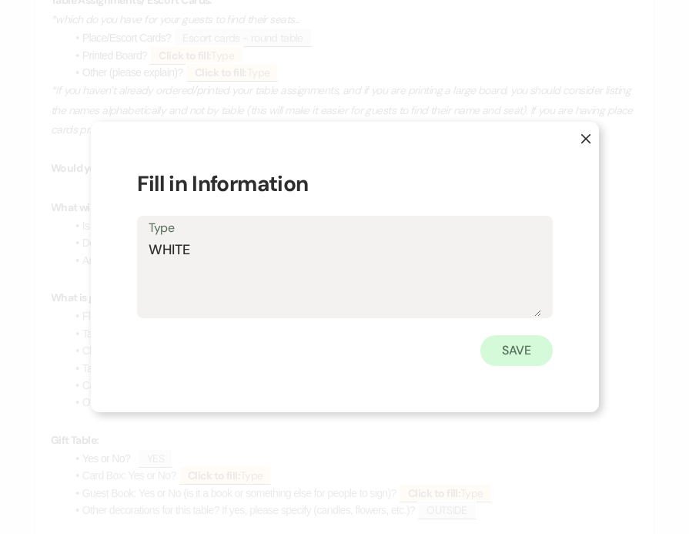
type textarea "WHITE"
click at [533, 348] on button "Save" at bounding box center [517, 350] width 72 height 31
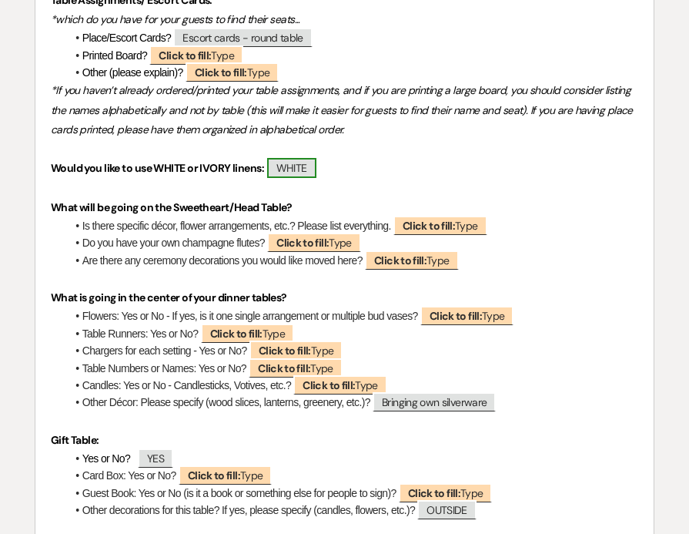
click at [312, 178] on span "WHITE" at bounding box center [291, 168] width 49 height 20
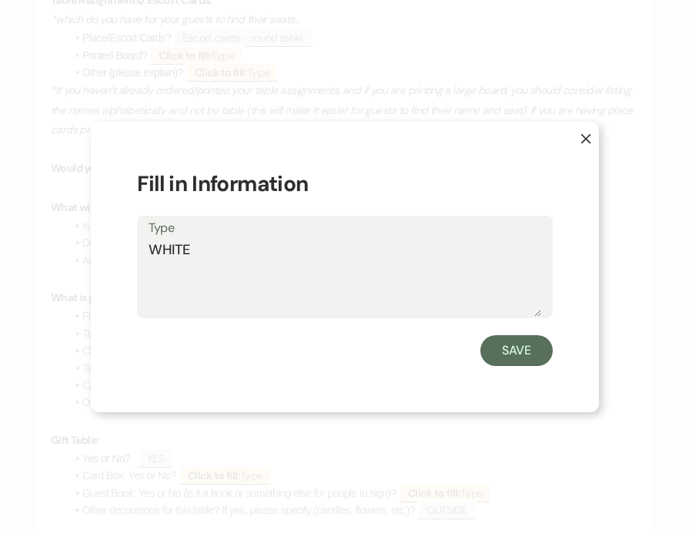
click at [236, 236] on label "Type" at bounding box center [345, 228] width 393 height 22
click at [236, 240] on textarea "WHITE" at bounding box center [345, 278] width 393 height 77
click at [228, 249] on textarea "WHITE" at bounding box center [345, 278] width 393 height 77
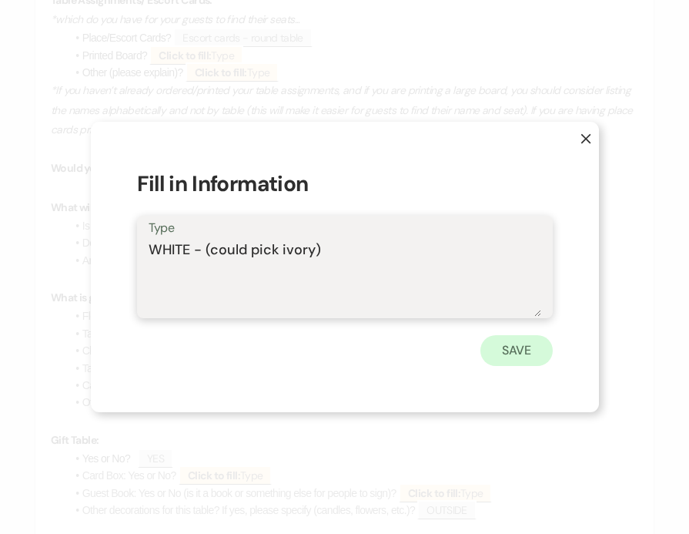
type textarea "WHITE - (could pick ivory)"
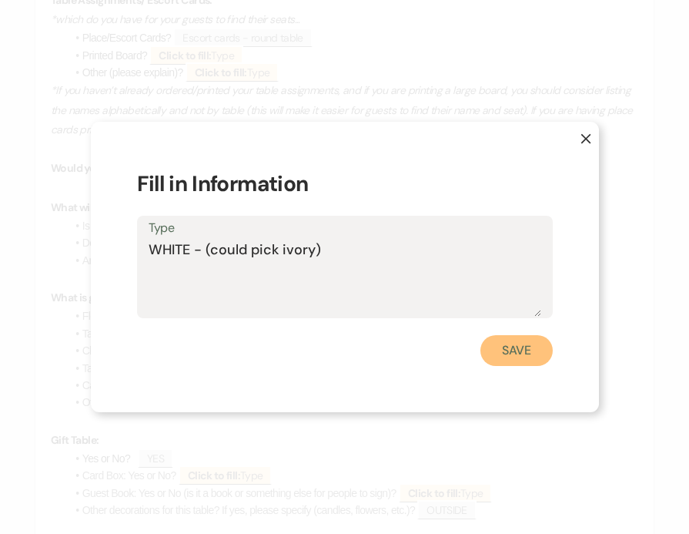
click at [534, 348] on button "Save" at bounding box center [517, 350] width 72 height 31
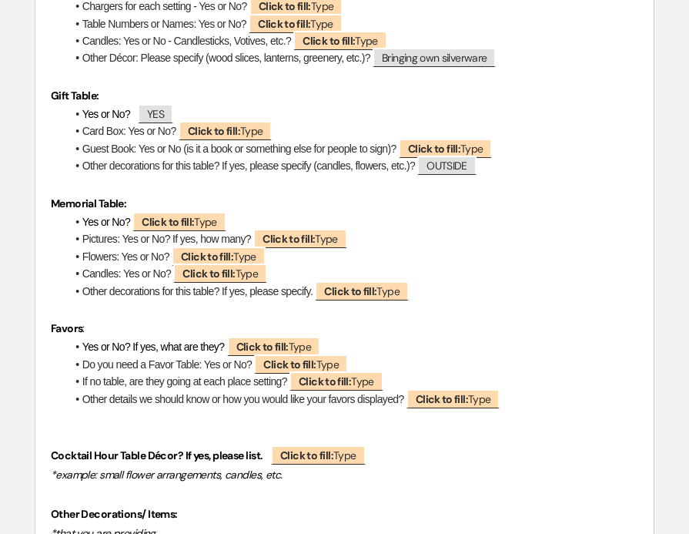
scroll to position [4985, 0]
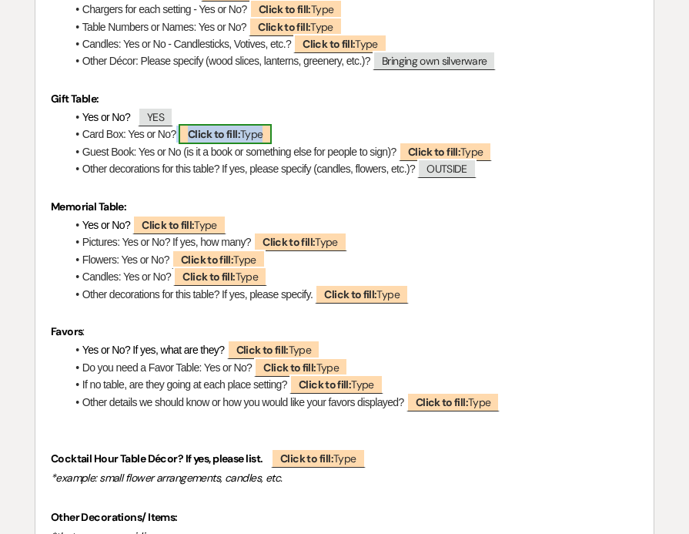
click at [240, 141] on b "Click to fill:" at bounding box center [214, 134] width 52 height 14
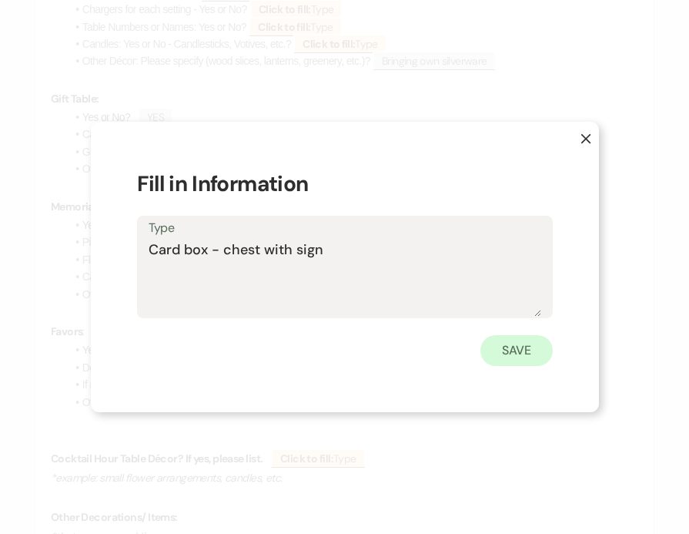
type textarea "Card box - chest with sign"
click at [520, 343] on button "Save" at bounding box center [517, 350] width 72 height 31
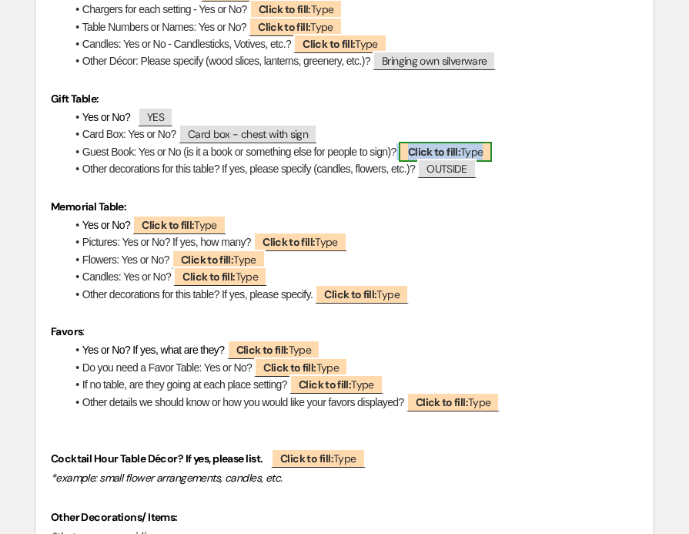
click at [438, 159] on b "Click to fill:" at bounding box center [434, 152] width 52 height 14
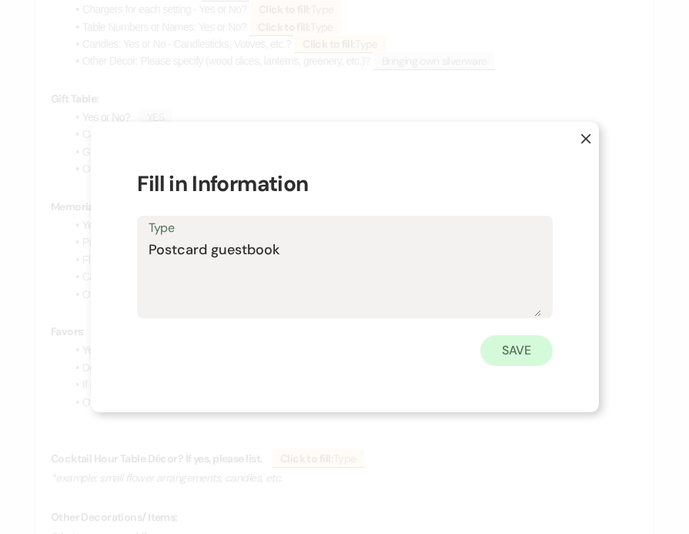
type textarea "Postcard guestbook"
click at [501, 350] on button "Save" at bounding box center [517, 350] width 72 height 31
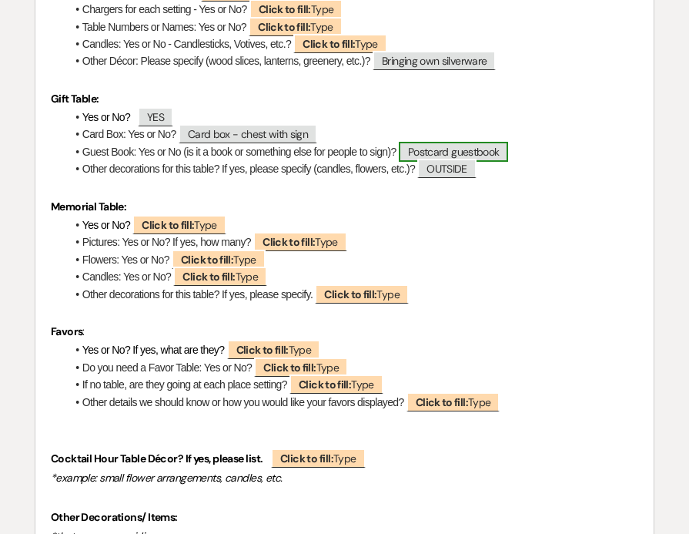
click at [506, 162] on span "Postcard guestbook" at bounding box center [453, 152] width 109 height 20
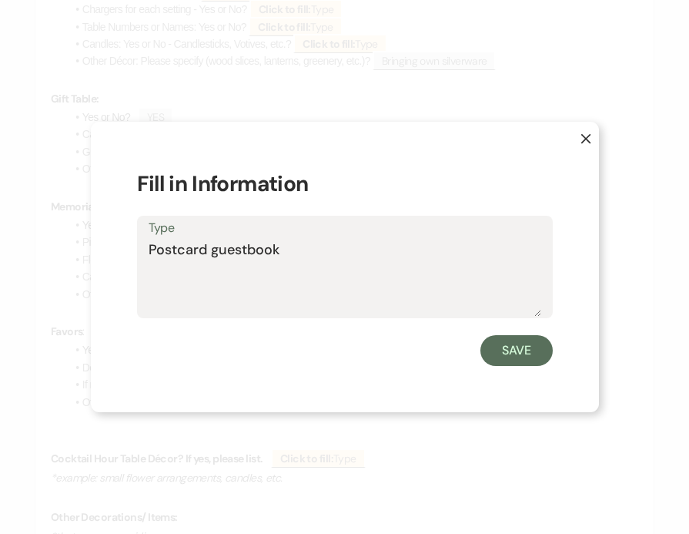
click at [320, 260] on textarea "Postcard guestbook" at bounding box center [345, 278] width 393 height 77
type textarea "Postcard guestbook with mailbox"
click at [518, 359] on button "Save" at bounding box center [517, 350] width 72 height 31
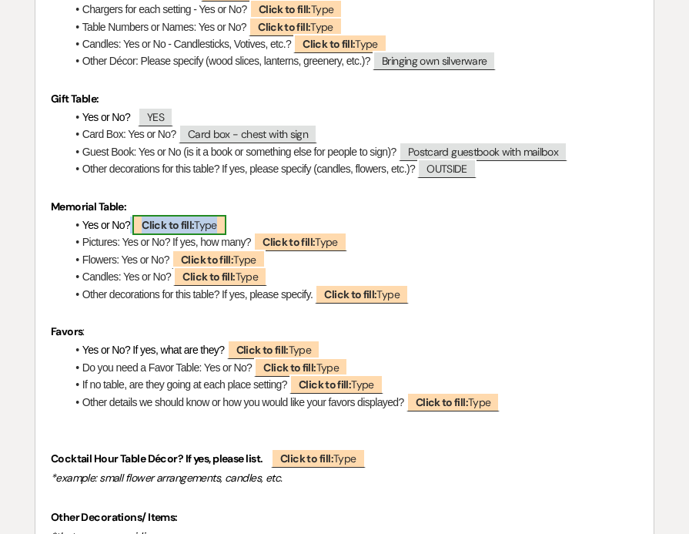
click at [186, 232] on b "Click to fill:" at bounding box center [168, 225] width 52 height 14
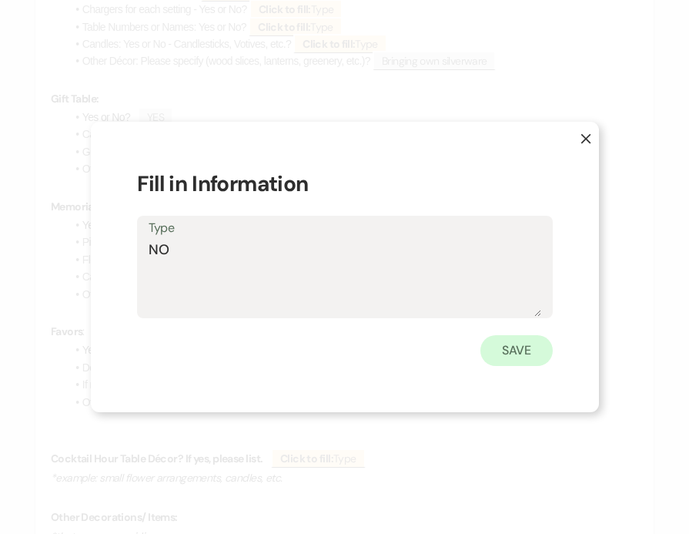
type textarea "NO"
click at [517, 347] on button "Save" at bounding box center [517, 350] width 72 height 31
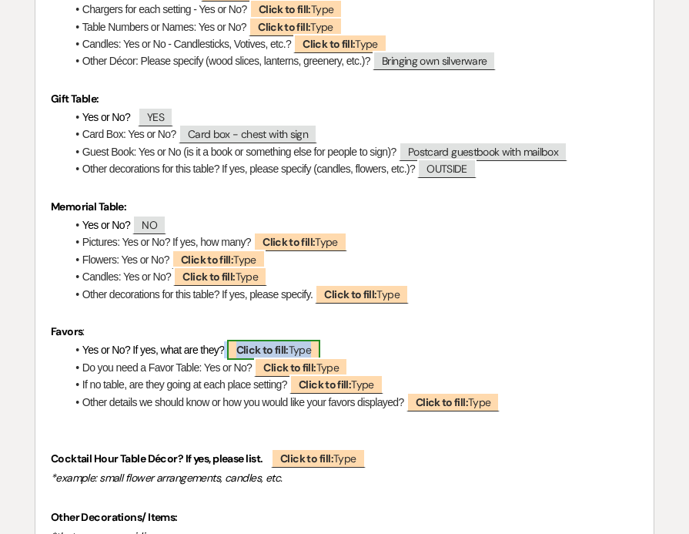
click at [261, 357] on b "Click to fill:" at bounding box center [262, 350] width 52 height 14
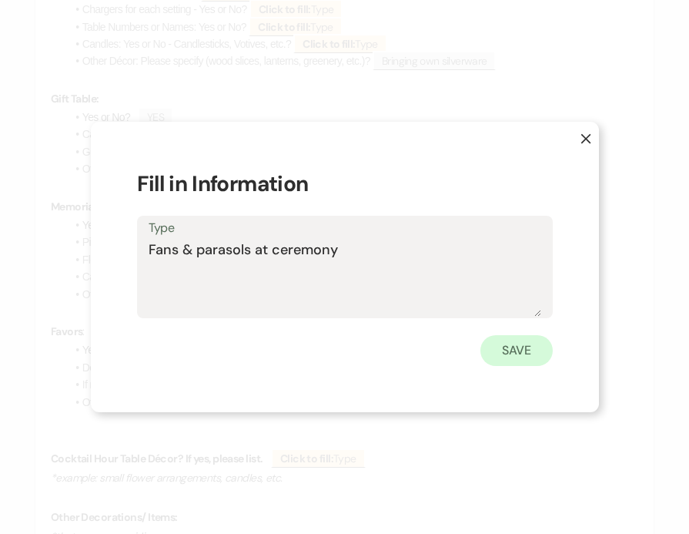
type textarea "Fans & parasols at ceremony"
click at [501, 346] on button "Save" at bounding box center [517, 350] width 72 height 31
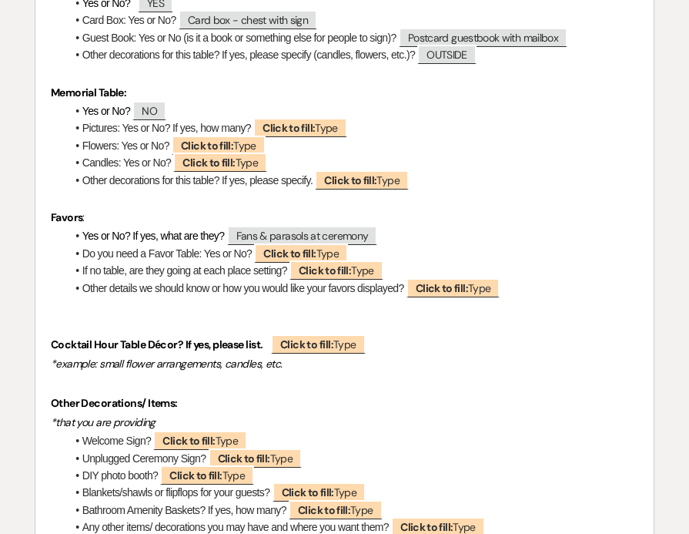
scroll to position [5146, 0]
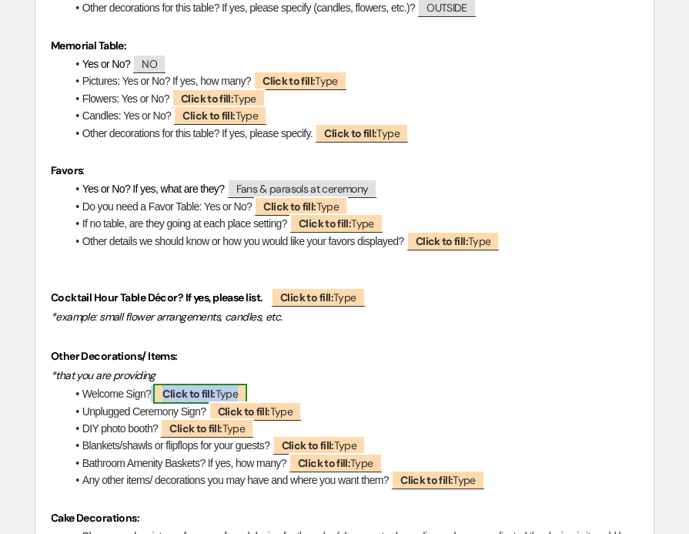
click at [168, 400] on b "Click to fill:" at bounding box center [188, 394] width 52 height 14
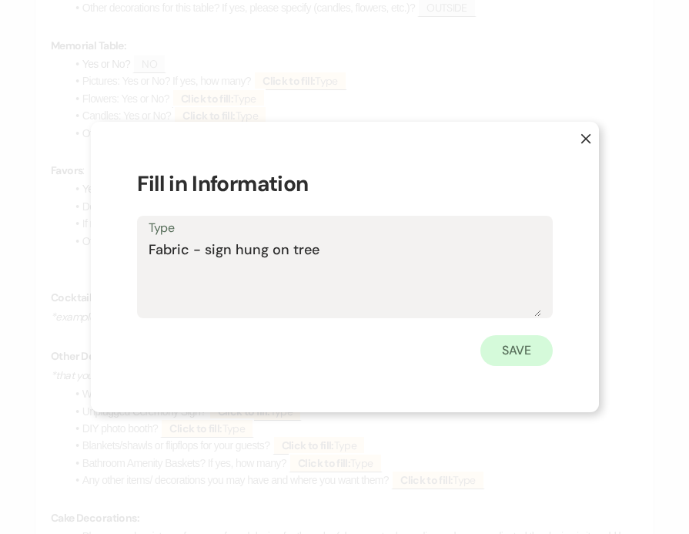
type textarea "Fabric - sign hung on tree"
click at [495, 339] on button "Save" at bounding box center [517, 350] width 72 height 31
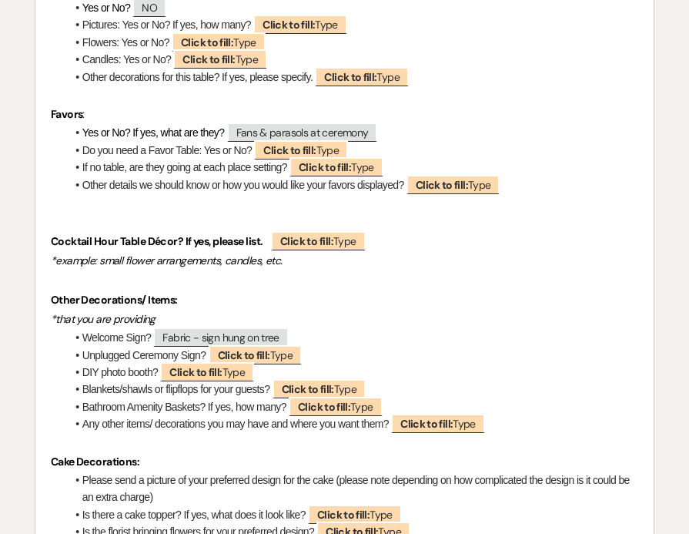
scroll to position [5222, 0]
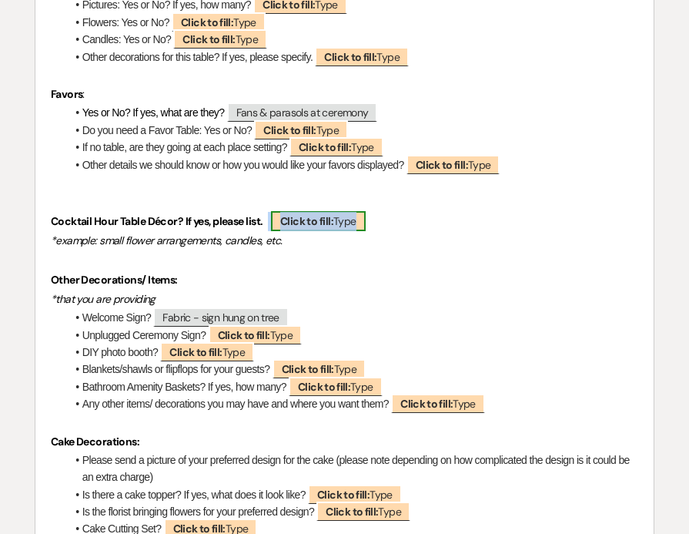
click at [324, 228] on b "Click to fill:" at bounding box center [306, 221] width 53 height 14
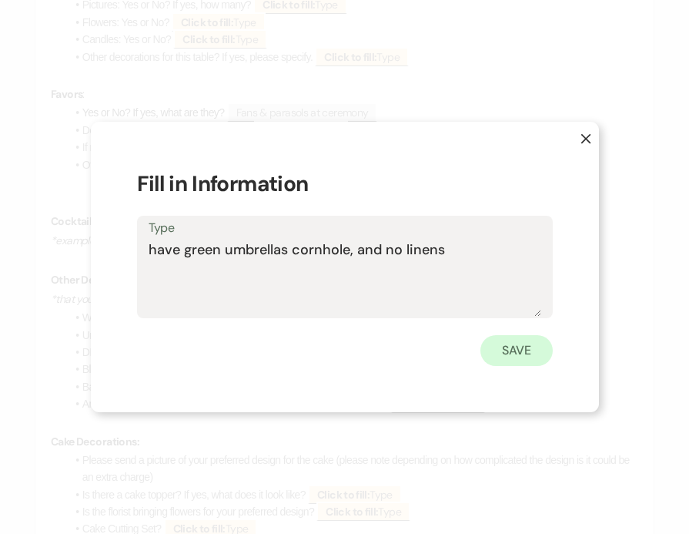
type textarea "have green umbrellas cornhole, and no linens"
click at [487, 343] on button "Save" at bounding box center [517, 350] width 72 height 31
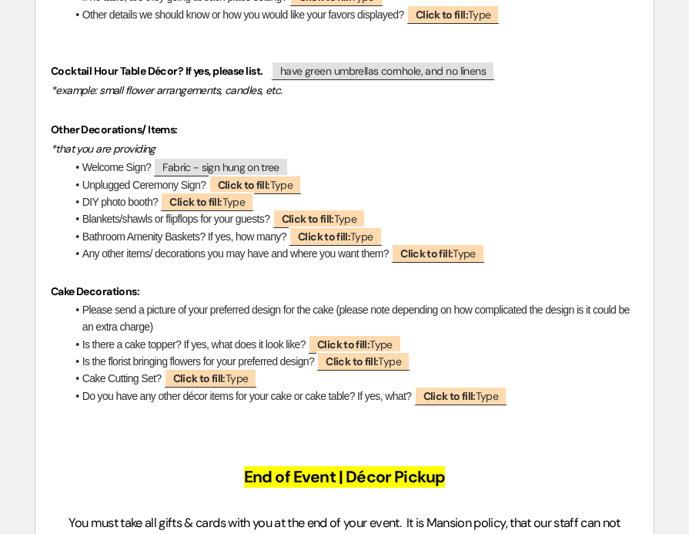
scroll to position [5375, 0]
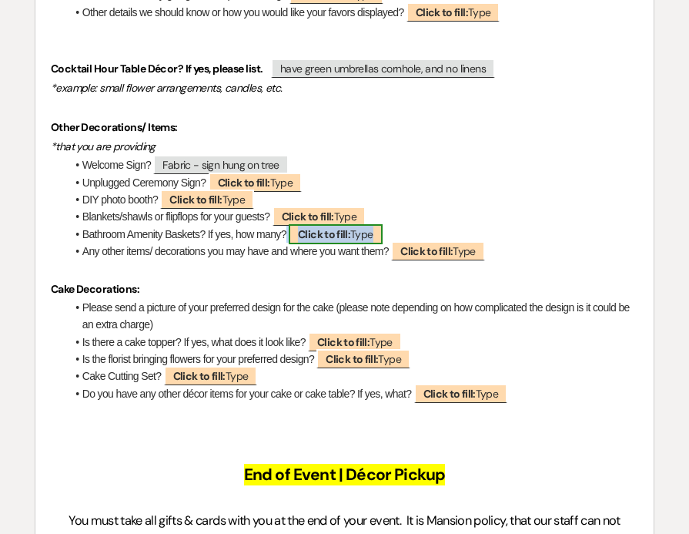
click at [305, 241] on b "Click to fill:" at bounding box center [324, 234] width 52 height 14
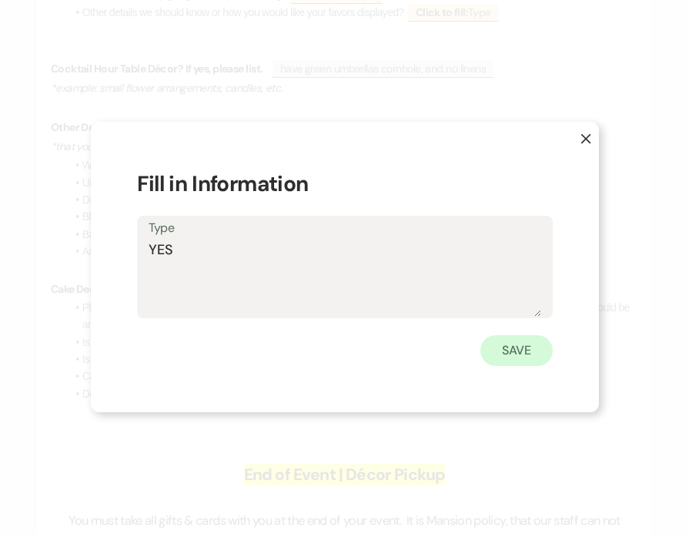
type textarea "YES"
click at [491, 338] on button "Save" at bounding box center [517, 350] width 72 height 31
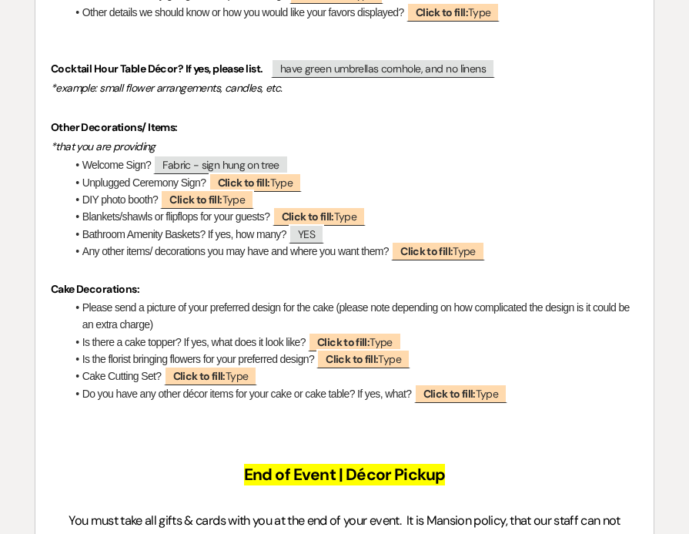
scroll to position [5454, 0]
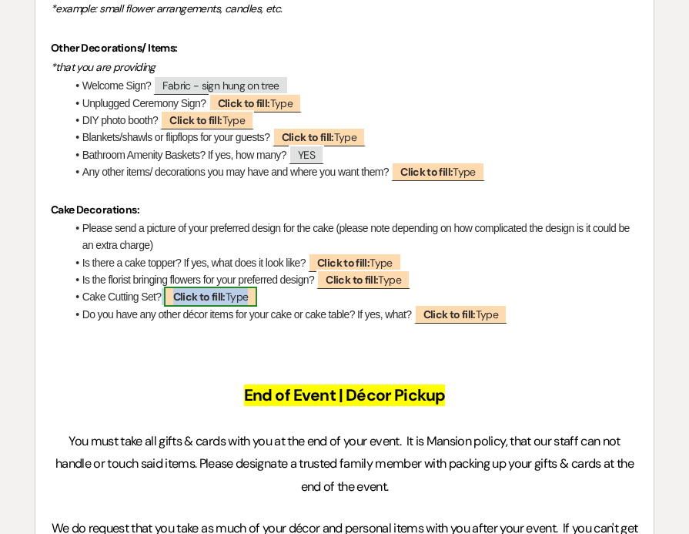
click at [204, 303] on b "Click to fill:" at bounding box center [199, 297] width 52 height 14
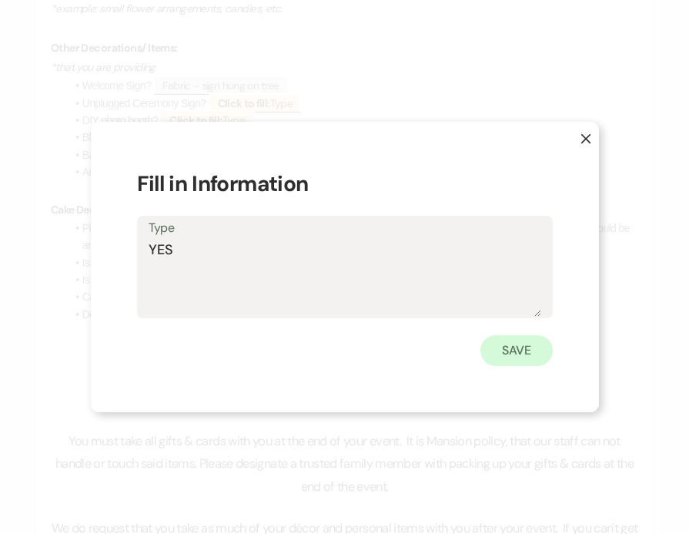
type textarea "YES"
click at [509, 338] on button "Save" at bounding box center [517, 350] width 72 height 31
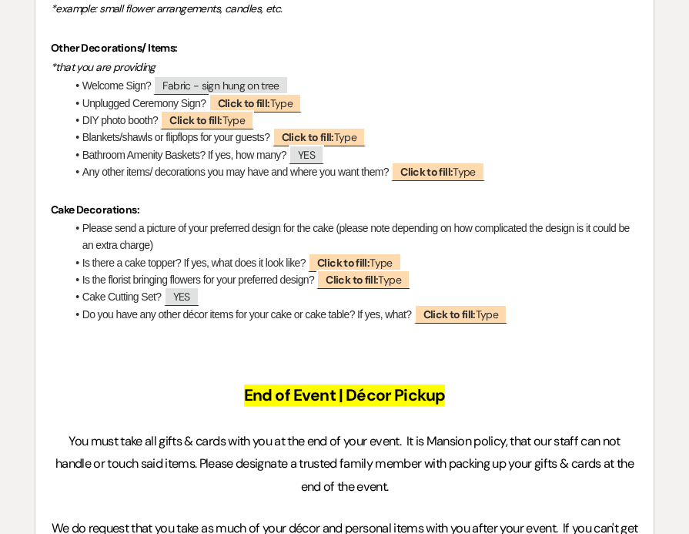
click at [197, 323] on li "Do you have any other décor items for your cake or cake table? If yes, what? ﻿ …" at bounding box center [352, 314] width 573 height 17
click at [190, 307] on span "YES" at bounding box center [181, 296] width 35 height 20
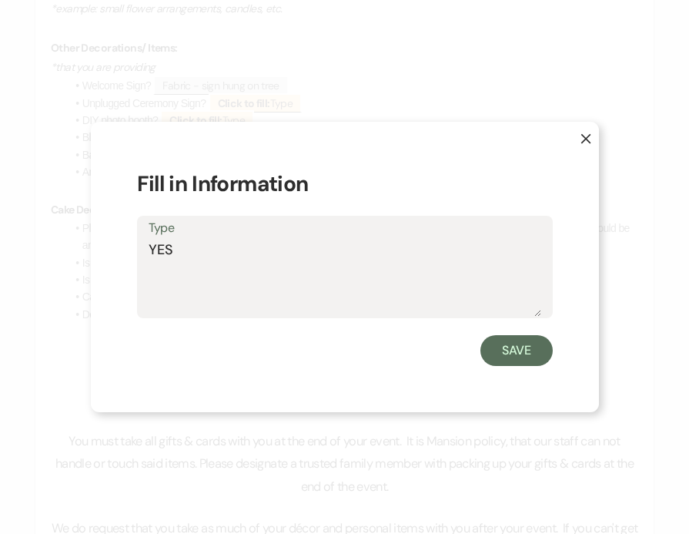
click at [194, 256] on textarea "YES" at bounding box center [345, 278] width 393 height 77
type textarea "YES - using our gold one"
click at [524, 353] on button "Save" at bounding box center [517, 350] width 72 height 31
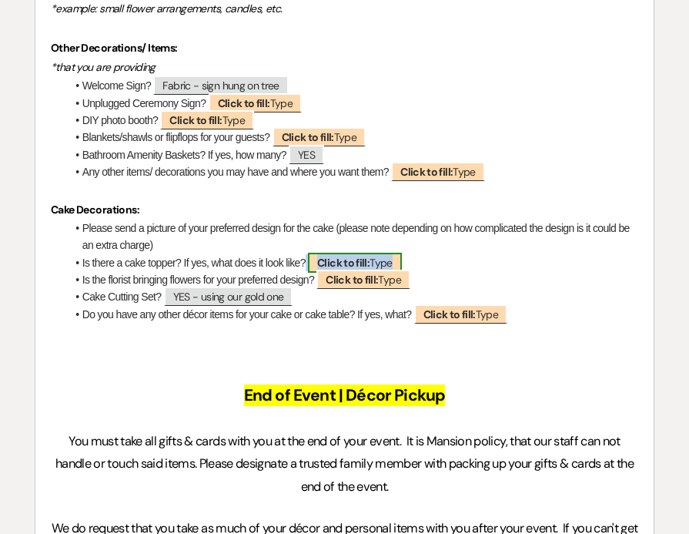
click at [330, 270] on b "Click to fill:" at bounding box center [343, 263] width 52 height 14
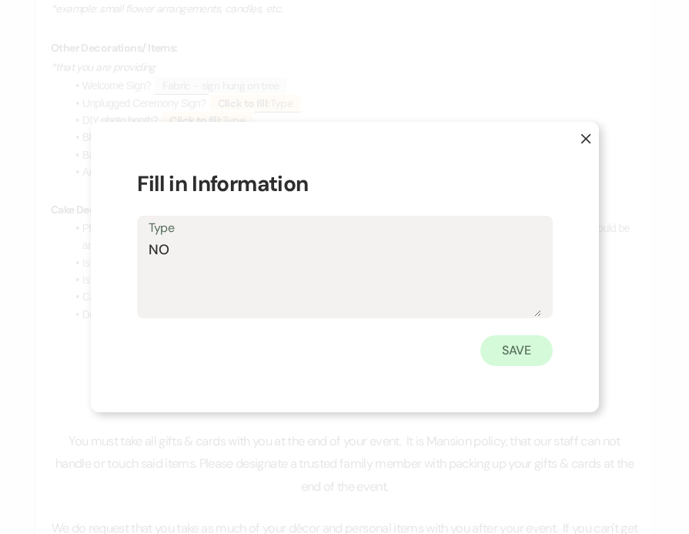
type textarea "NO"
click at [539, 364] on button "Save" at bounding box center [517, 350] width 72 height 31
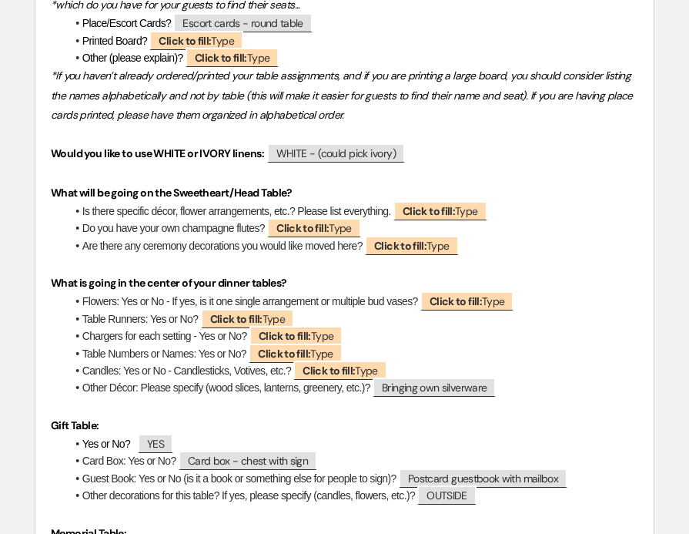
scroll to position [4635, 0]
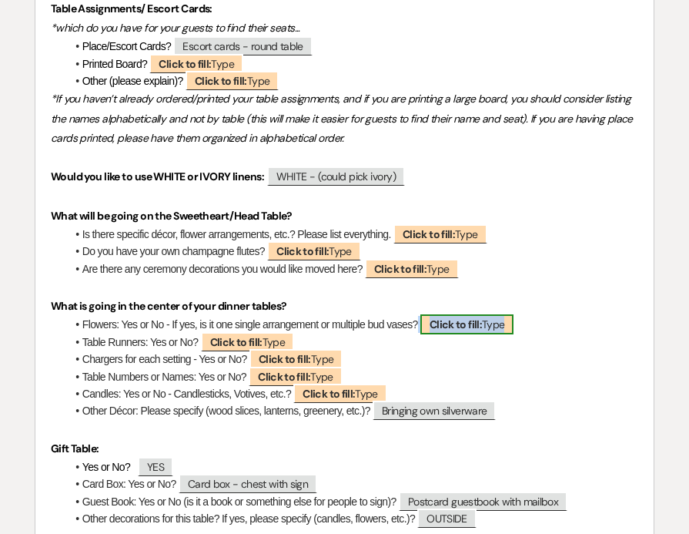
click at [450, 331] on b "Click to fill:" at bounding box center [456, 324] width 52 height 14
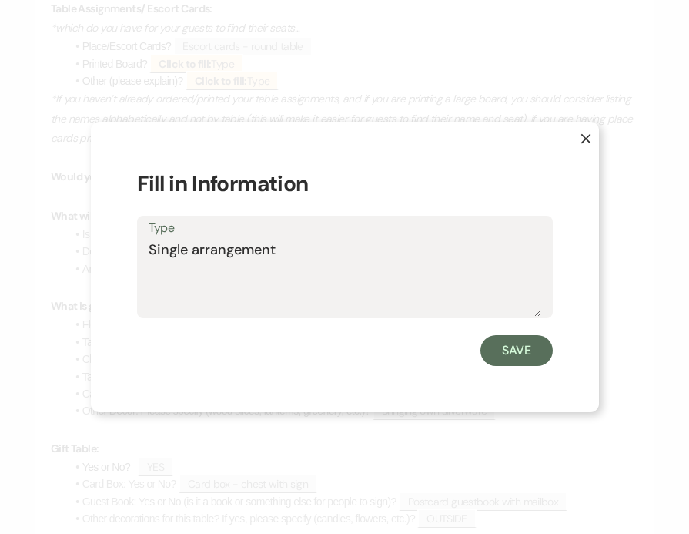
type textarea "Single arrangement"
click at [518, 332] on form "Fill in Information Type Single arrangement Save" at bounding box center [345, 267] width 416 height 198
click at [510, 340] on button "Save" at bounding box center [517, 350] width 72 height 31
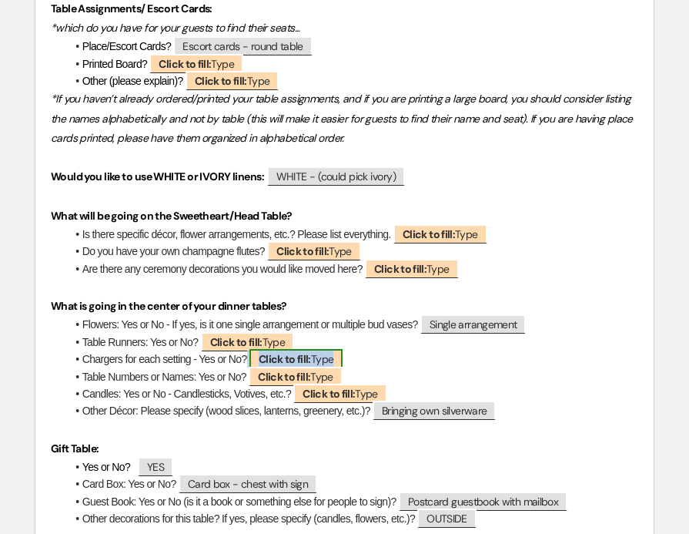
click at [275, 366] on b "Click to fill:" at bounding box center [285, 359] width 52 height 14
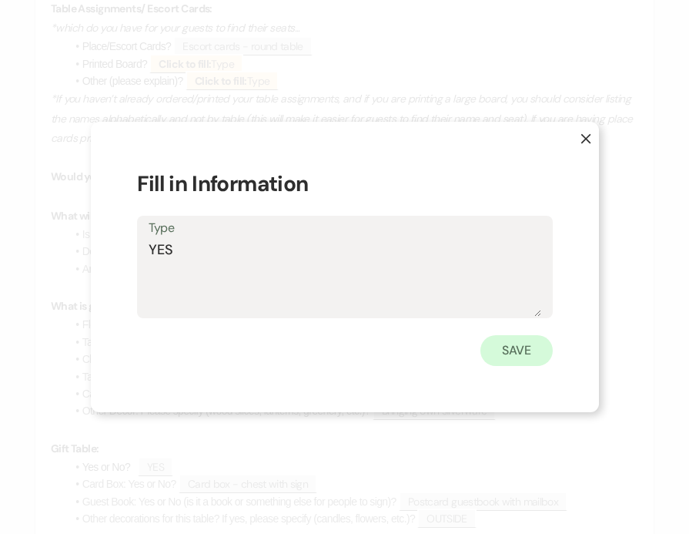
type textarea "YES"
click at [501, 351] on button "Save" at bounding box center [517, 350] width 72 height 31
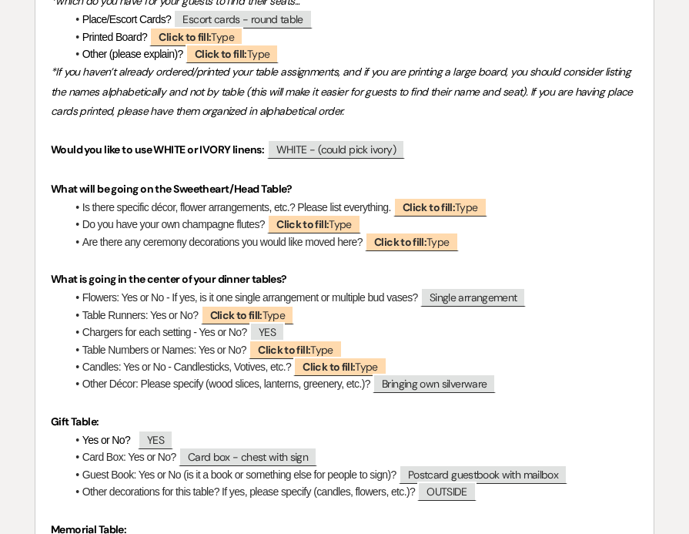
scroll to position [4725, 0]
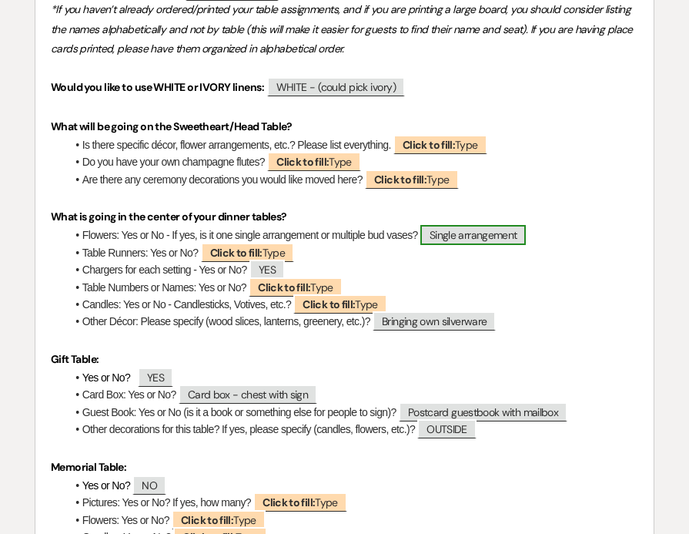
click at [451, 245] on span "Single arrangement" at bounding box center [473, 235] width 106 height 20
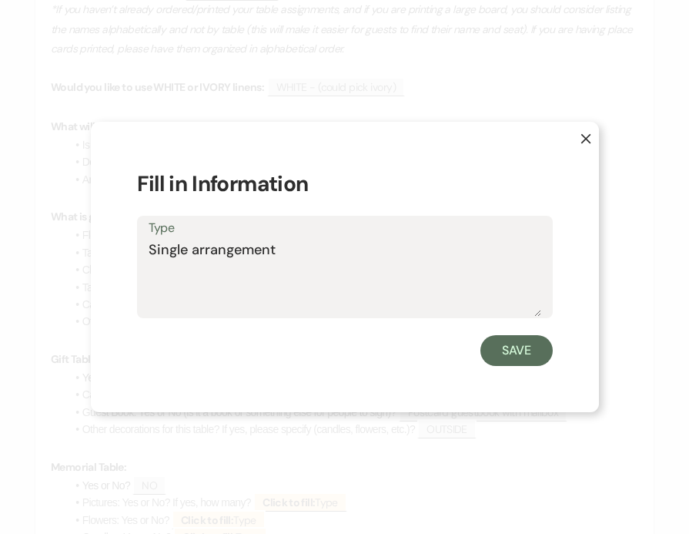
click at [206, 242] on textarea "Single arrangement" at bounding box center [345, 278] width 393 height 77
click at [289, 255] on textarea "Single arrangement" at bounding box center [345, 278] width 393 height 77
type textarea "Single arrangements"
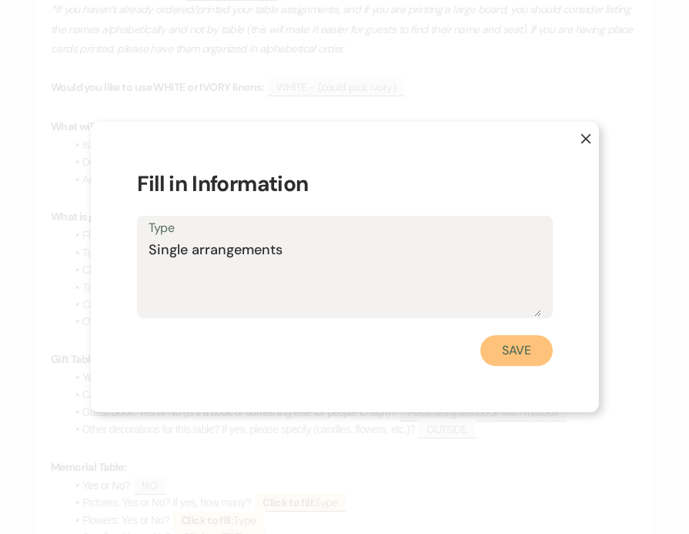
click at [520, 344] on button "Save" at bounding box center [517, 350] width 72 height 31
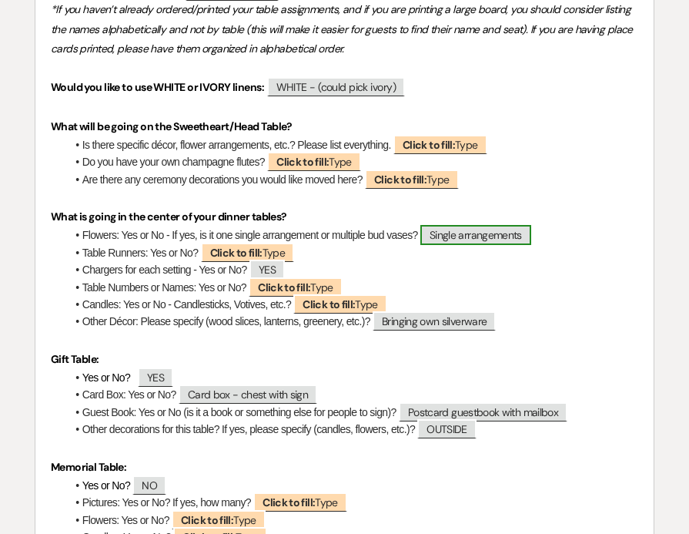
click at [494, 245] on span "Single arrangements" at bounding box center [475, 235] width 111 height 20
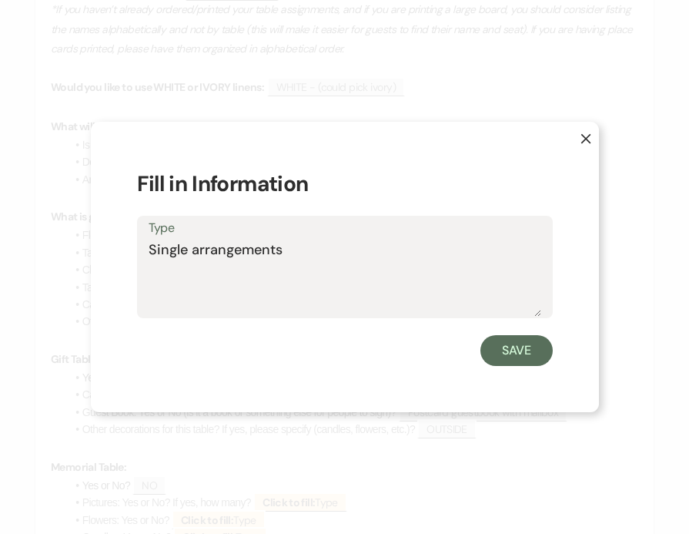
click at [475, 261] on textarea "Single arrangements" at bounding box center [345, 278] width 393 height 77
type textarea "Single arrangements - two different ones"
click at [504, 350] on button "Save" at bounding box center [517, 350] width 72 height 31
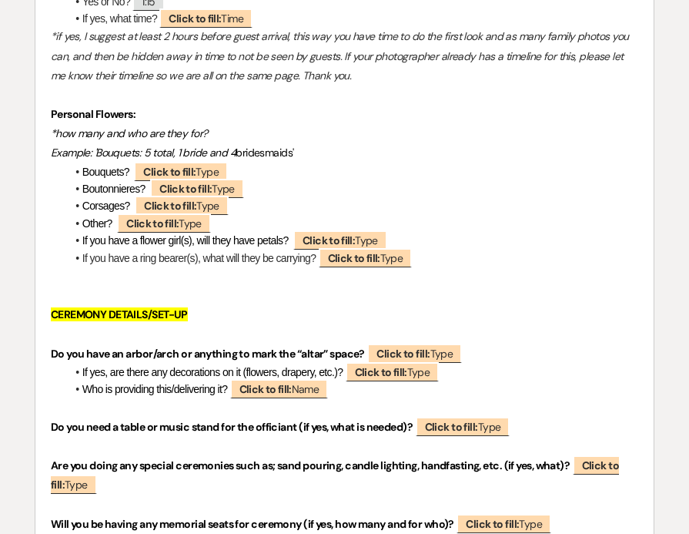
scroll to position [2778, 0]
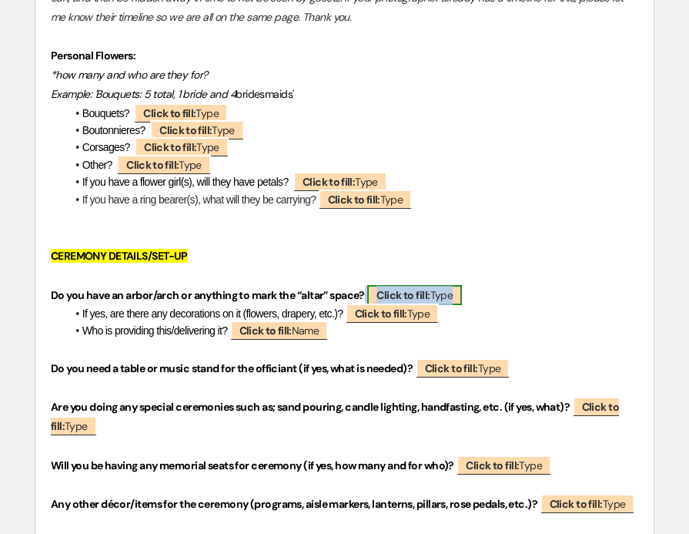
click at [401, 302] on b "Click to fill:" at bounding box center [403, 295] width 53 height 14
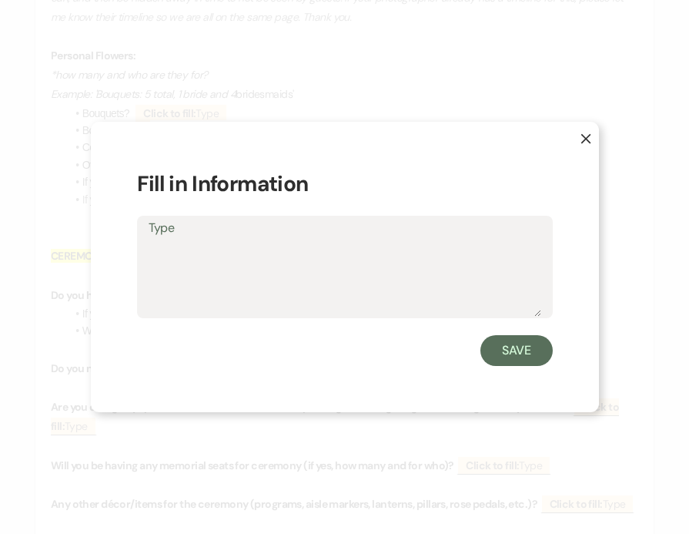
type textarea "E"
click at [229, 250] on textarea "Pedestals wih flowers (move to ssweetheart)" at bounding box center [345, 278] width 393 height 77
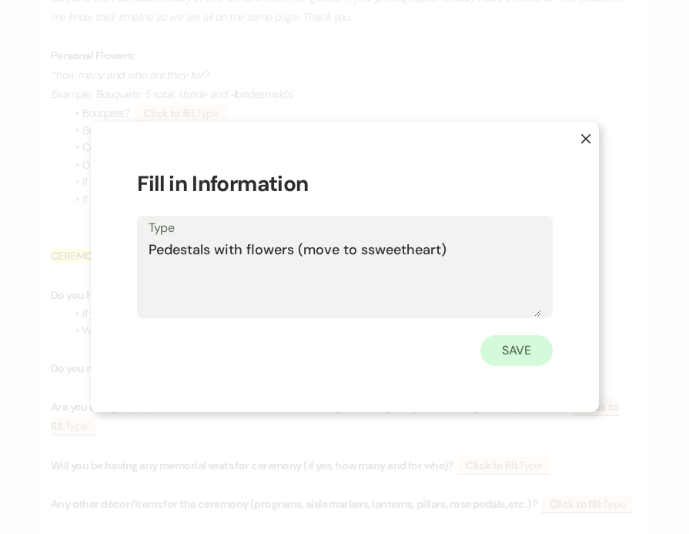
type textarea "Pedestals with flowers (move to ssweetheart)"
click at [505, 351] on button "Save" at bounding box center [517, 350] width 72 height 31
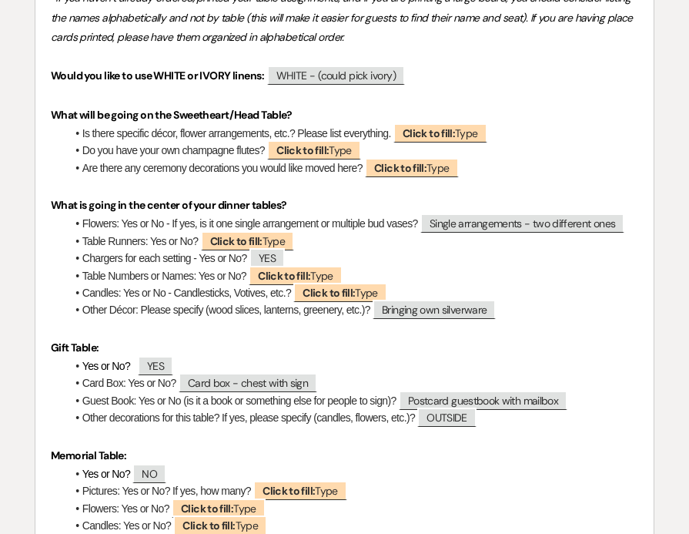
scroll to position [4737, 0]
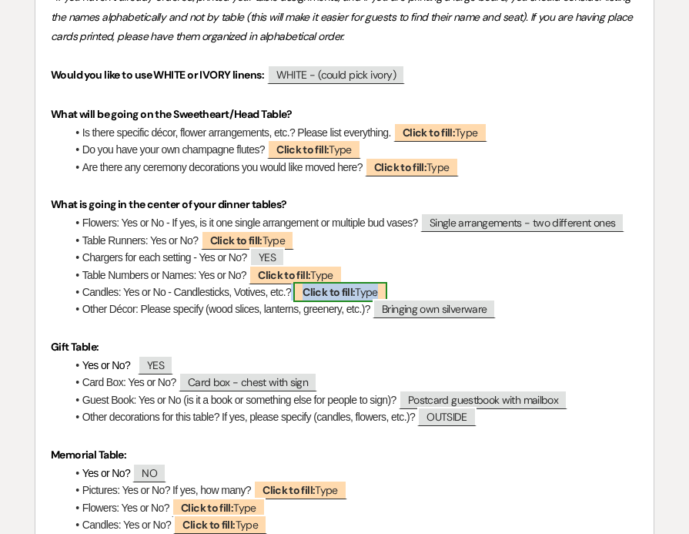
click at [317, 299] on b "Click to fill:" at bounding box center [329, 292] width 52 height 14
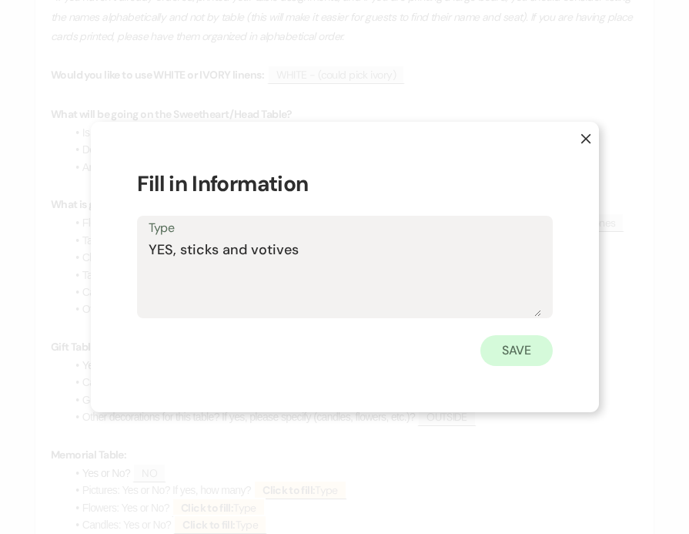
type textarea "YES, sticks and votives"
click at [513, 341] on button "Save" at bounding box center [517, 350] width 72 height 31
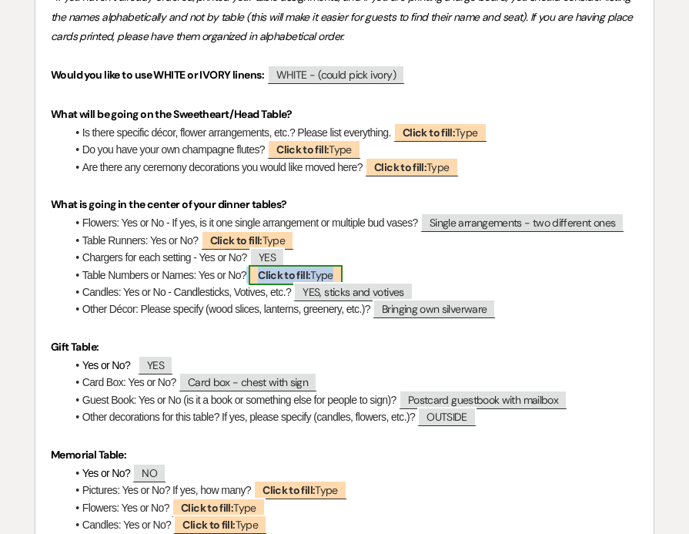
click at [266, 282] on b "Click to fill:" at bounding box center [284, 275] width 52 height 14
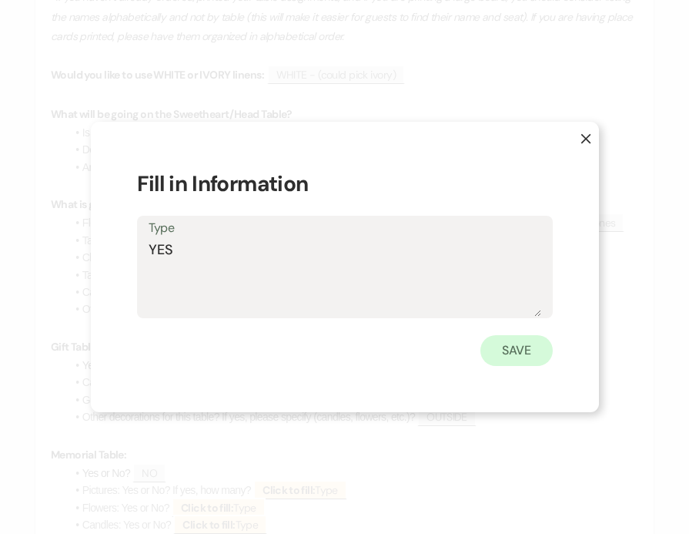
type textarea "YES"
click at [534, 347] on button "Save" at bounding box center [517, 350] width 72 height 31
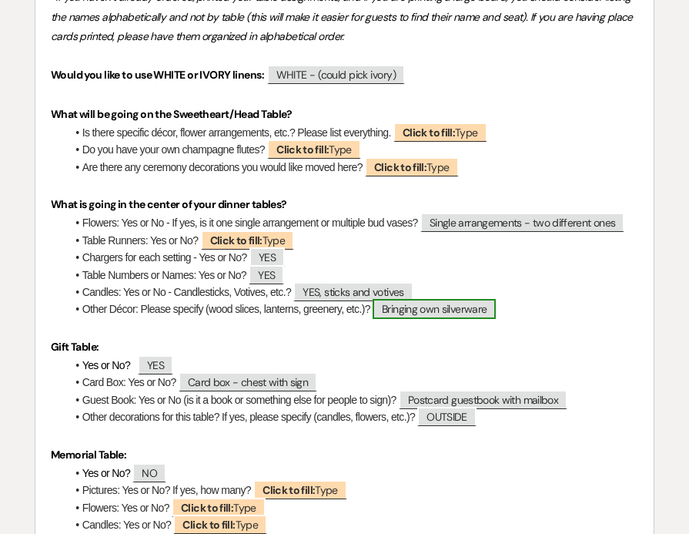
scroll to position [4725, 0]
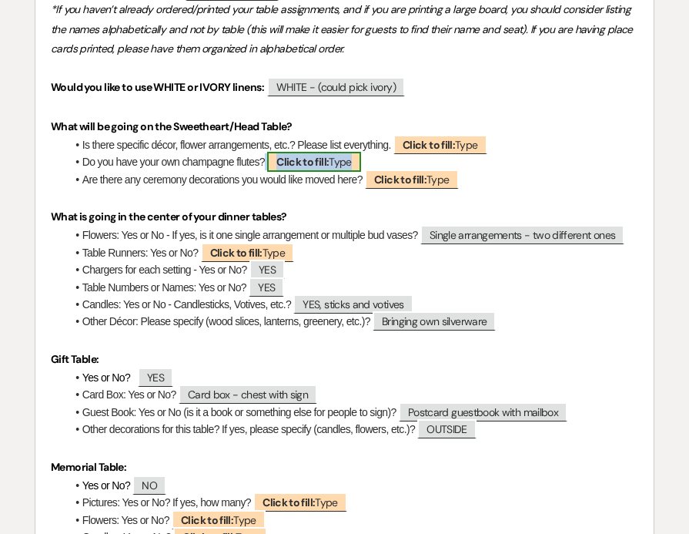
click at [329, 169] on b "Click to fill:" at bounding box center [302, 162] width 52 height 14
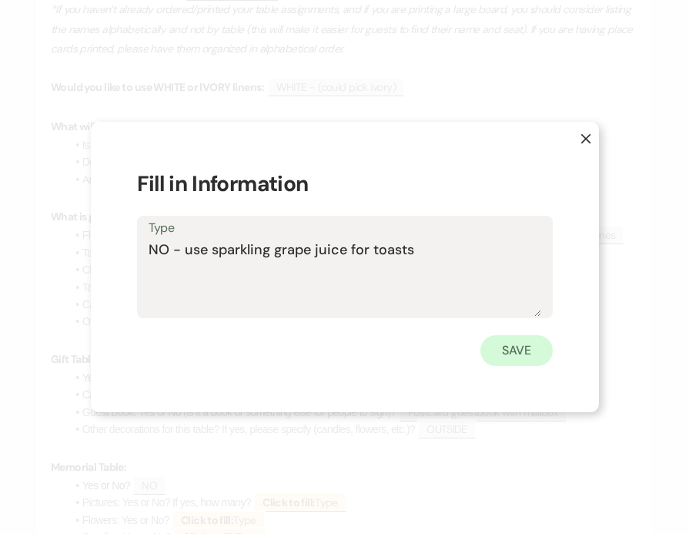
type textarea "NO - use sparkling grape juice for toasts"
click at [526, 344] on button "Save" at bounding box center [517, 350] width 72 height 31
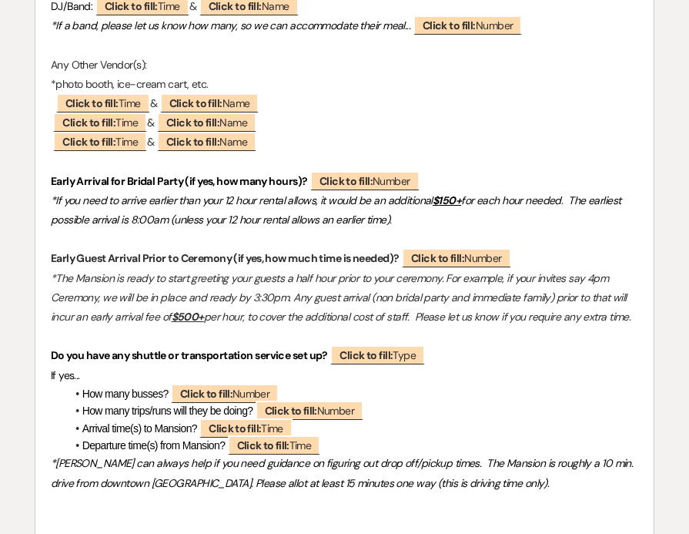
scroll to position [1959, 0]
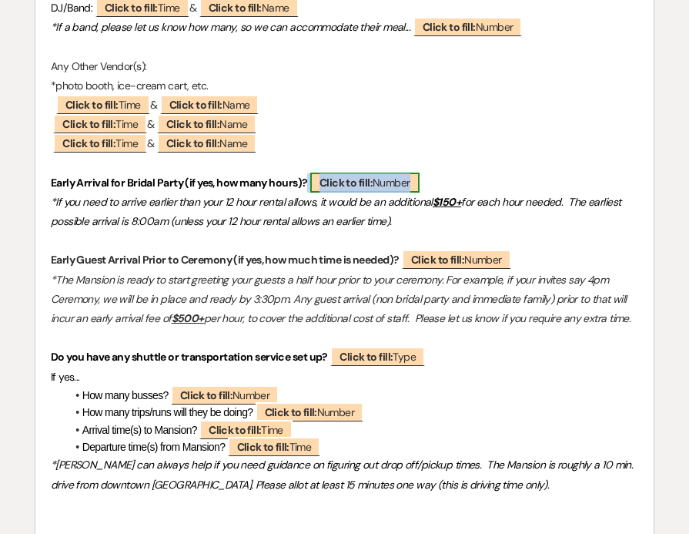
click at [394, 193] on span "Click to fill: Number" at bounding box center [364, 183] width 109 height 20
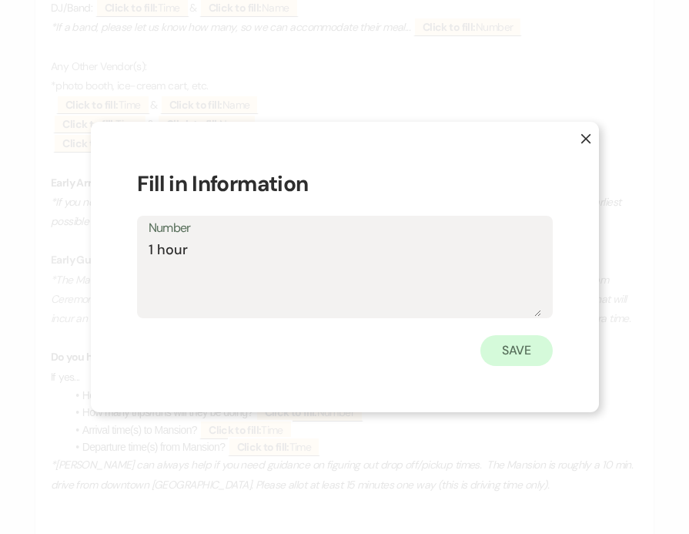
type textarea "1 hour"
click at [516, 352] on button "Save" at bounding box center [517, 350] width 72 height 31
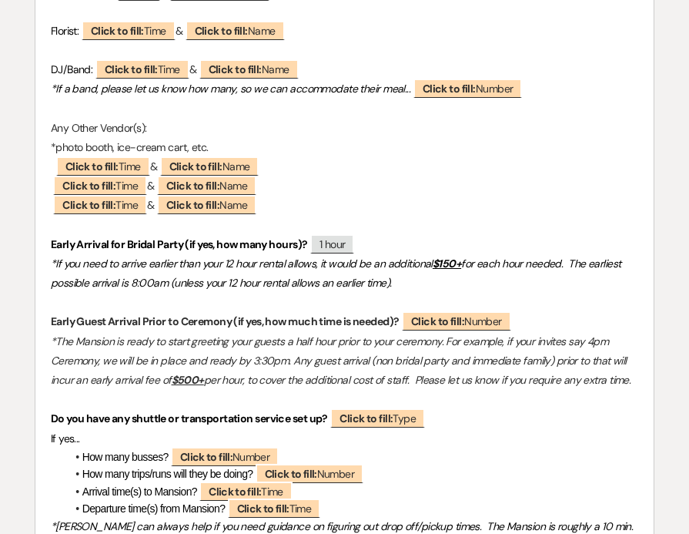
scroll to position [1887, 0]
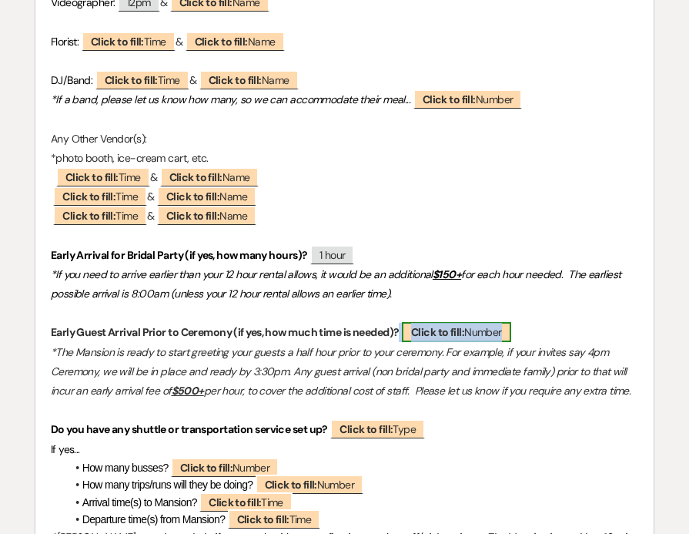
click at [475, 342] on span "Click to fill: Number" at bounding box center [456, 332] width 109 height 20
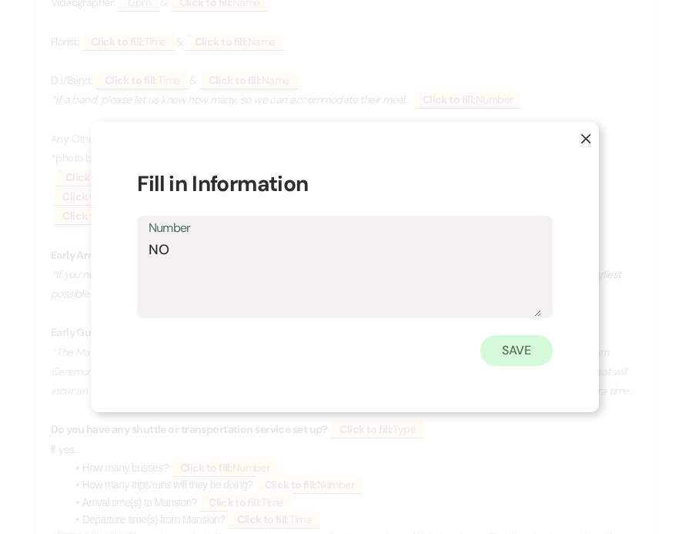
type textarea "NO"
click at [505, 350] on button "Save" at bounding box center [517, 350] width 72 height 31
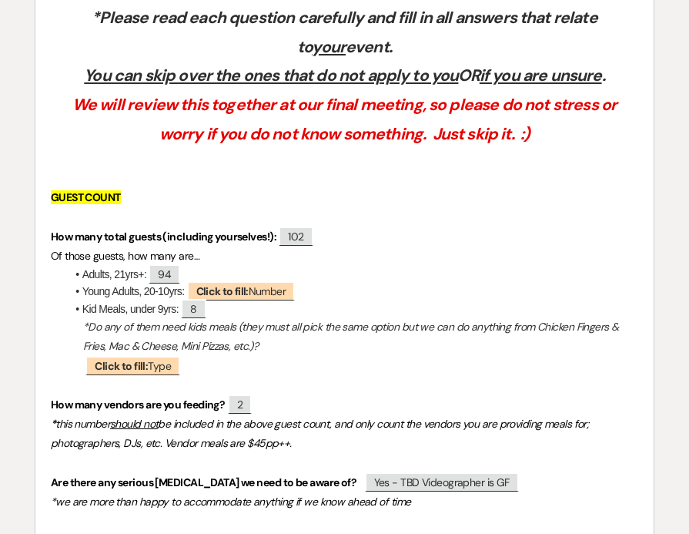
scroll to position [432, 0]
